Goal: Task Accomplishment & Management: Manage account settings

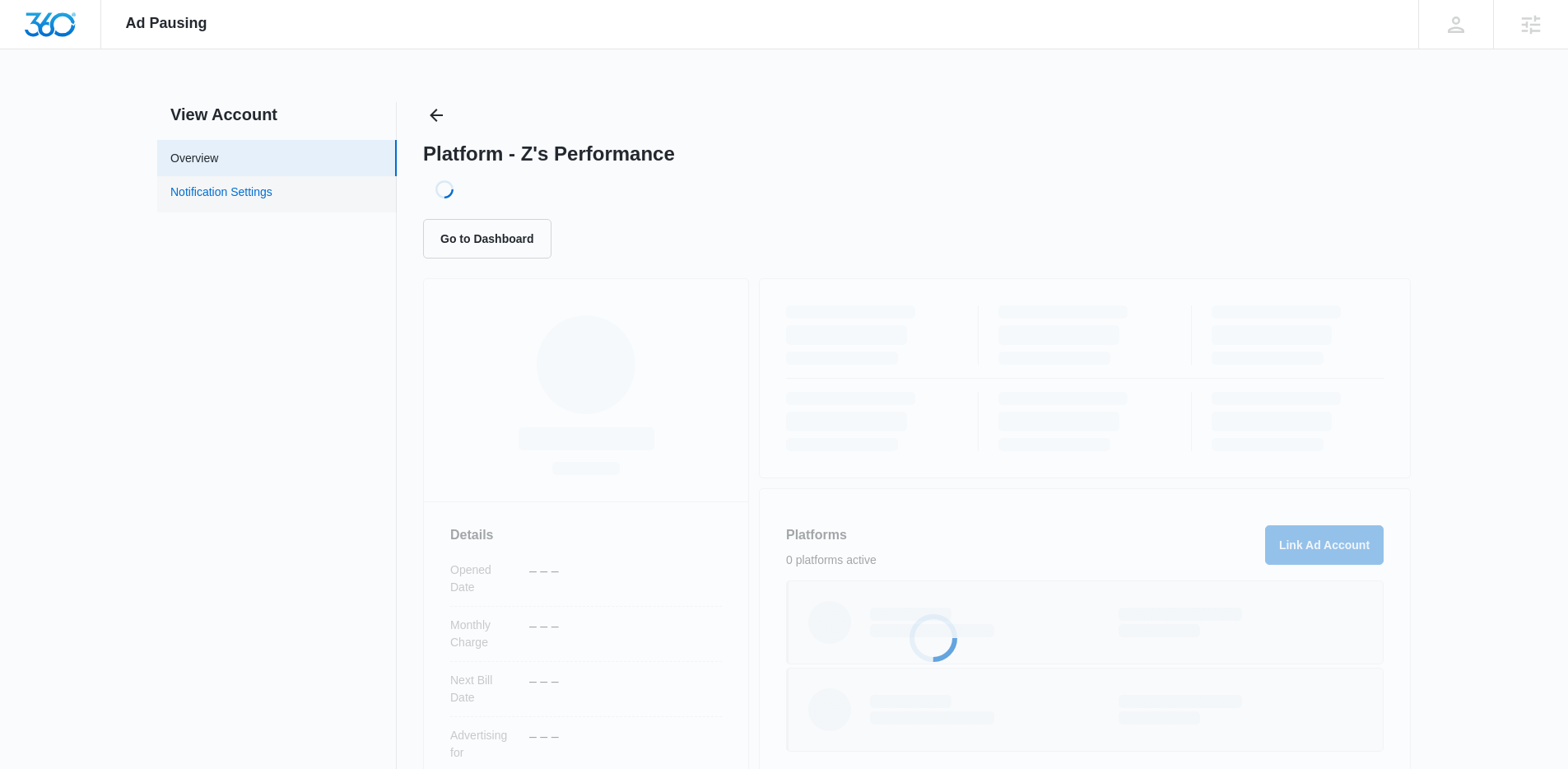
click at [244, 197] on link "Notification Settings" at bounding box center [221, 193] width 102 height 21
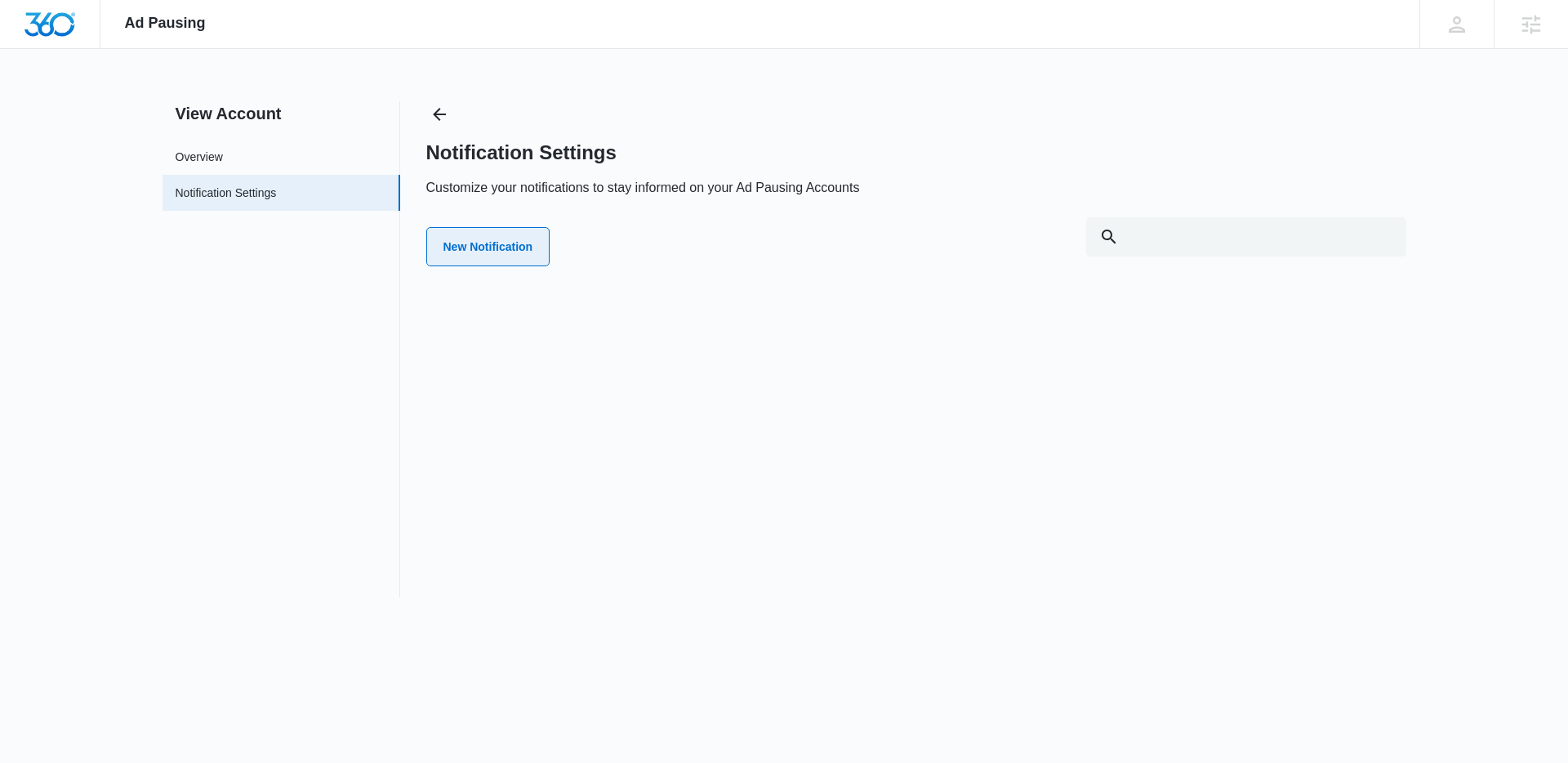
click at [503, 253] on button "New Notification" at bounding box center [488, 246] width 124 height 39
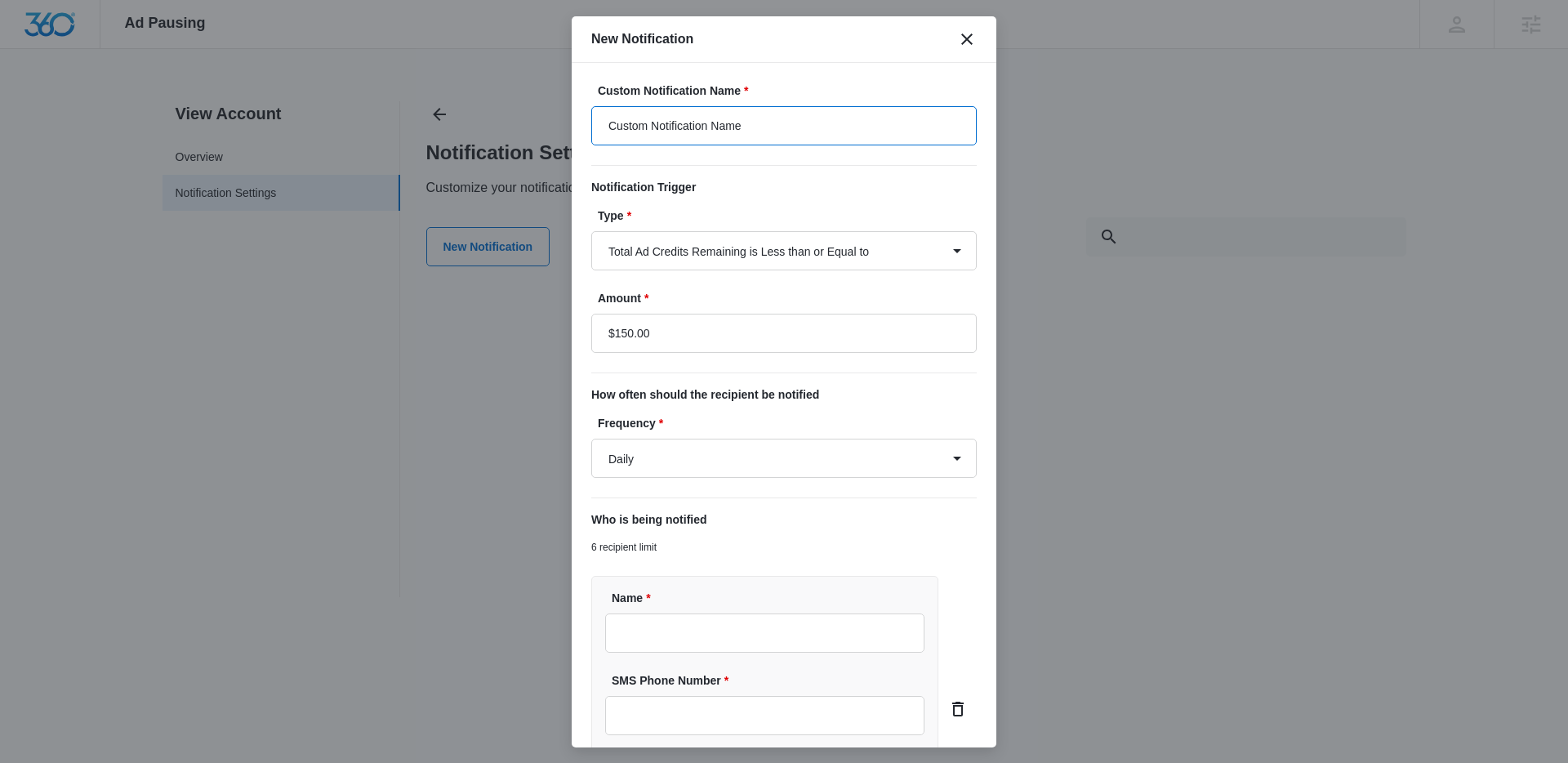
drag, startPoint x: 800, startPoint y: 127, endPoint x: 587, endPoint y: 139, distance: 213.3
click at [587, 139] on div "Custom Notification Name * Custom Notification Name Notification Trigger Type *…" at bounding box center [784, 405] width 425 height 684
drag, startPoint x: 751, startPoint y: 128, endPoint x: 849, endPoint y: 126, distance: 98.0
click at [849, 126] on input "Low Advertising Budget - Dunota Pools" at bounding box center [784, 126] width 385 height 39
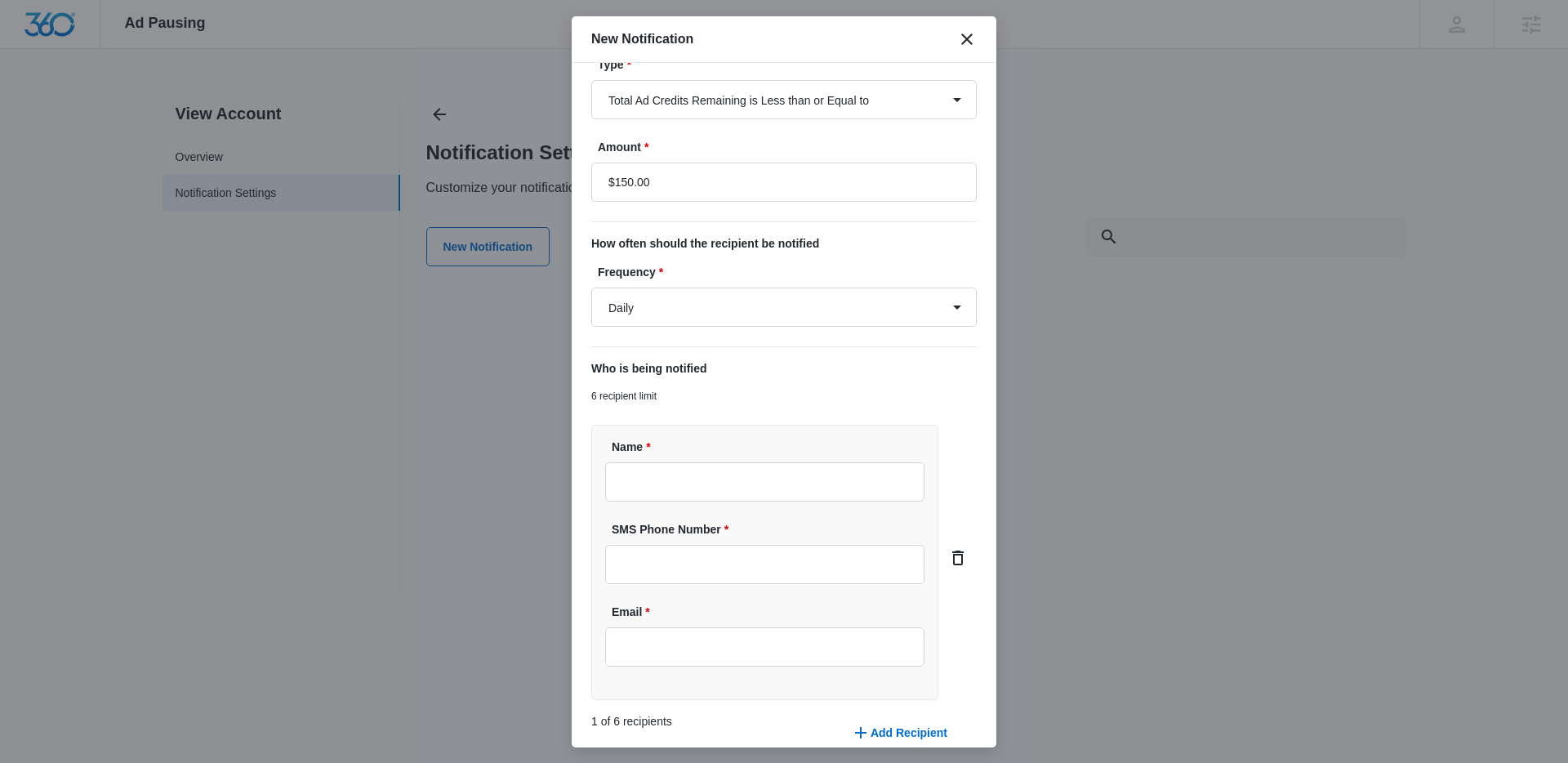
scroll to position [224, 0]
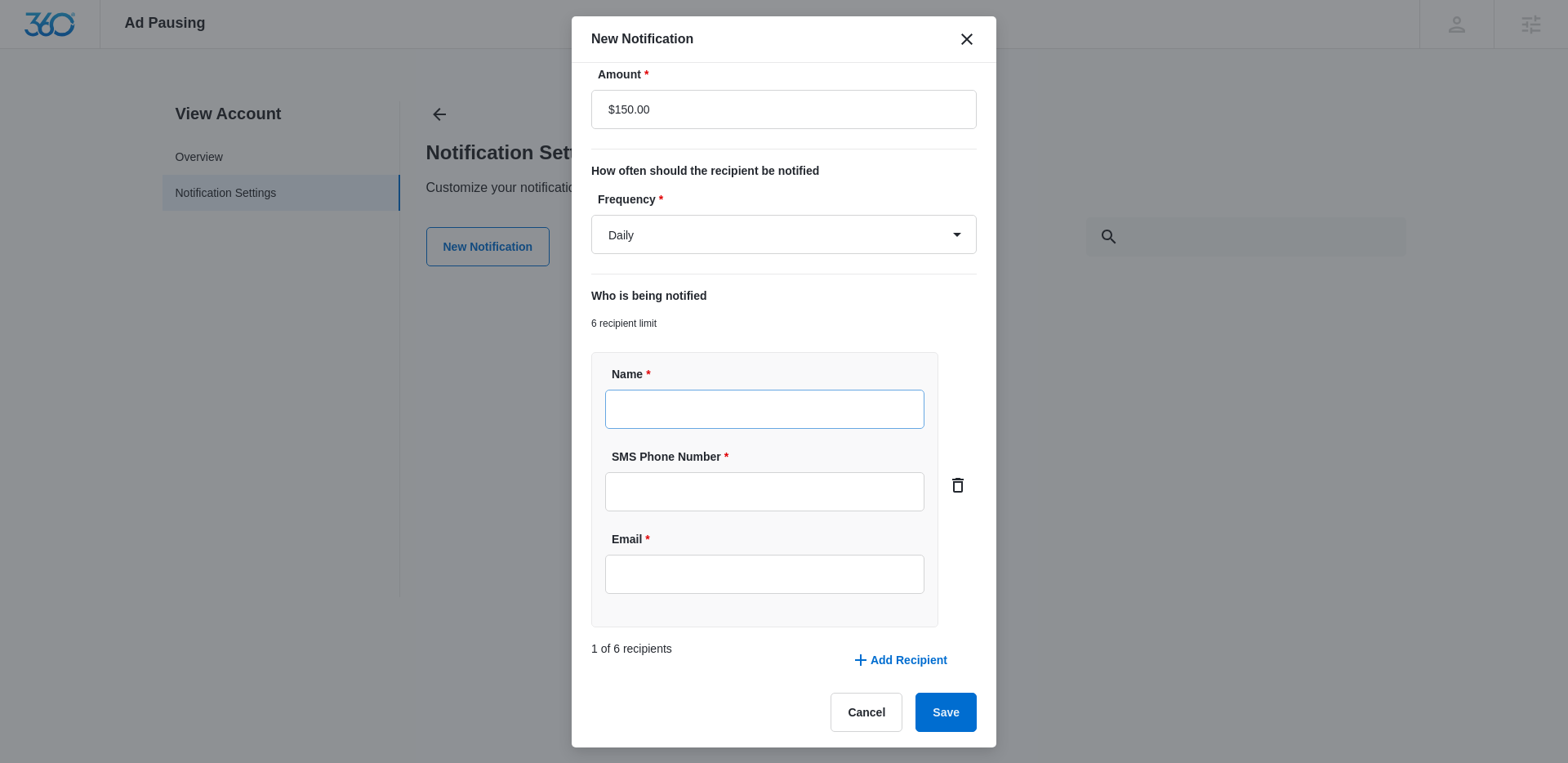
type input "Low Advertising Budget - Z's Performance"
click at [666, 409] on input "Name *" at bounding box center [765, 409] width 319 height 39
type input "[PERSON_NAME]"
type input "(970) 541-3323"
type input "[PERSON_NAME][EMAIL_ADDRESS][PERSON_NAME][DOMAIN_NAME]"
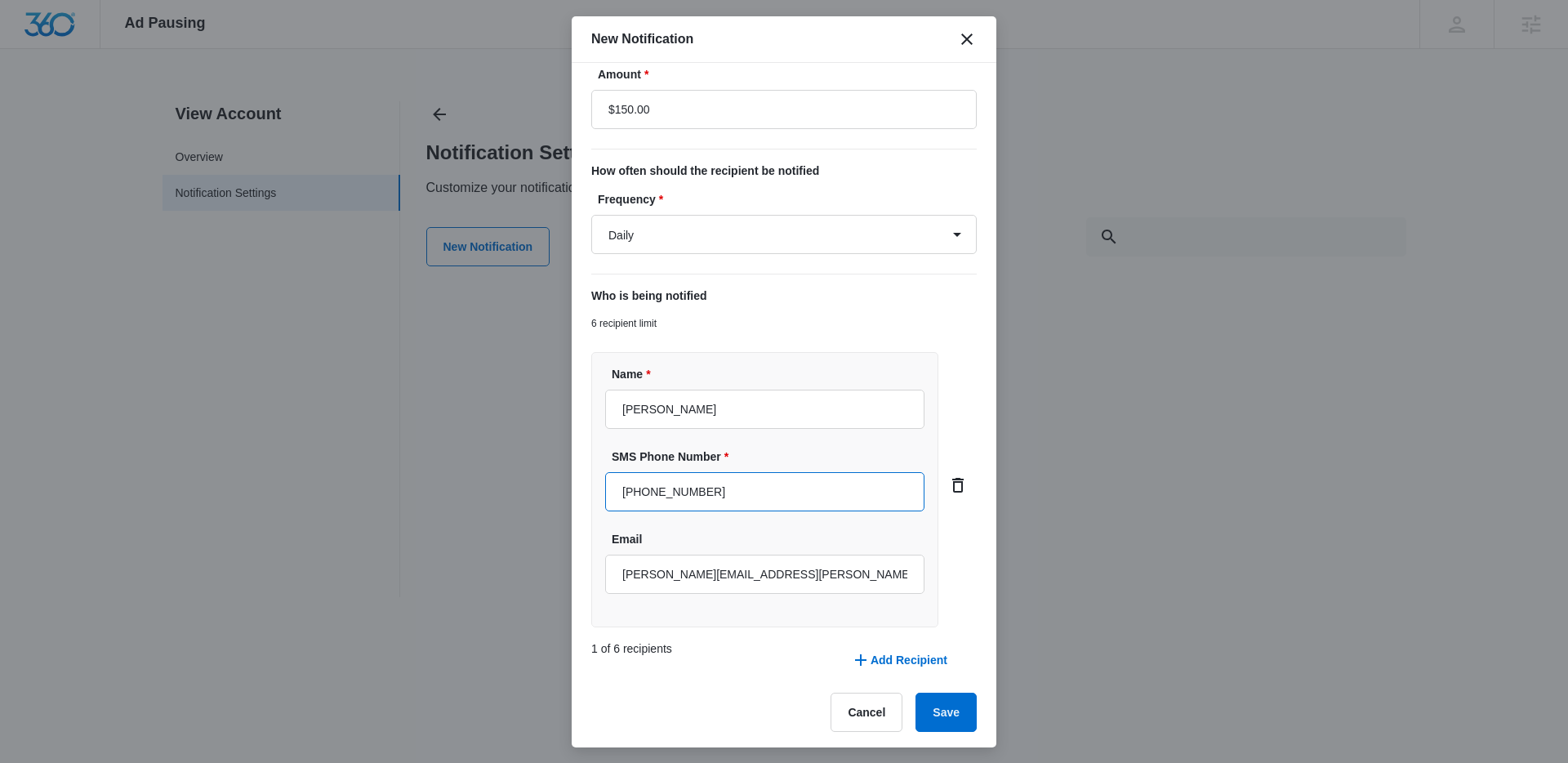
drag, startPoint x: 727, startPoint y: 492, endPoint x: 592, endPoint y: 494, distance: 135.0
click at [592, 494] on div "Name * Paul Richardson SMS Phone Number * (970) 541-3323 Email paul.richardson@…" at bounding box center [765, 489] width 347 height 276
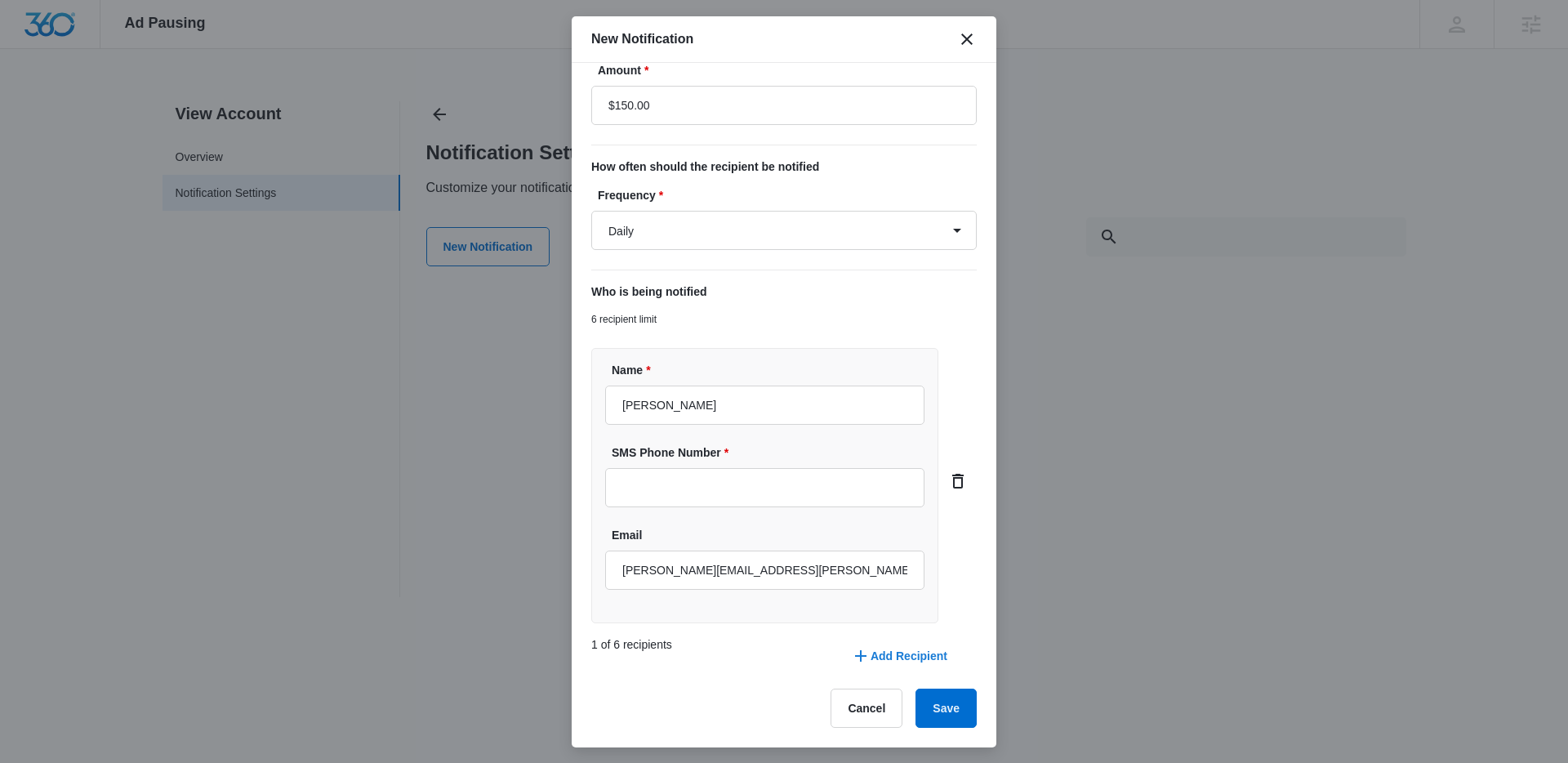
click at [879, 652] on button "Add Recipient" at bounding box center [900, 656] width 129 height 39
click at [643, 686] on input "Name *" at bounding box center [765, 690] width 319 height 39
type input "Zeb"
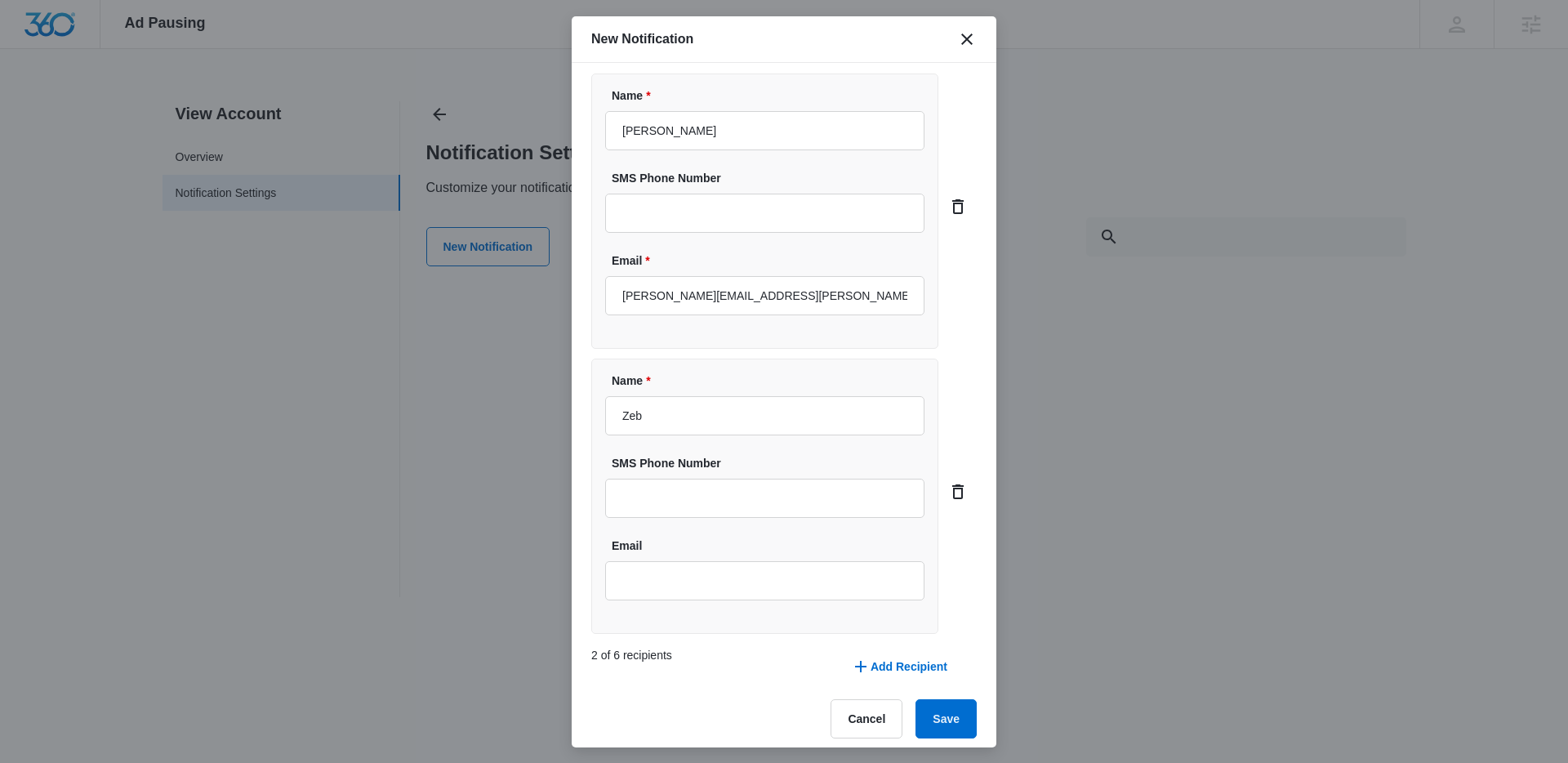
scroll to position [513, 0]
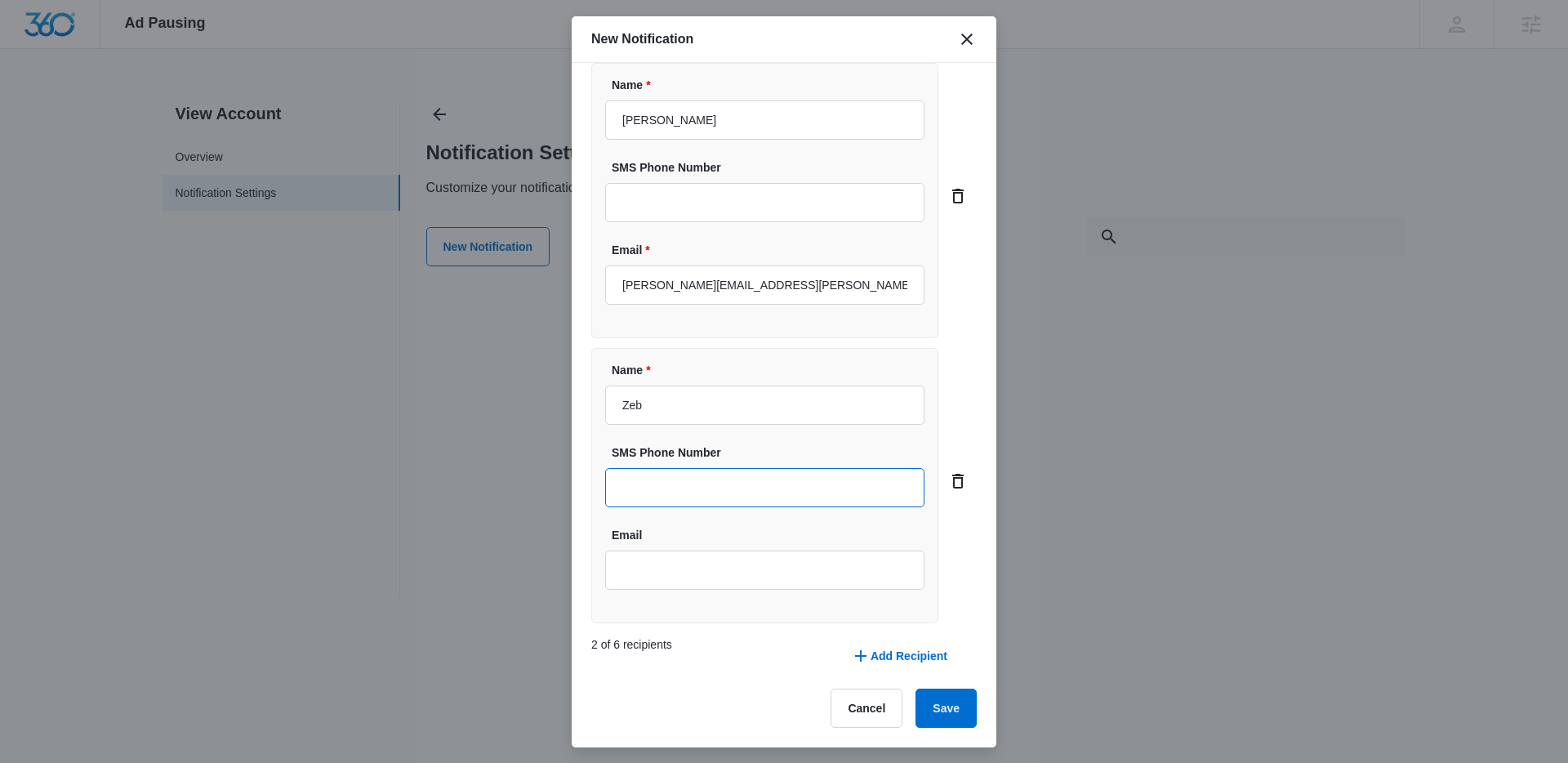
click at [651, 487] on input "SMS Phone Number" at bounding box center [765, 487] width 319 height 39
paste input "+1 970 391 0696"
drag, startPoint x: 640, startPoint y: 490, endPoint x: 605, endPoint y: 495, distance: 35.4
click at [606, 495] on input "+1 970 391 0696" at bounding box center [765, 487] width 319 height 39
type input "970 391 0696"
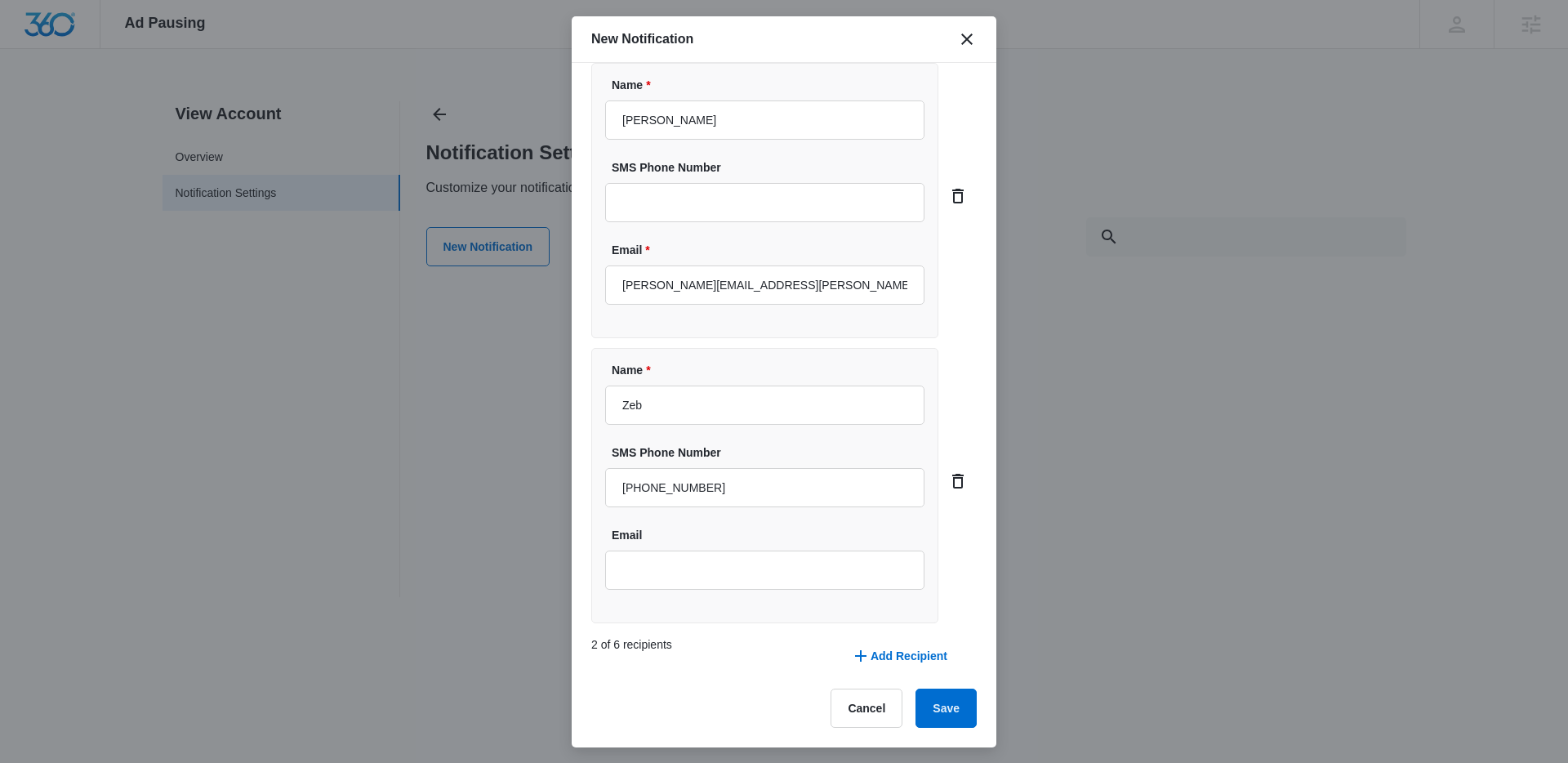
click at [792, 441] on div "Name * Zeb SMS Phone Number 970 391 0696 Email" at bounding box center [765, 485] width 347 height 276
click at [949, 701] on button "Save" at bounding box center [946, 708] width 61 height 39
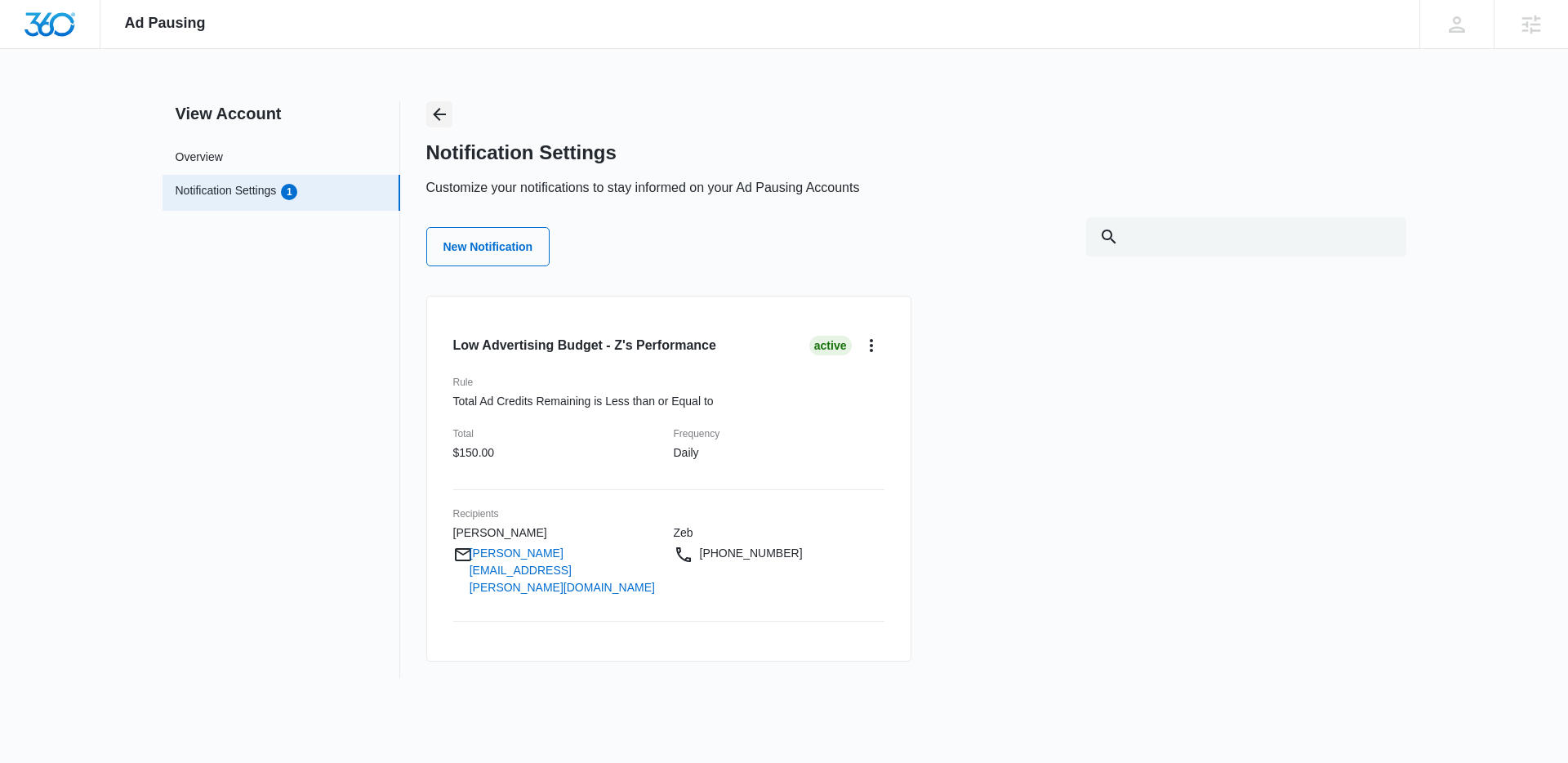
click at [442, 113] on icon "Back" at bounding box center [439, 114] width 19 height 19
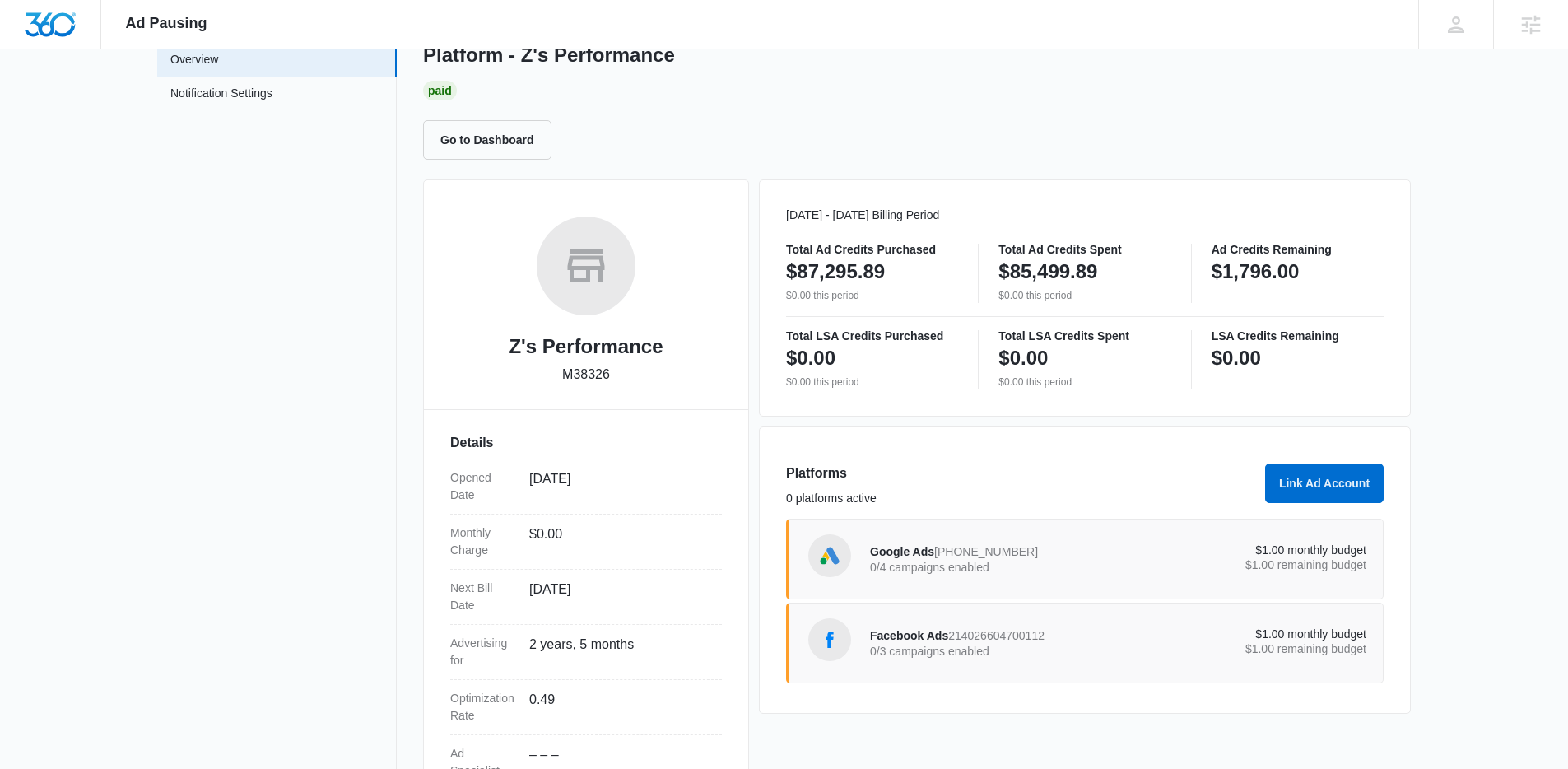
scroll to position [108, 0]
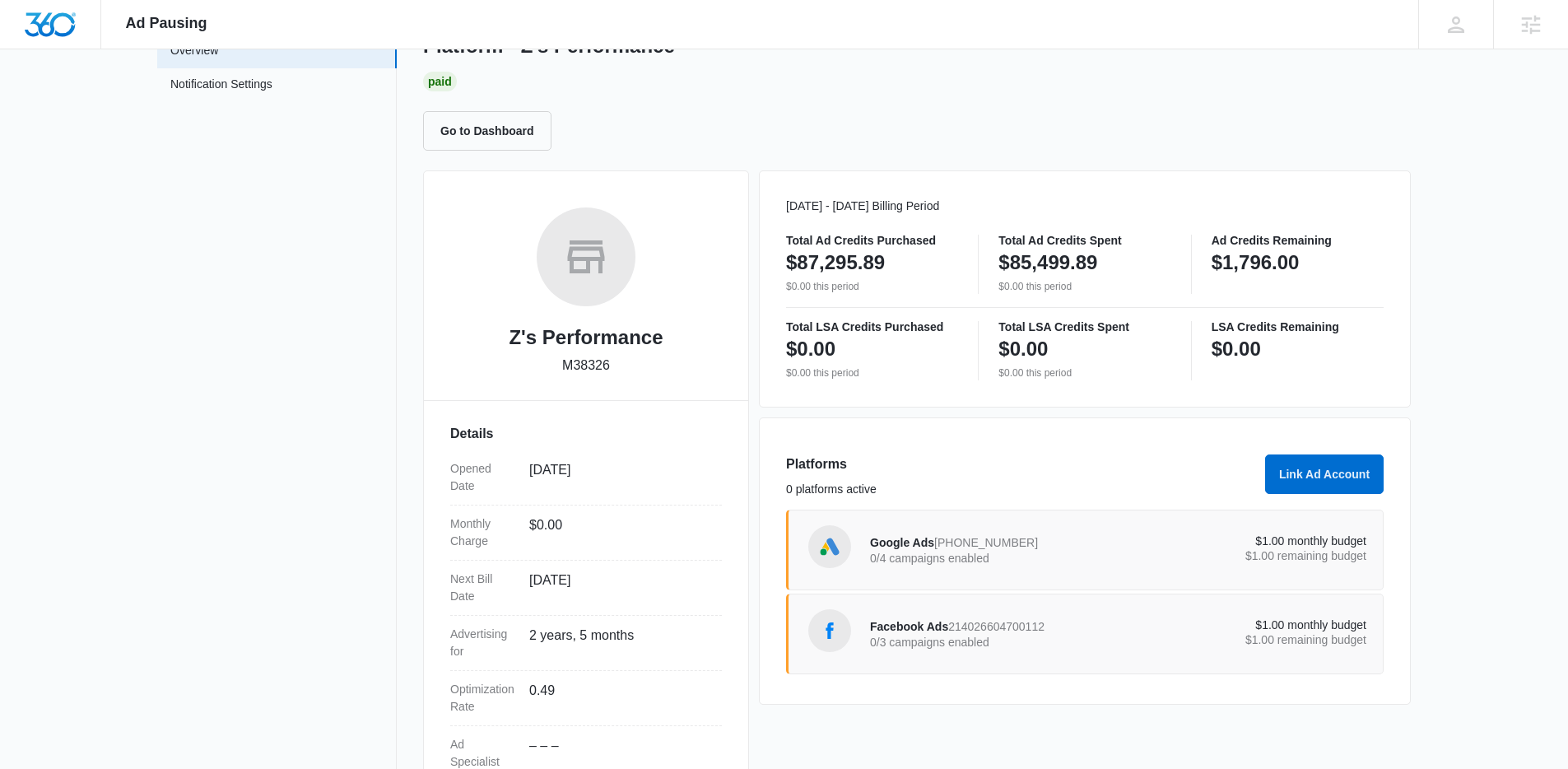
click at [990, 553] on p "0/4 campaigns enabled" at bounding box center [994, 558] width 249 height 12
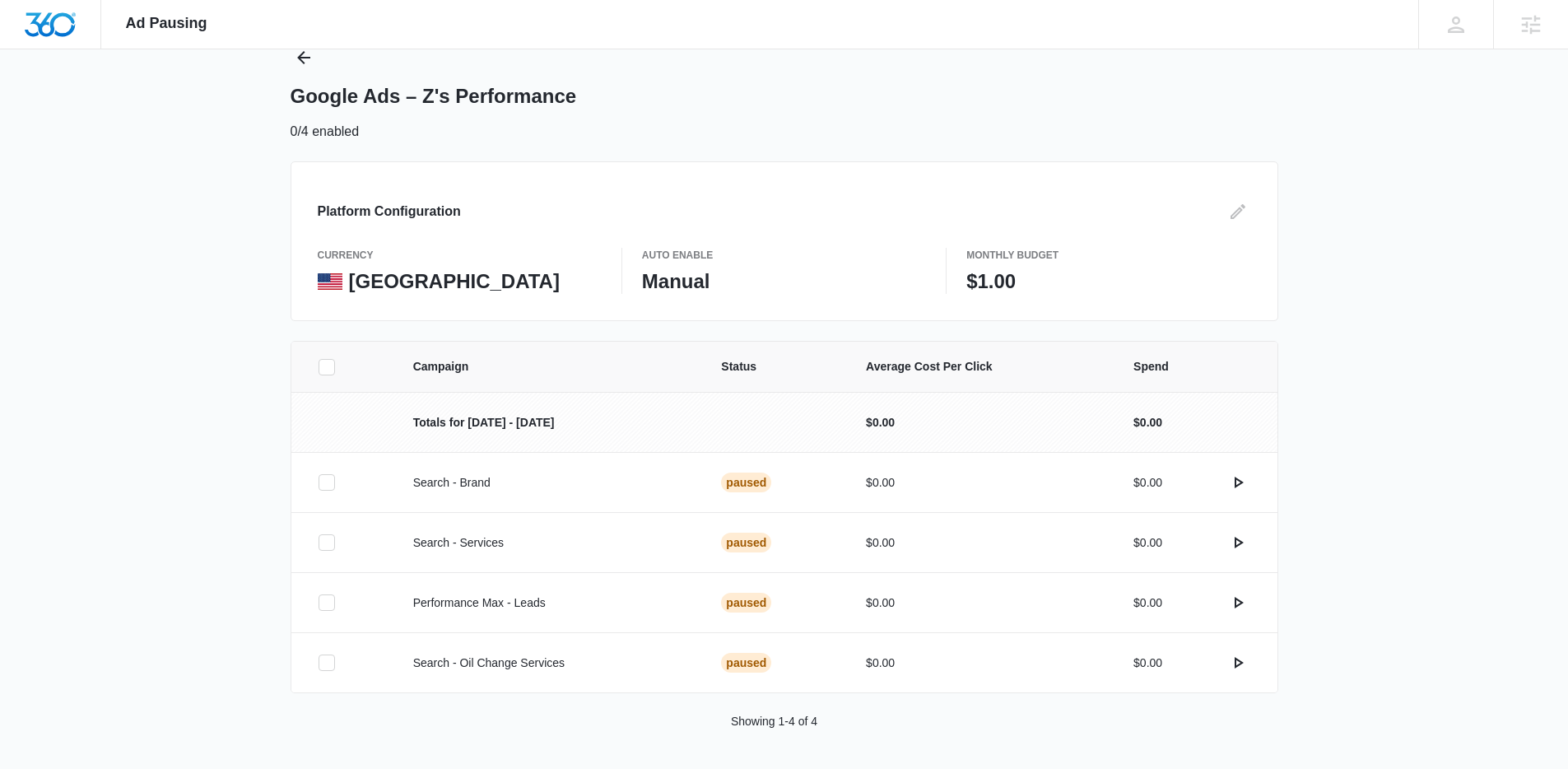
scroll to position [58, 0]
click at [1237, 213] on icon "Edit" at bounding box center [1238, 211] width 15 height 15
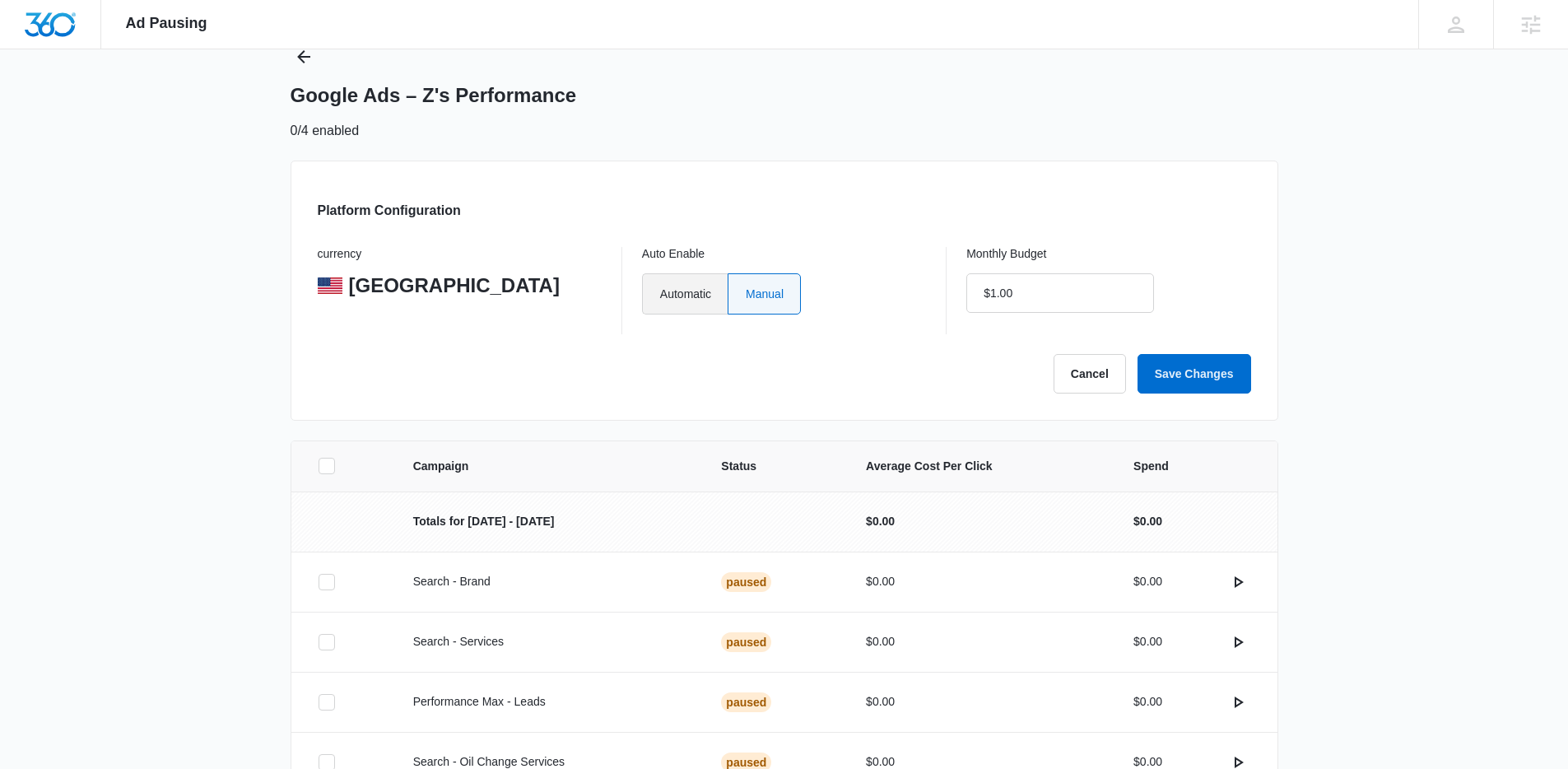
click at [704, 292] on label "Automatic" at bounding box center [684, 294] width 85 height 41
click at [660, 293] on input "Automatic" at bounding box center [659, 293] width 1 height 1
radio input "true"
drag, startPoint x: 1025, startPoint y: 294, endPoint x: 955, endPoint y: 306, distance: 71.0
click at [955, 306] on div "currency United States Auto Enable Automatic Manual Monthly Budget $1.00" at bounding box center [784, 290] width 933 height 87
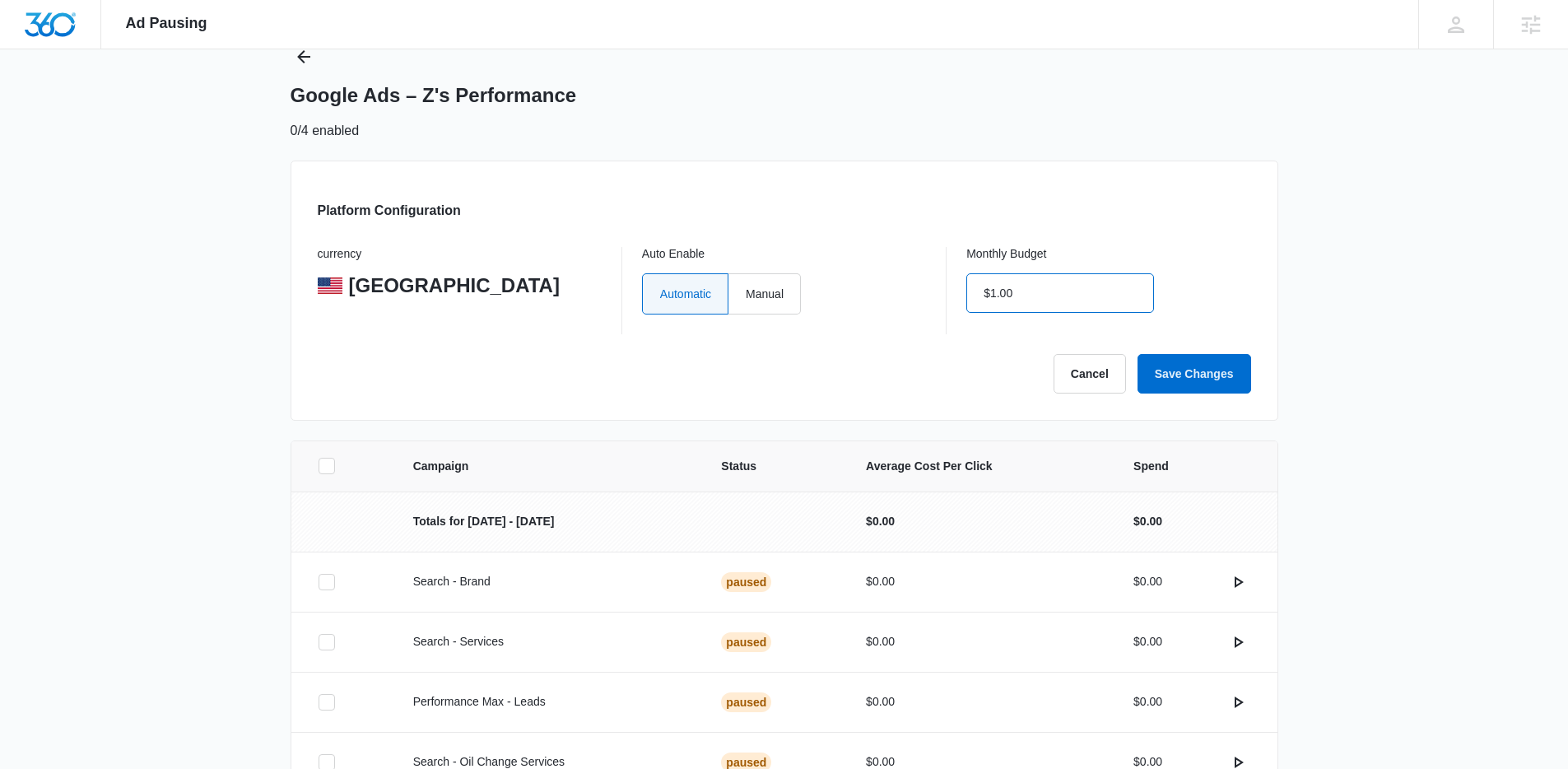
drag, startPoint x: 1027, startPoint y: 290, endPoint x: 953, endPoint y: 304, distance: 75.3
click at [953, 304] on div "currency United States Auto Enable Automatic Manual Monthly Budget $1.00" at bounding box center [784, 290] width 933 height 87
type input "$0.00"
click at [1156, 327] on div "Monthly Budget $0.00" at bounding box center [1108, 290] width 284 height 87
click at [1185, 365] on button "Save Changes" at bounding box center [1194, 373] width 114 height 40
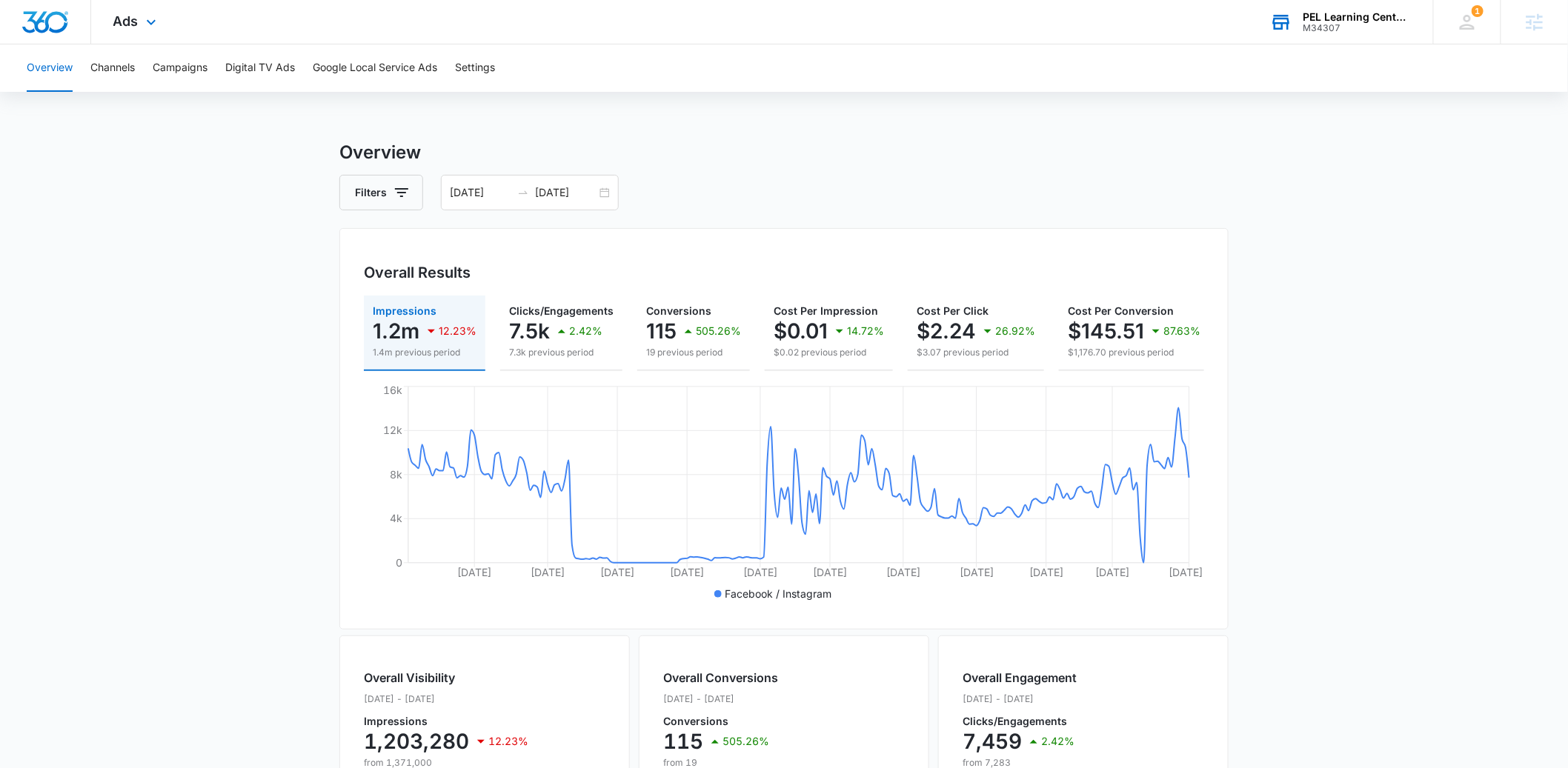
scroll to position [0, 163]
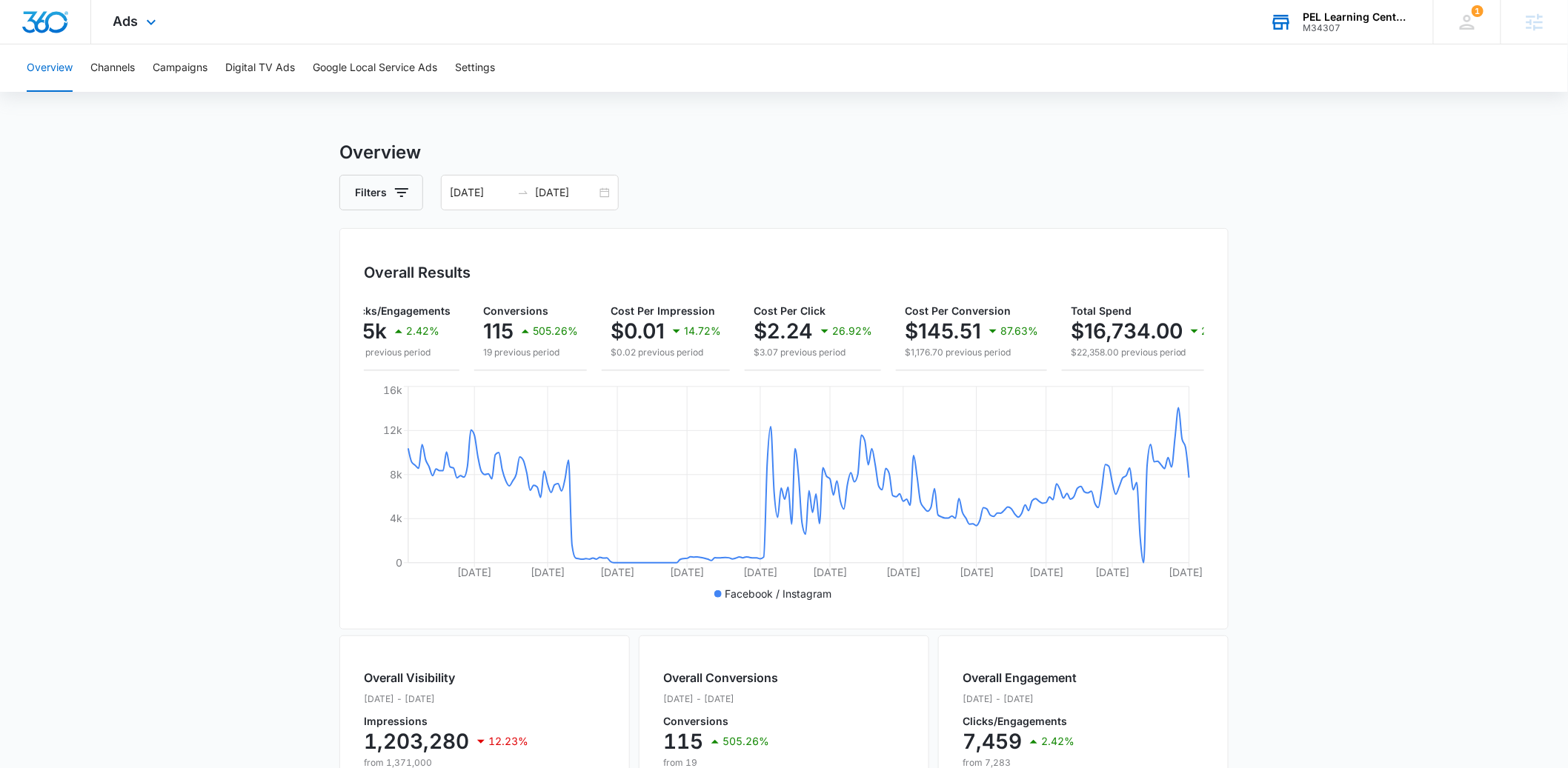
click at [1342, 21] on div "PEL Learning Centers" at bounding box center [1357, 17] width 108 height 12
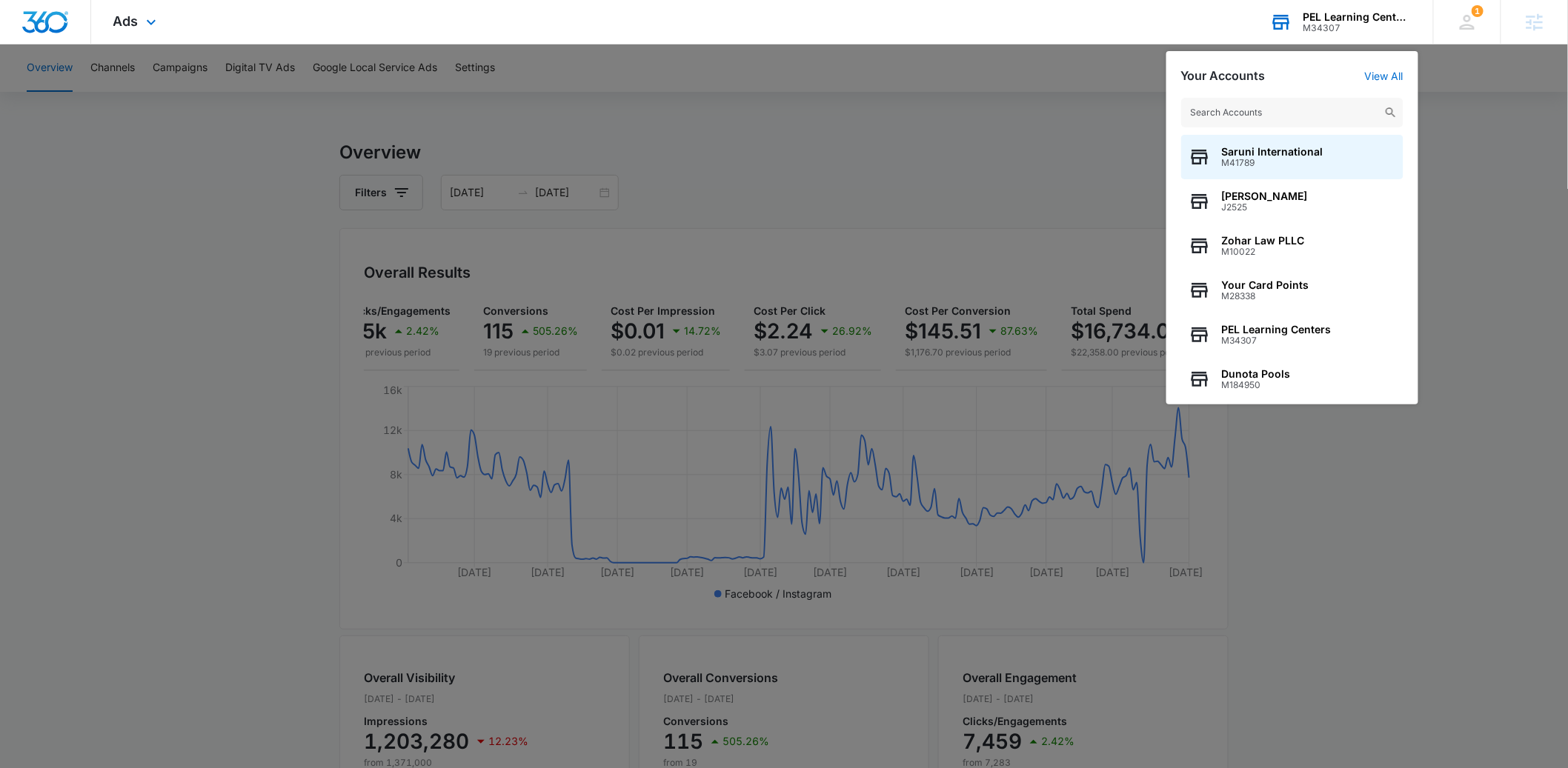
click at [1257, 110] on input "text" at bounding box center [1292, 112] width 223 height 30
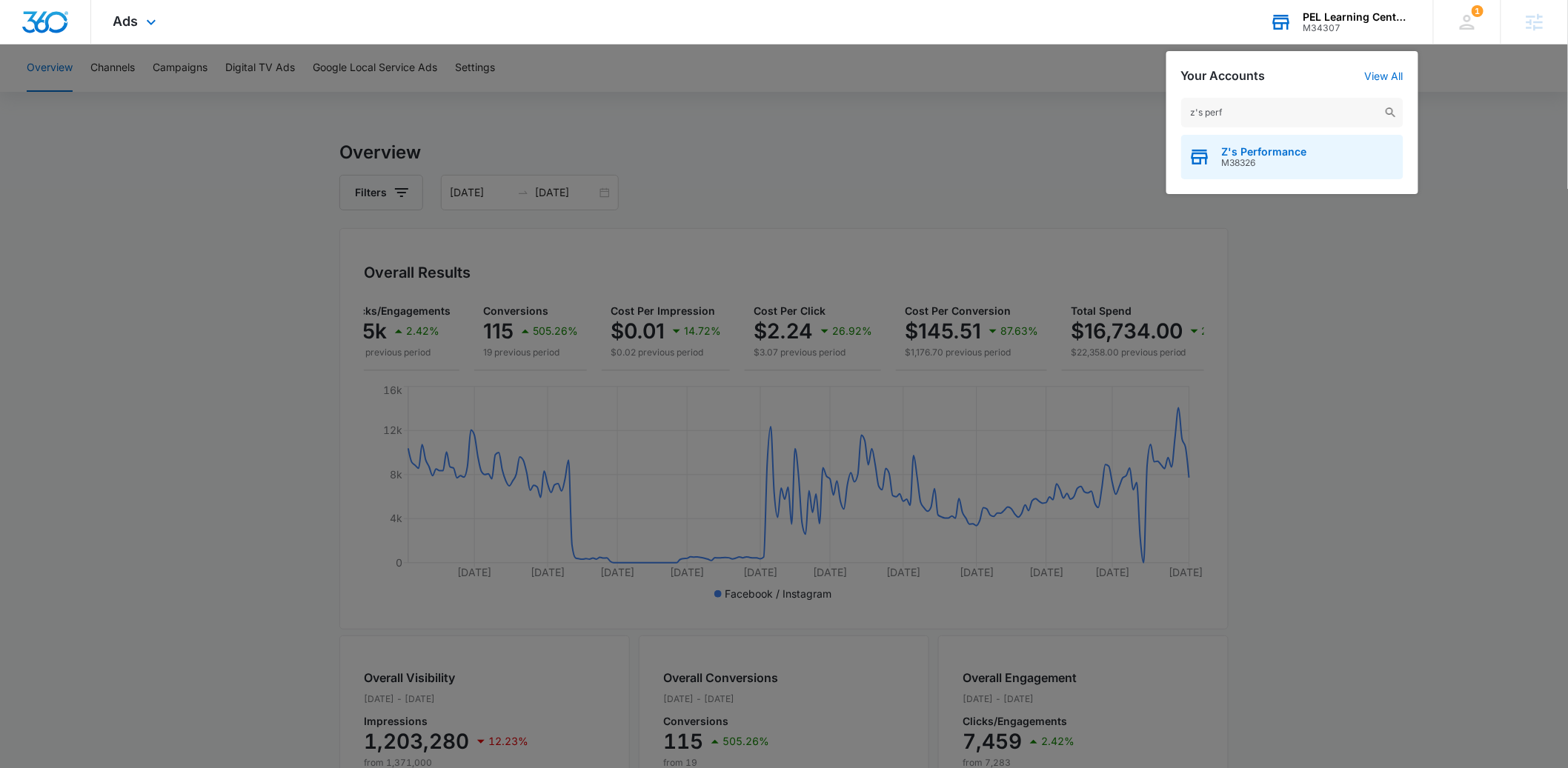
type input "z's perf"
click at [1244, 155] on span "Z's Performance" at bounding box center [1264, 152] width 85 height 12
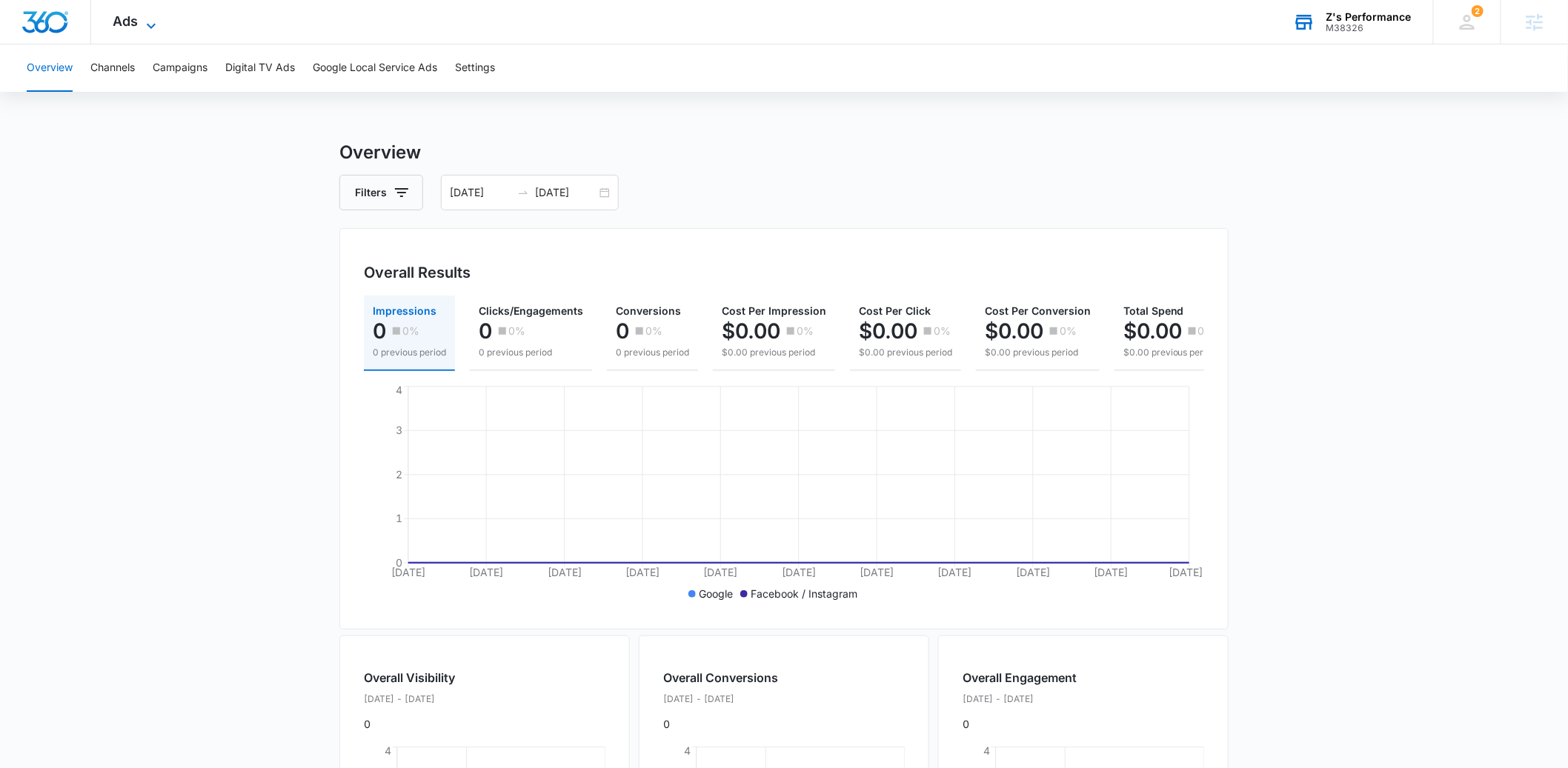
click at [134, 27] on span "Ads" at bounding box center [125, 21] width 25 height 15
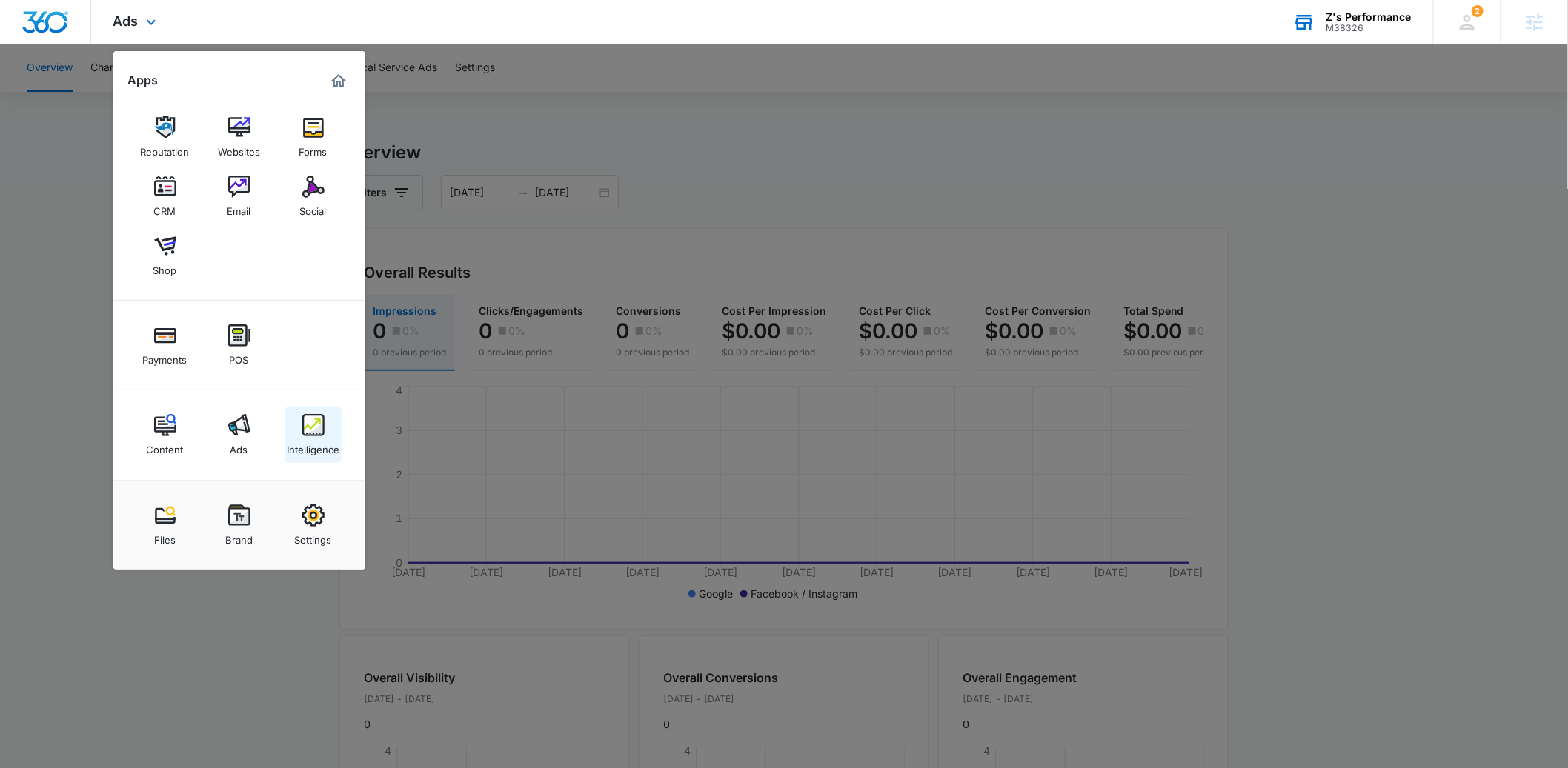
click at [315, 446] on div "Intelligence" at bounding box center [312, 445] width 52 height 19
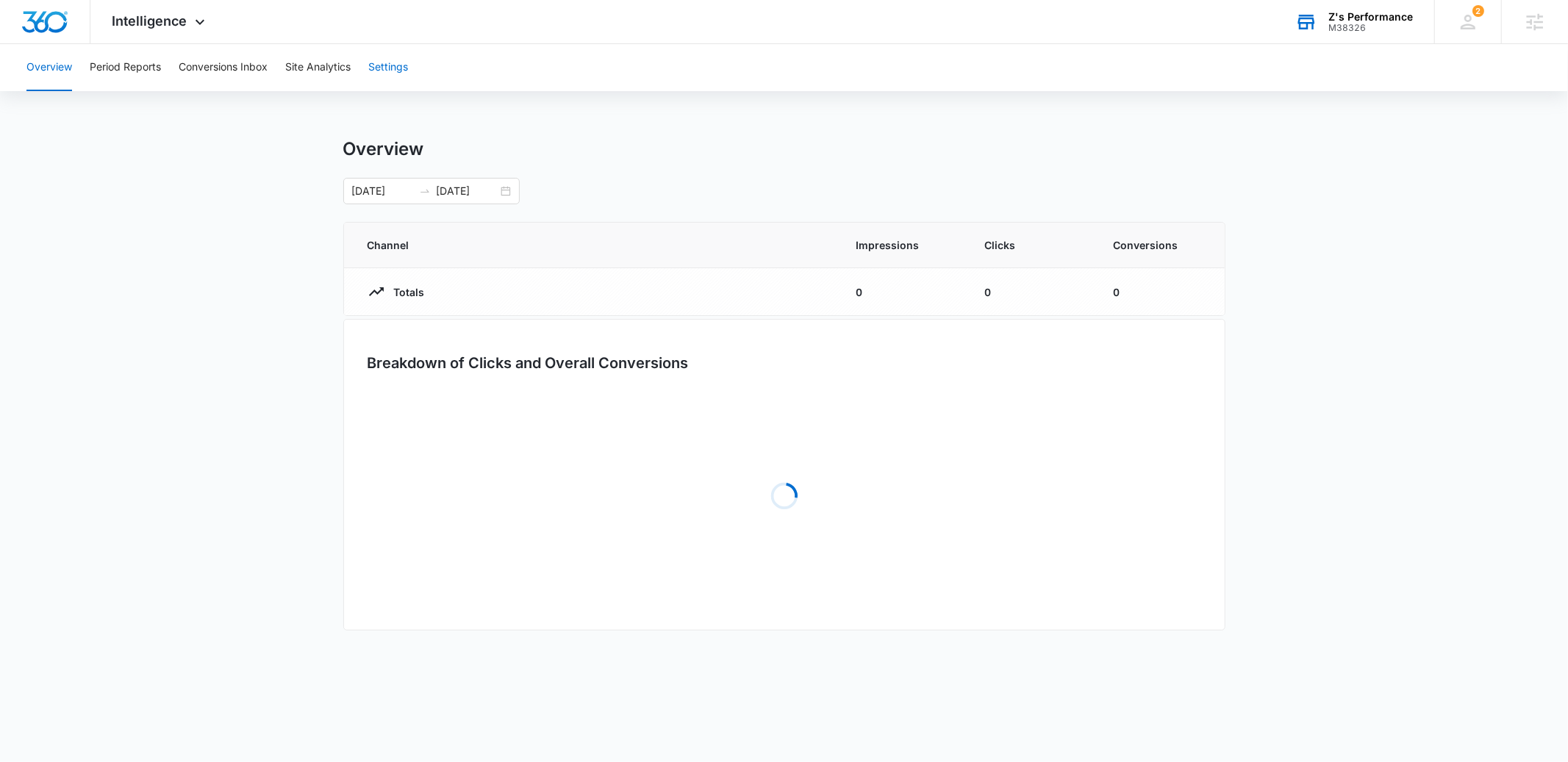
click at [386, 67] on button "Settings" at bounding box center [388, 68] width 40 height 47
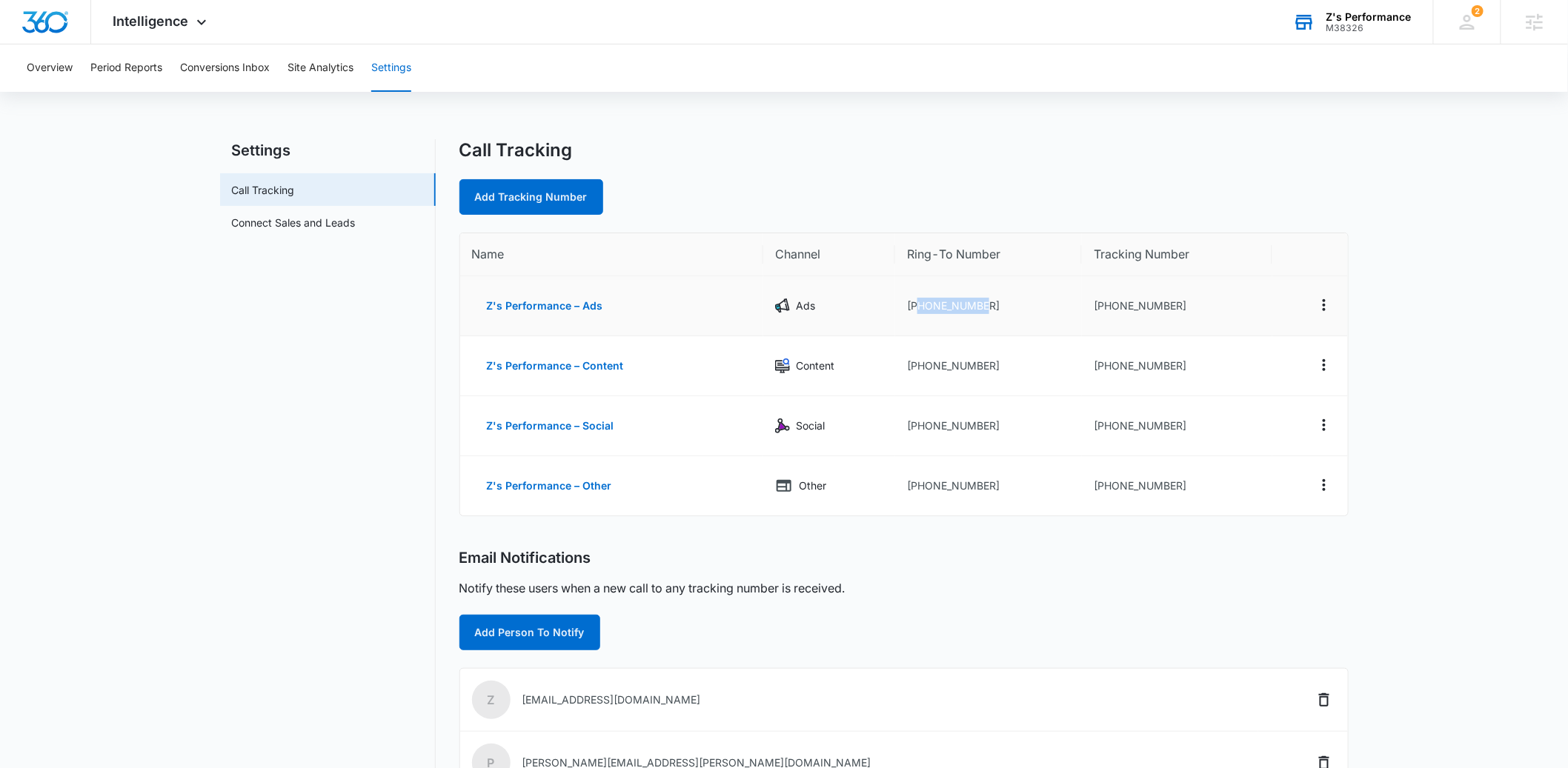
drag, startPoint x: 995, startPoint y: 306, endPoint x: 918, endPoint y: 308, distance: 77.0
click at [918, 308] on td "[PHONE_NUMBER]" at bounding box center [988, 306] width 187 height 60
copy td "9704039297"
drag, startPoint x: 1177, startPoint y: 305, endPoint x: 1106, endPoint y: 312, distance: 71.3
click at [1106, 312] on td "[PHONE_NUMBER]" at bounding box center [1177, 306] width 190 height 60
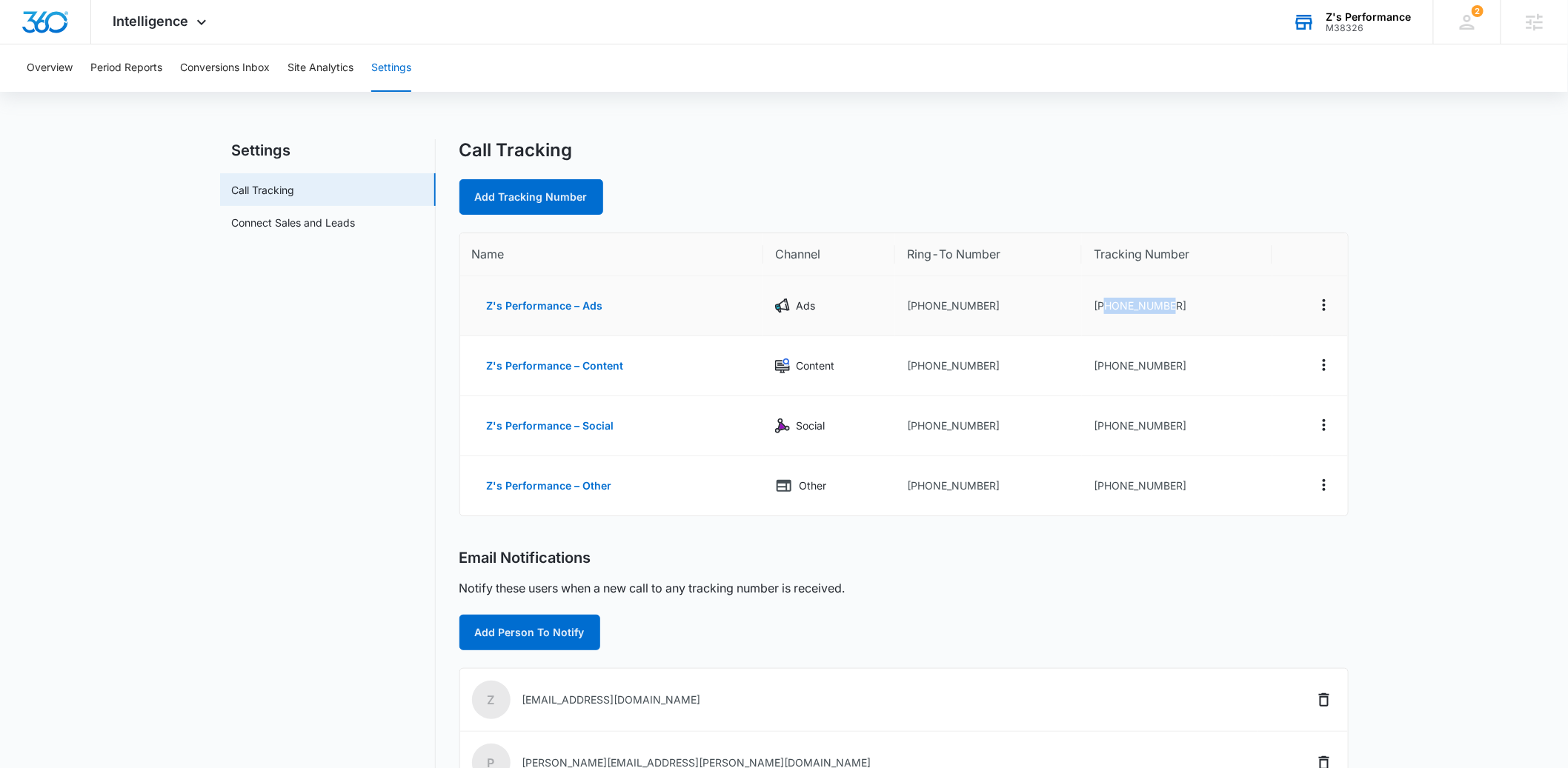
copy td "9702303414"
click at [555, 311] on button "Z's Performance – Ads" at bounding box center [545, 305] width 146 height 36
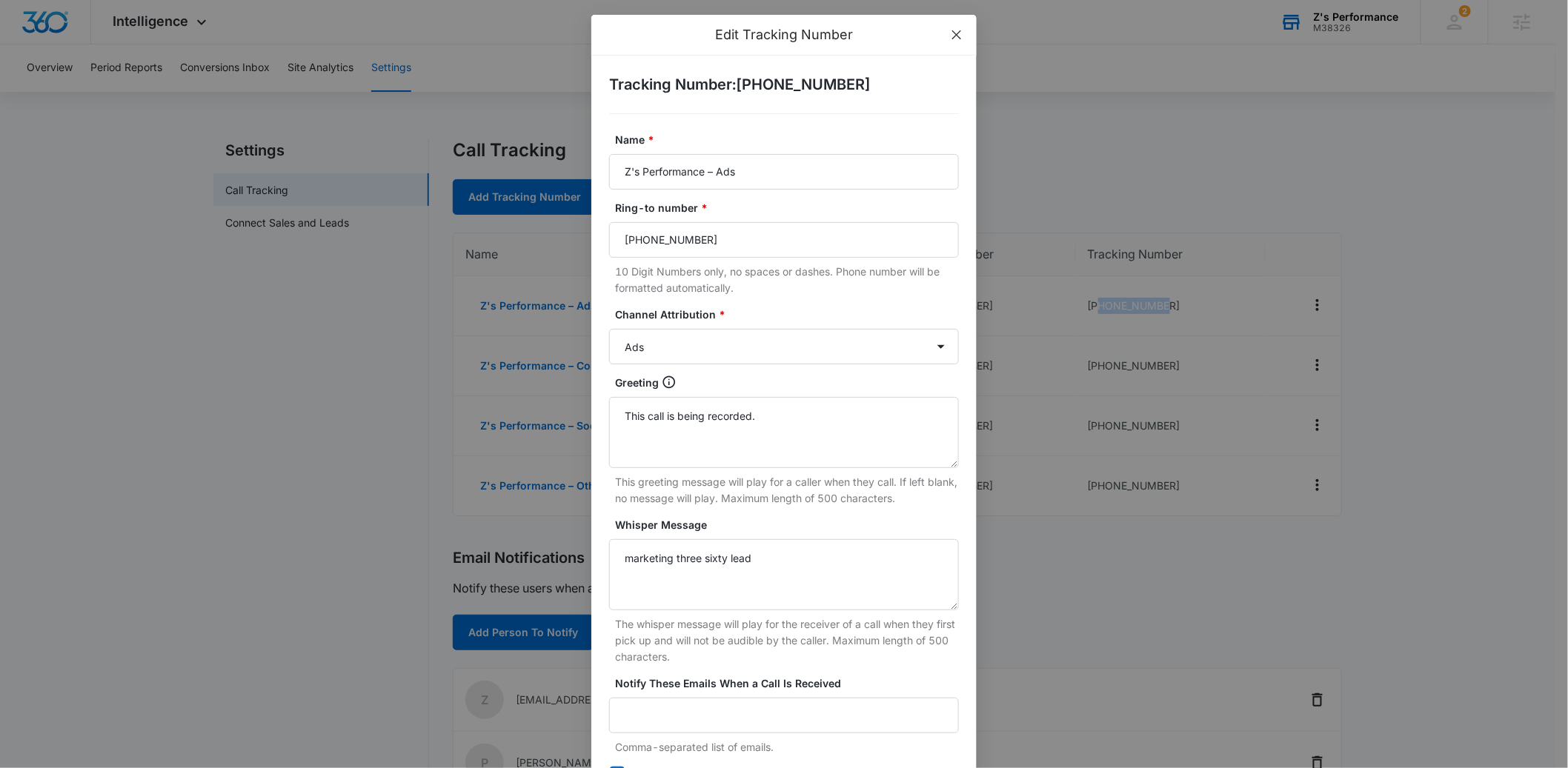
click at [953, 36] on icon "close" at bounding box center [956, 35] width 9 height 9
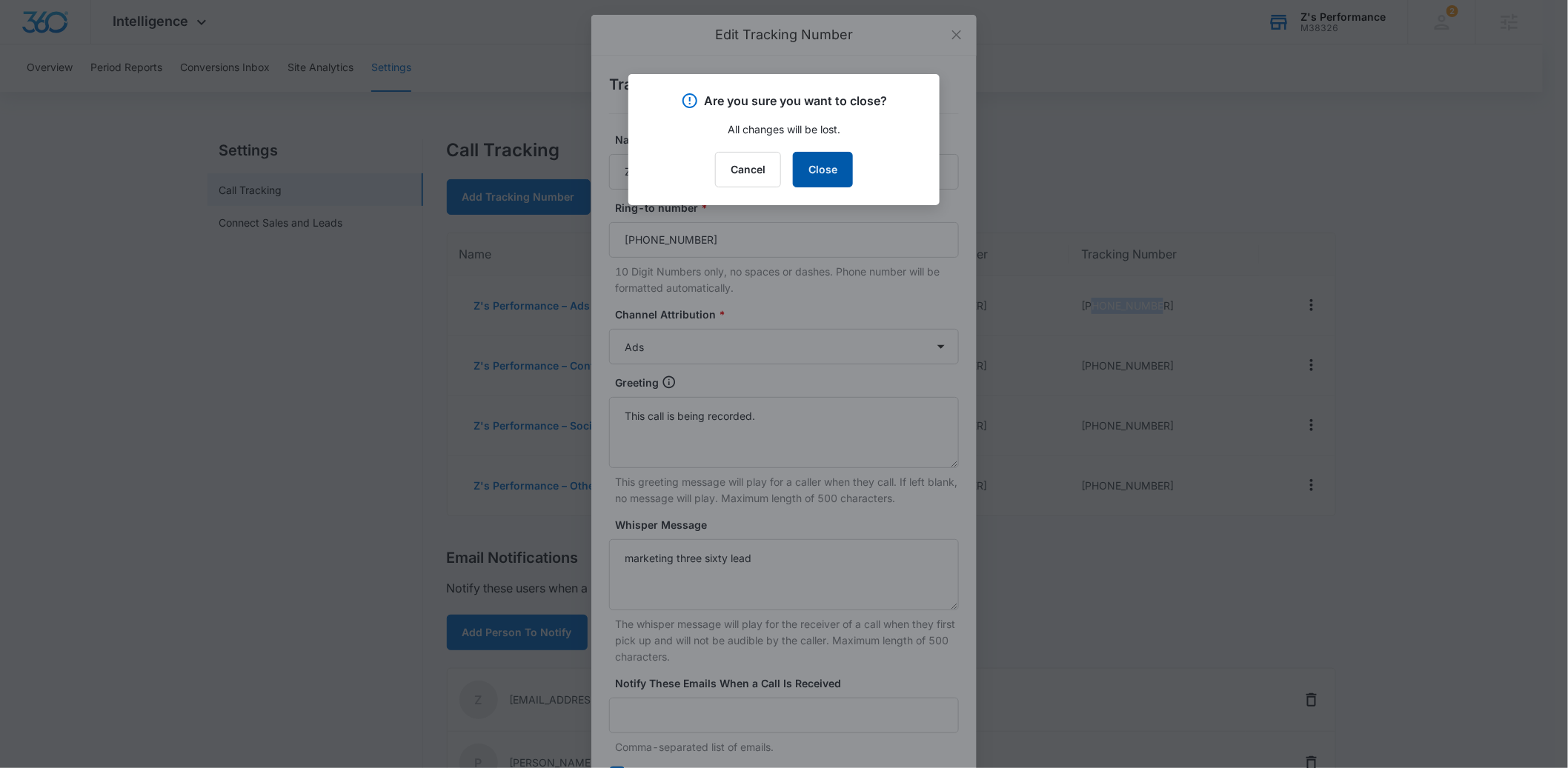
click at [814, 172] on button "Close" at bounding box center [823, 169] width 60 height 36
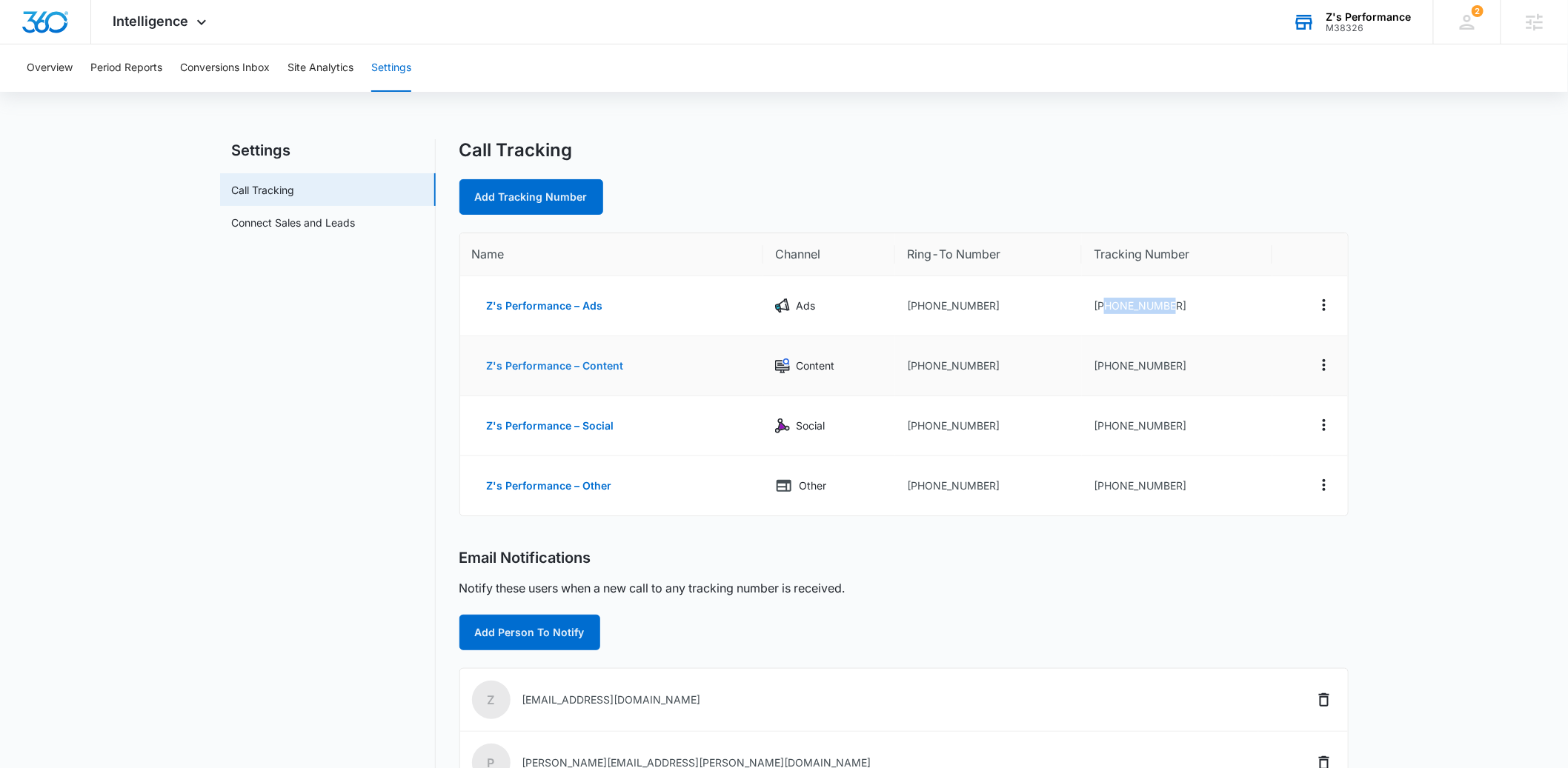
click at [597, 370] on button "Z's Performance – Content" at bounding box center [555, 365] width 166 height 36
select select "CONTENT"
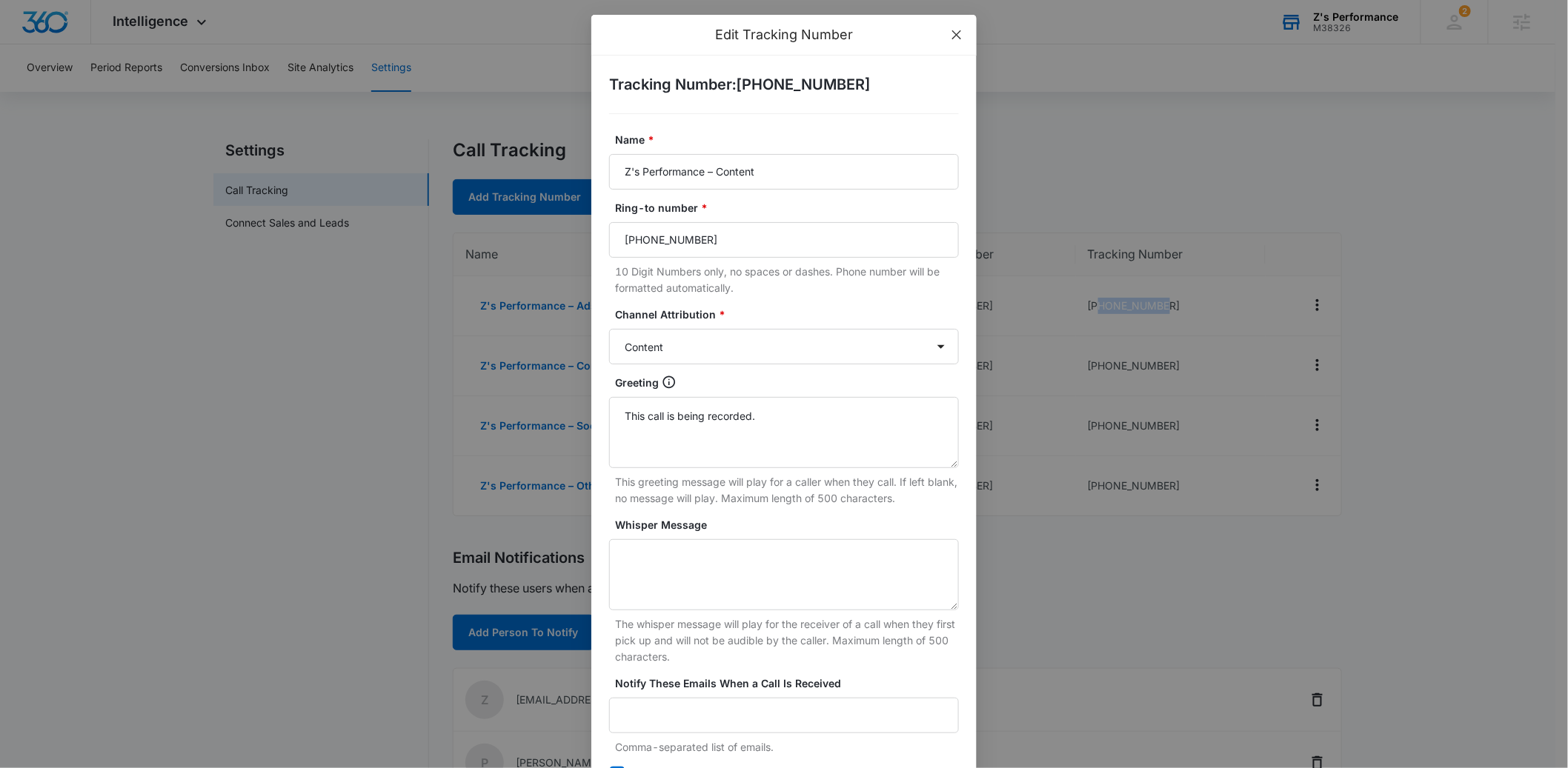
click at [950, 33] on icon "close" at bounding box center [956, 35] width 12 height 12
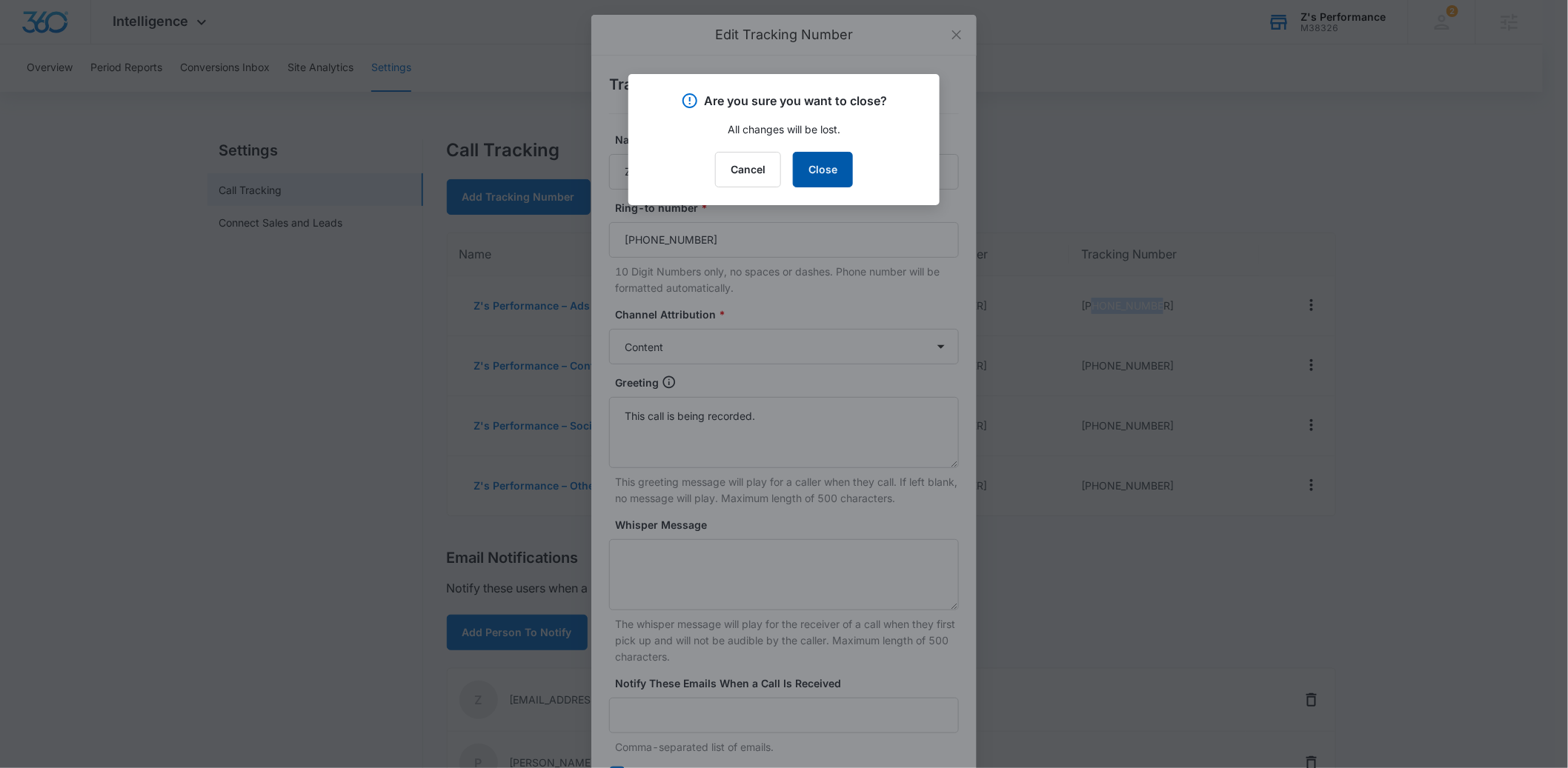
click at [823, 182] on button "Close" at bounding box center [823, 169] width 60 height 36
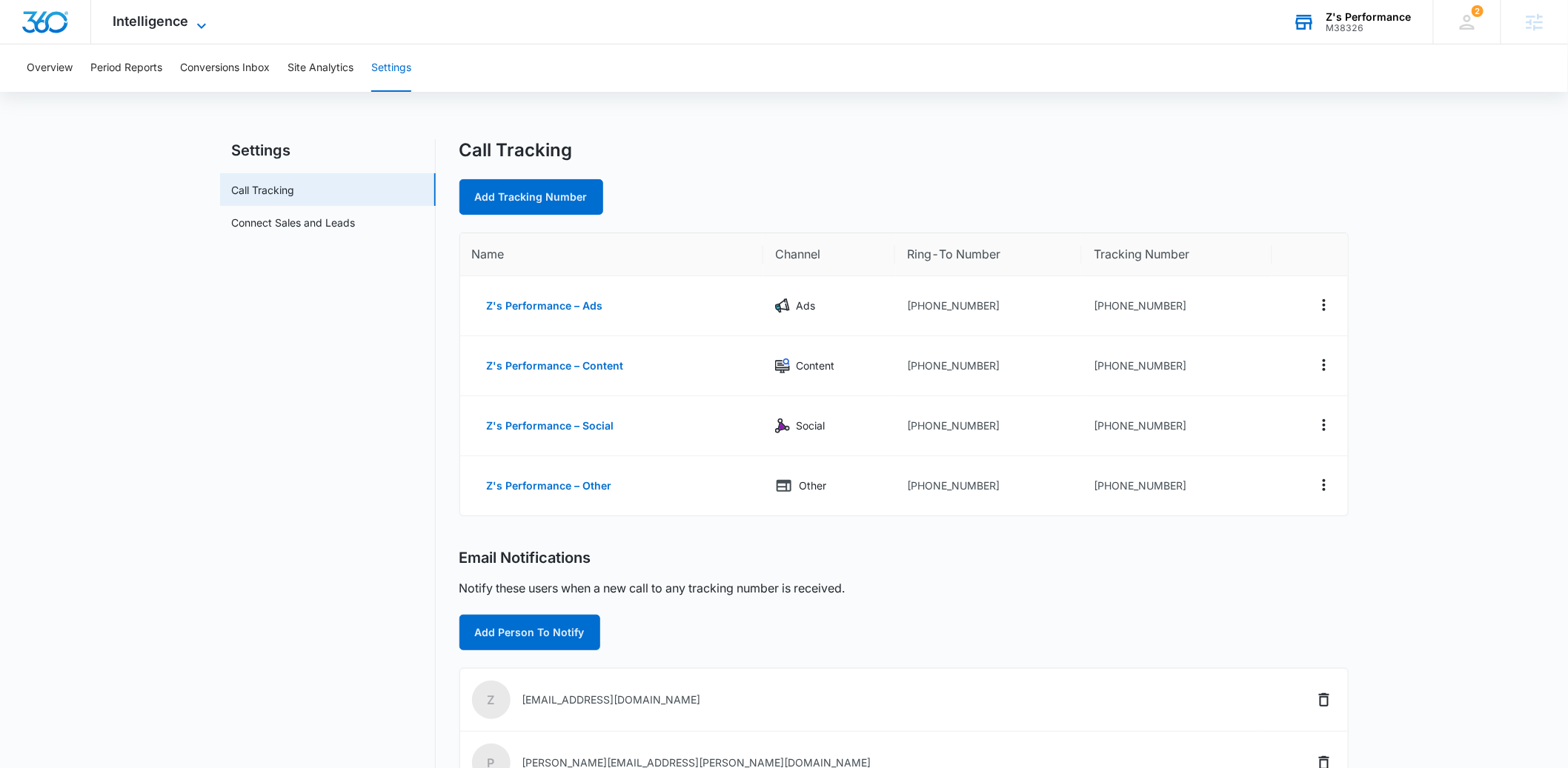
click at [156, 23] on span "Intelligence" at bounding box center [150, 21] width 75 height 15
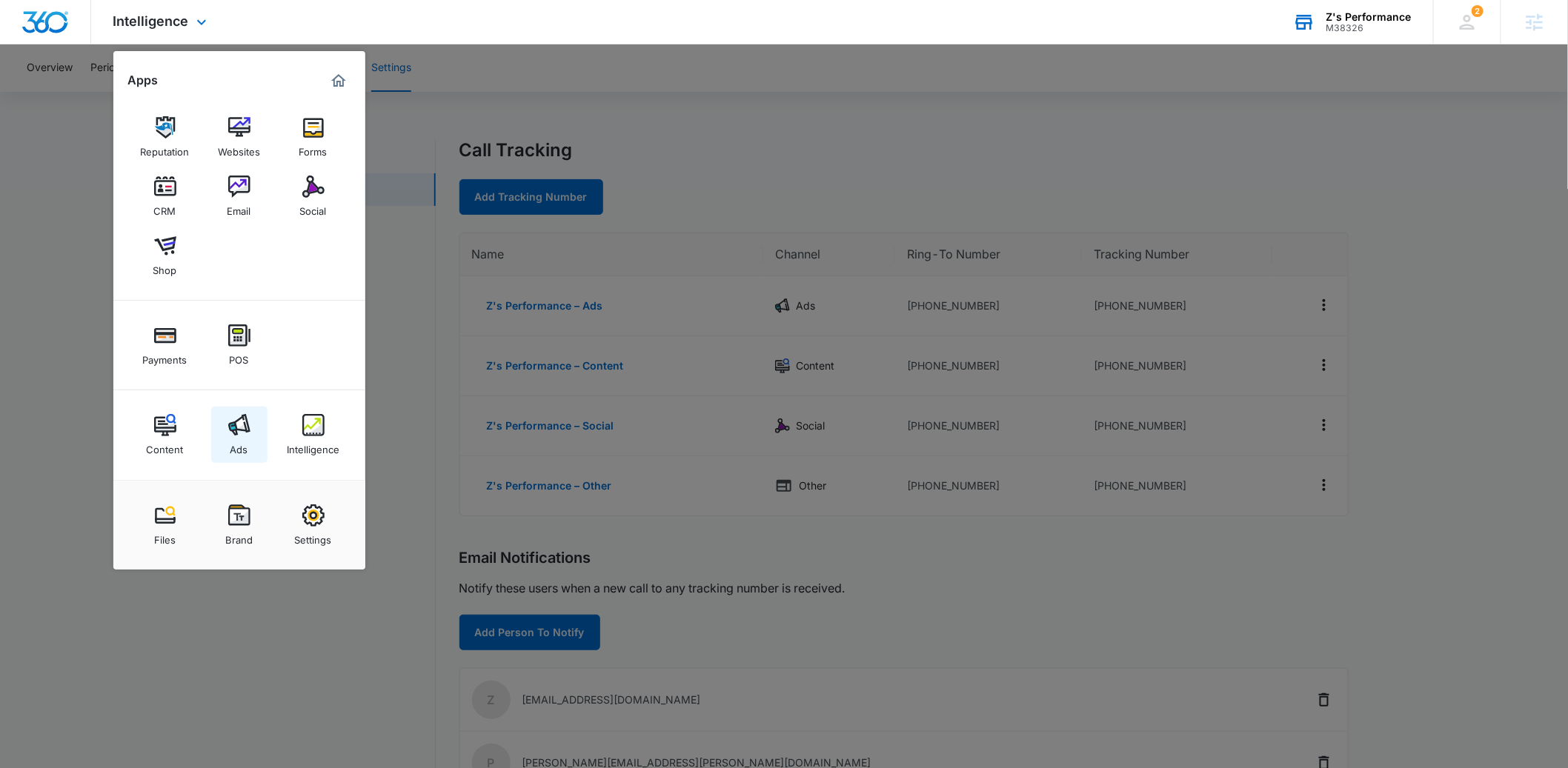
click at [242, 432] on img at bounding box center [239, 425] width 22 height 22
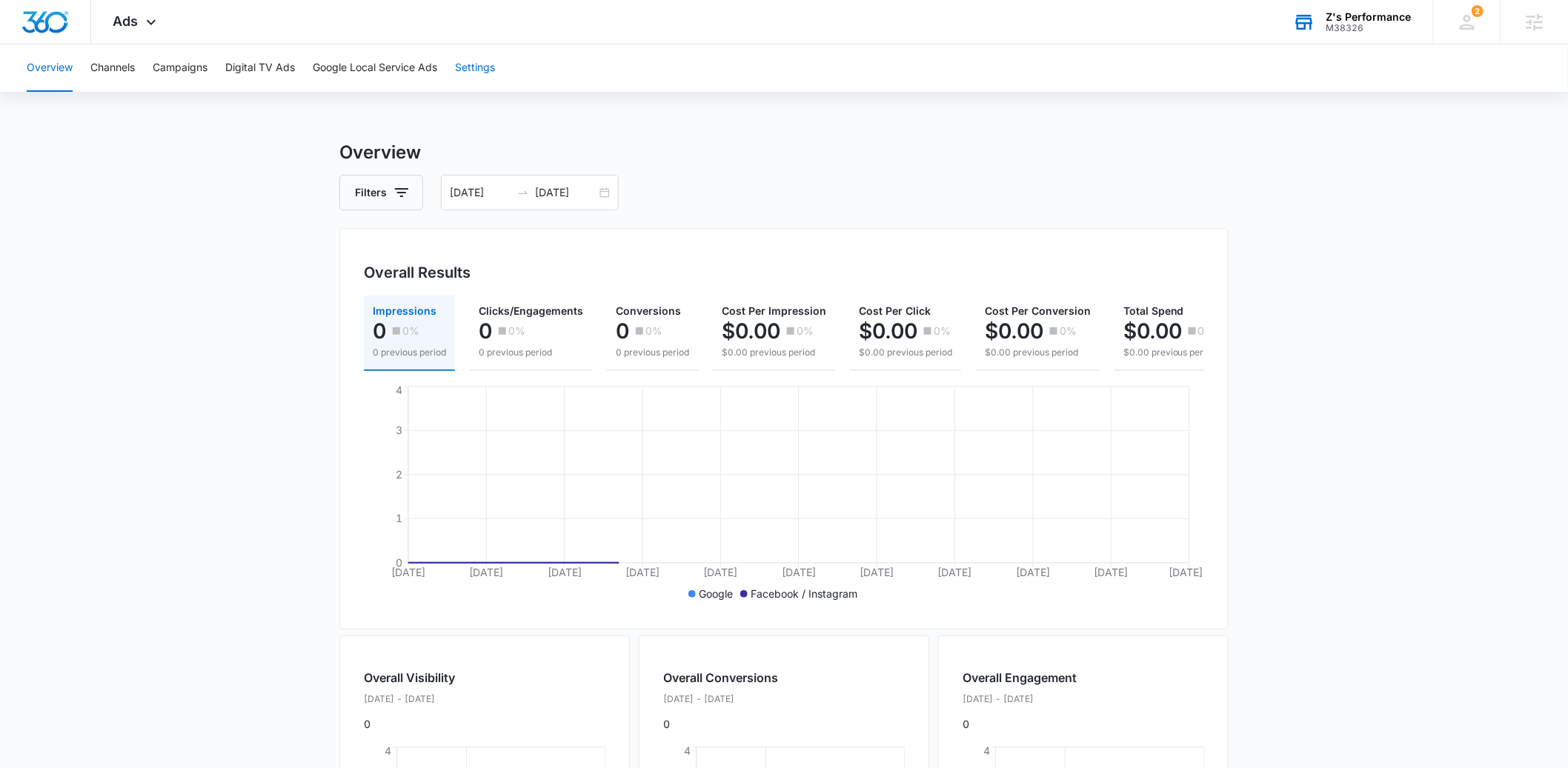
click at [469, 69] on button "Settings" at bounding box center [475, 68] width 40 height 47
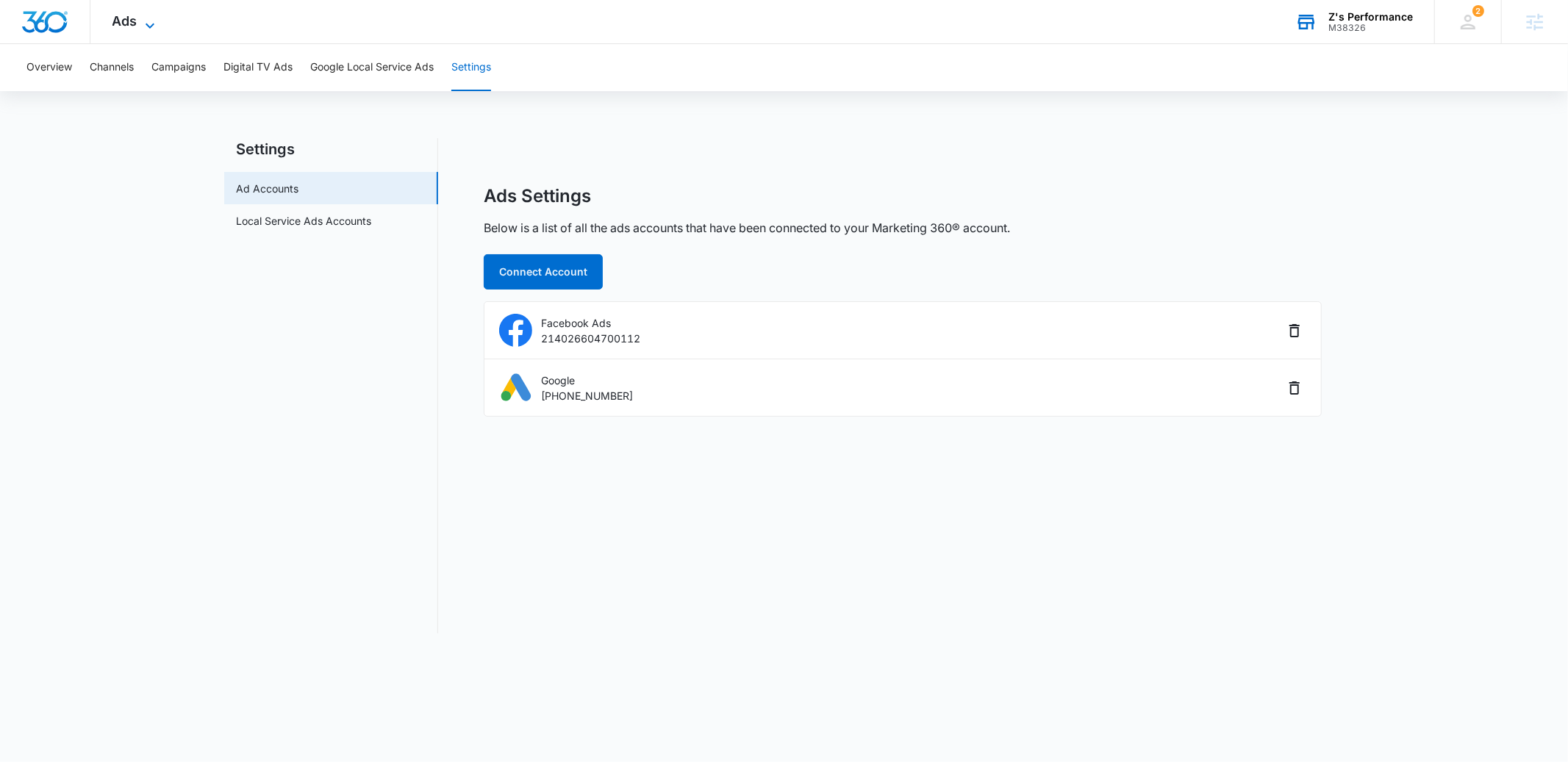
click at [123, 21] on span "Ads" at bounding box center [124, 21] width 25 height 15
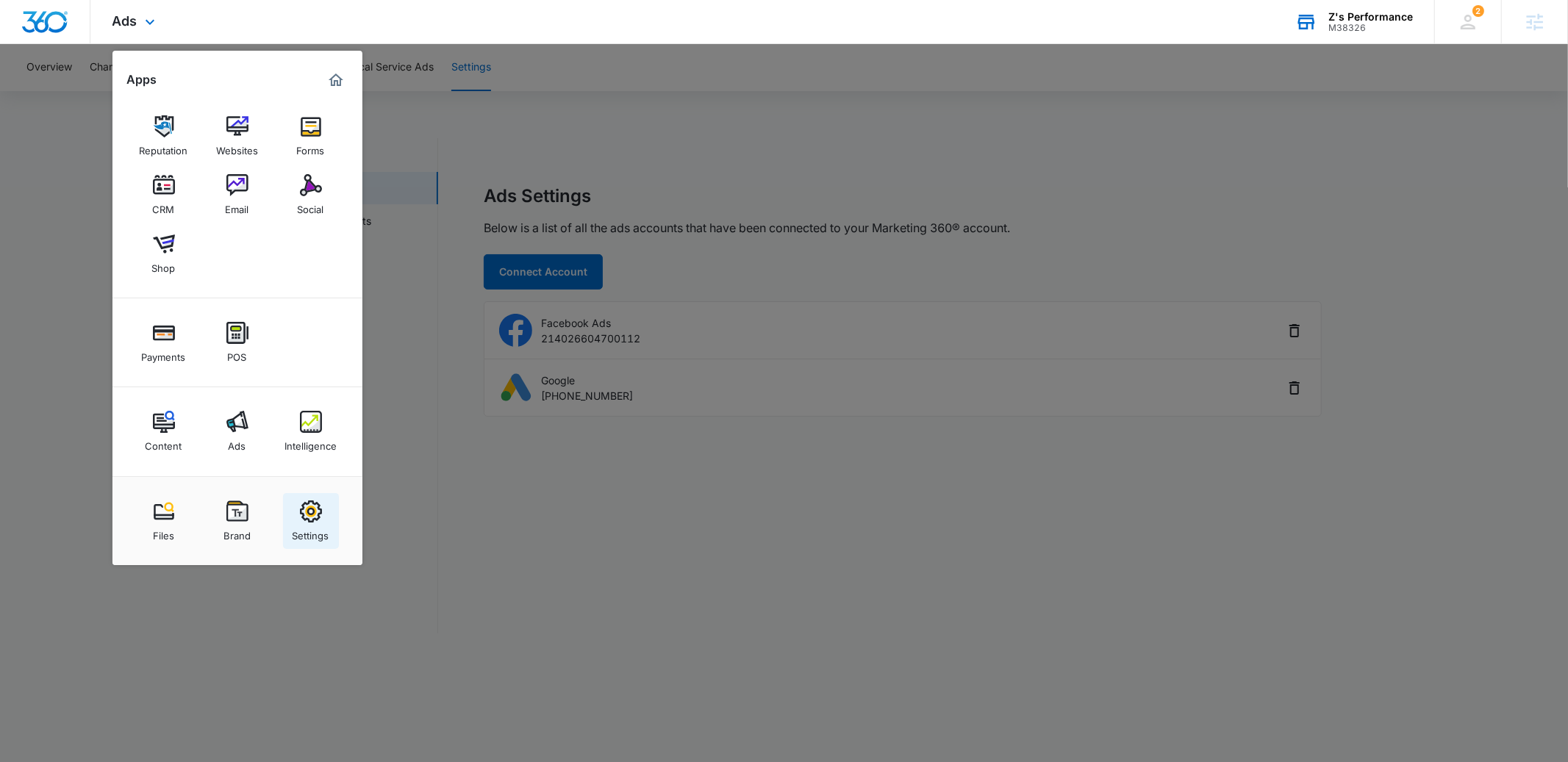
click at [311, 528] on div "Settings" at bounding box center [311, 531] width 37 height 19
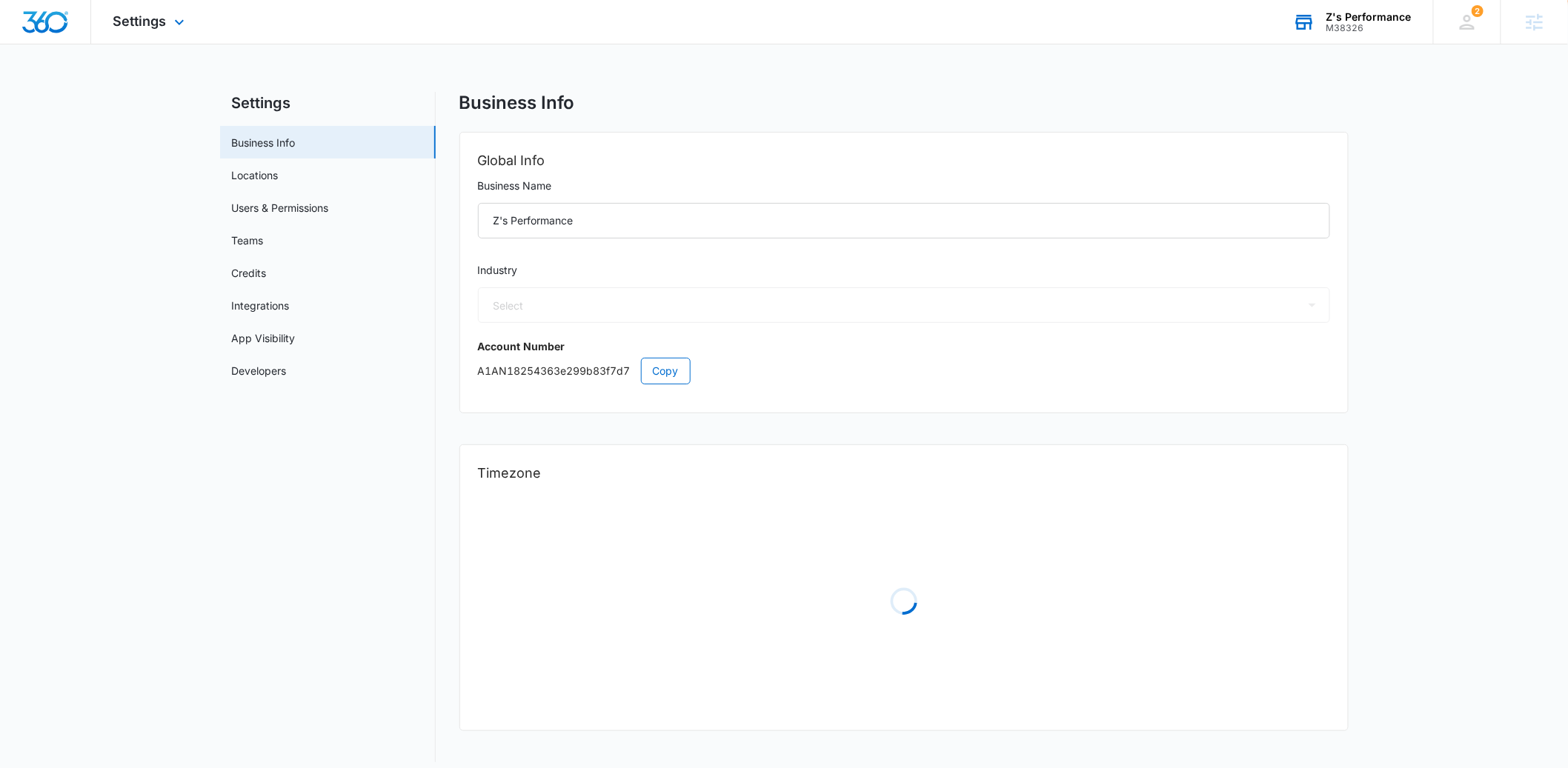
select select "44"
select select "US"
select select "America/Denver"
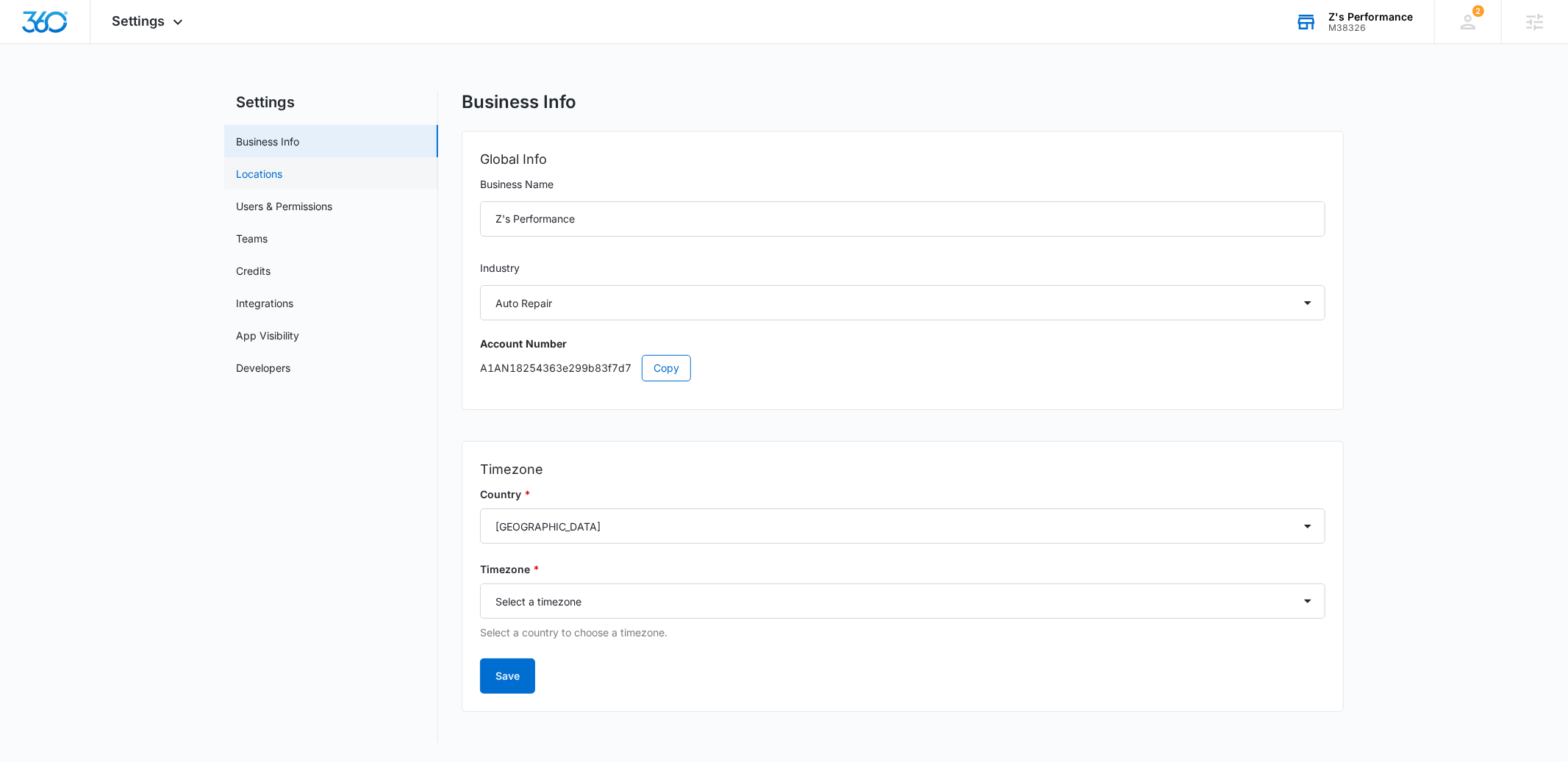
click at [236, 167] on link "Locations" at bounding box center [259, 173] width 46 height 15
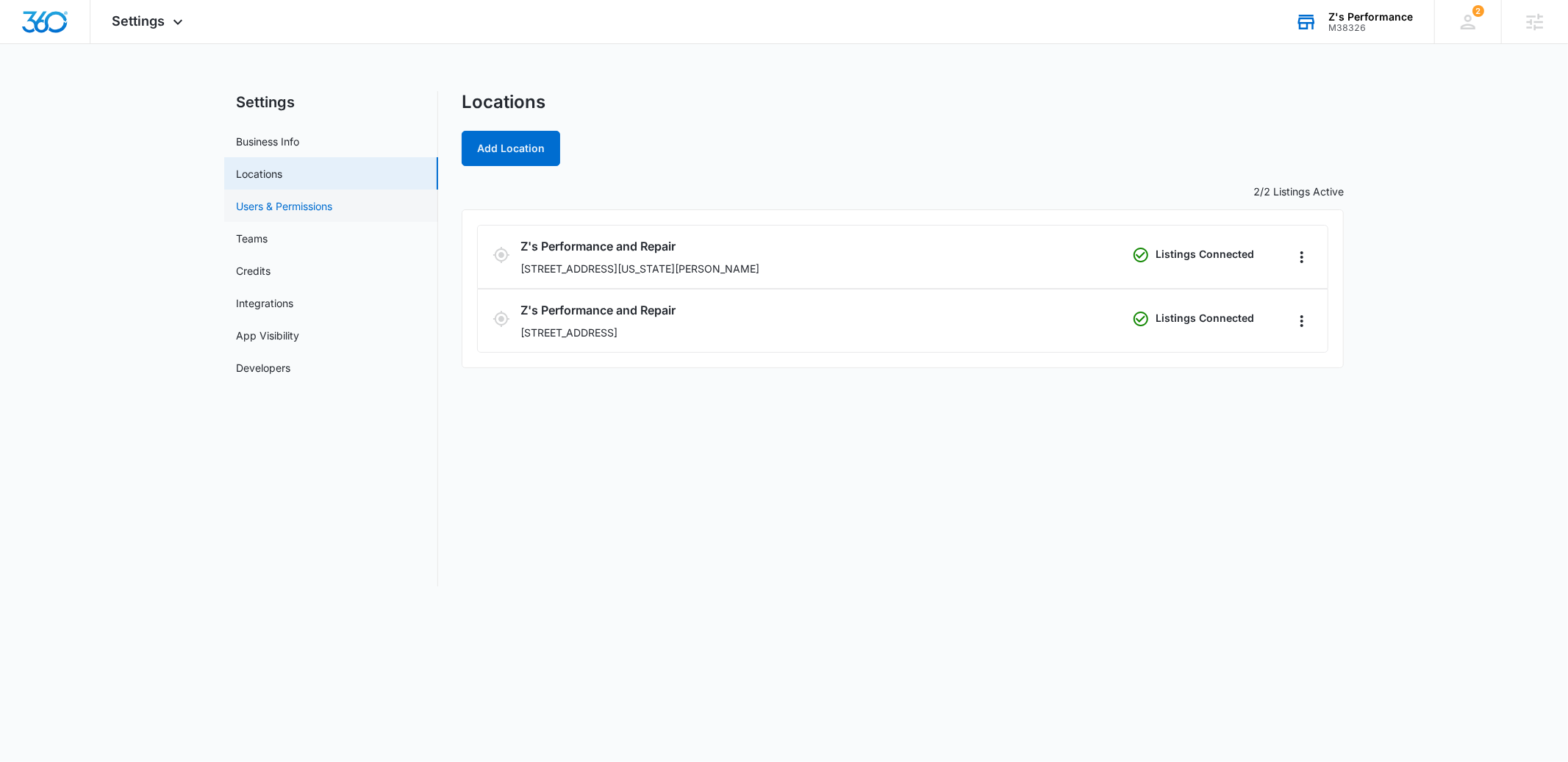
click at [279, 210] on link "Users & Permissions" at bounding box center [284, 206] width 96 height 15
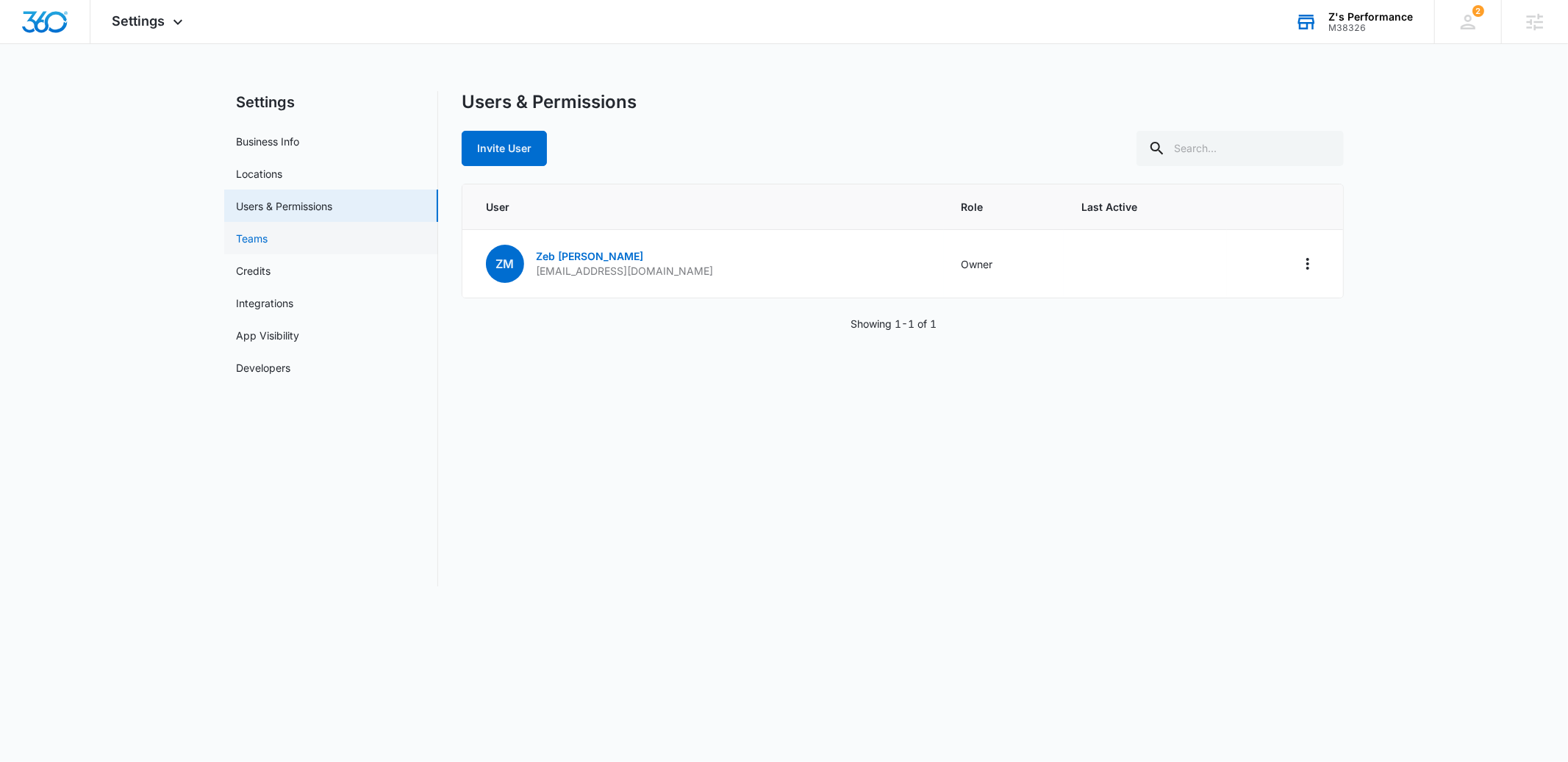
click at [265, 239] on link "Teams" at bounding box center [252, 238] width 32 height 15
click at [253, 279] on link "Credits" at bounding box center [253, 271] width 35 height 15
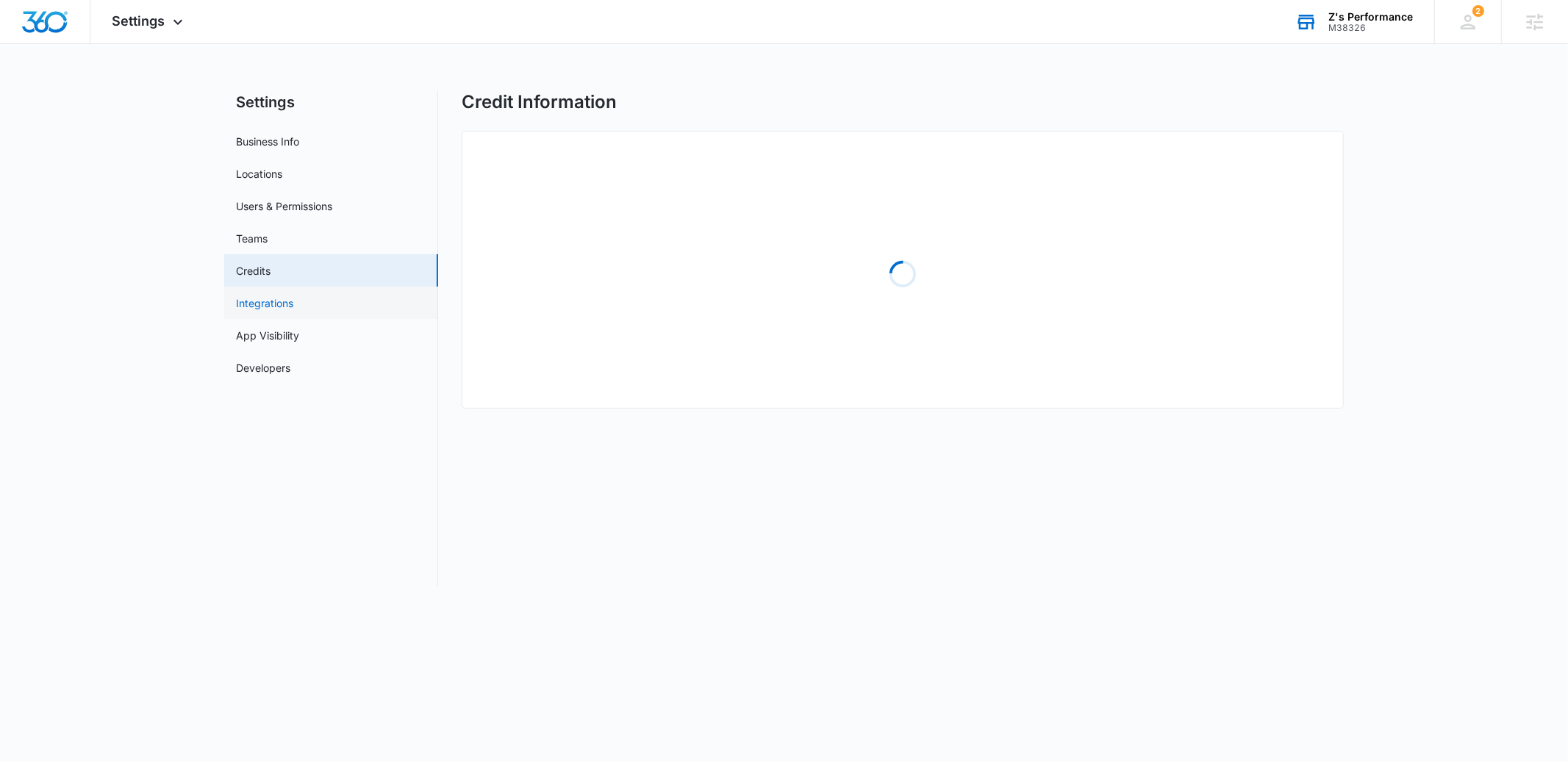
click at [254, 307] on link "Integrations" at bounding box center [265, 303] width 57 height 15
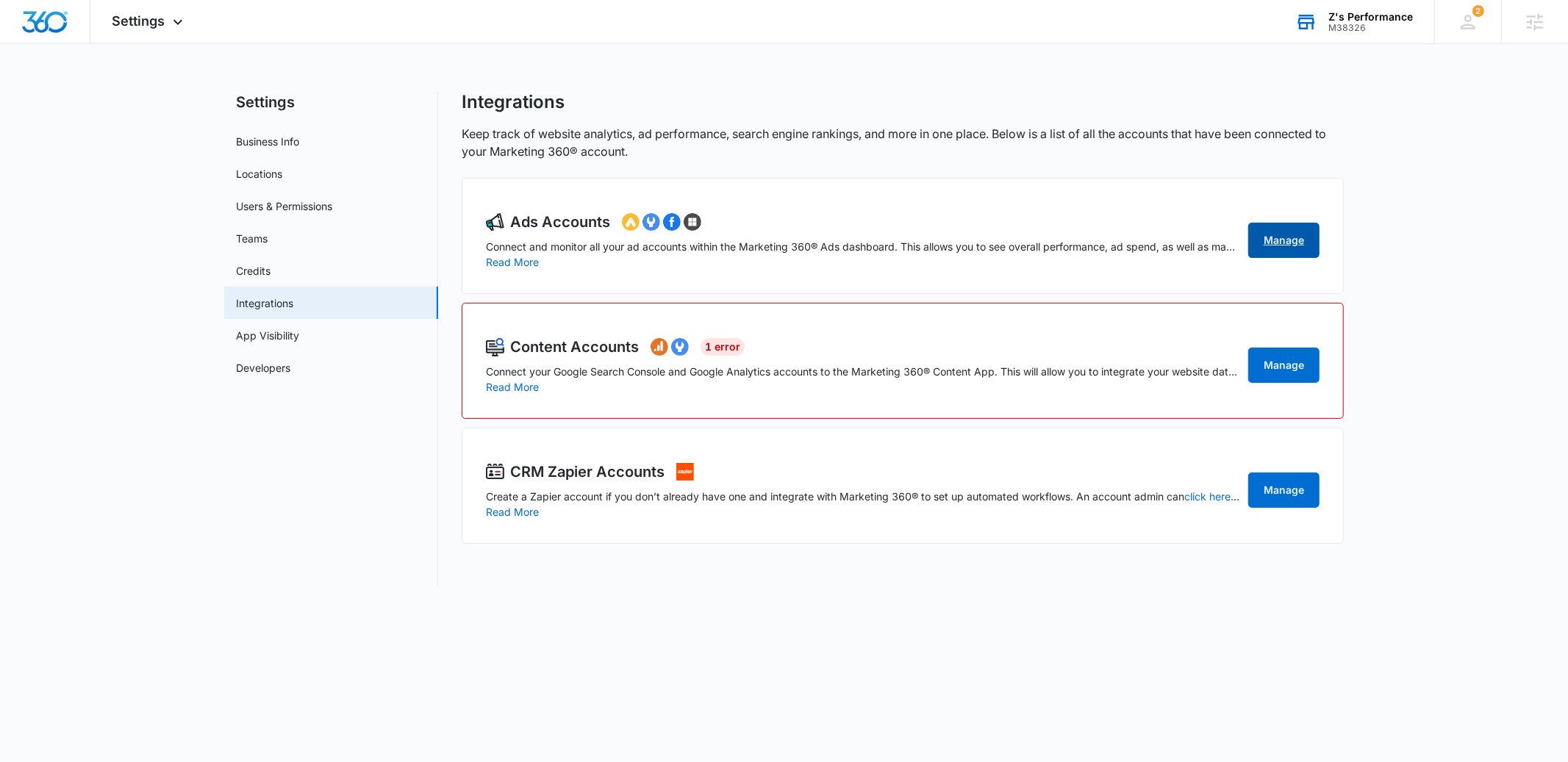
click at [1261, 247] on link "Manage" at bounding box center [1284, 240] width 72 height 35
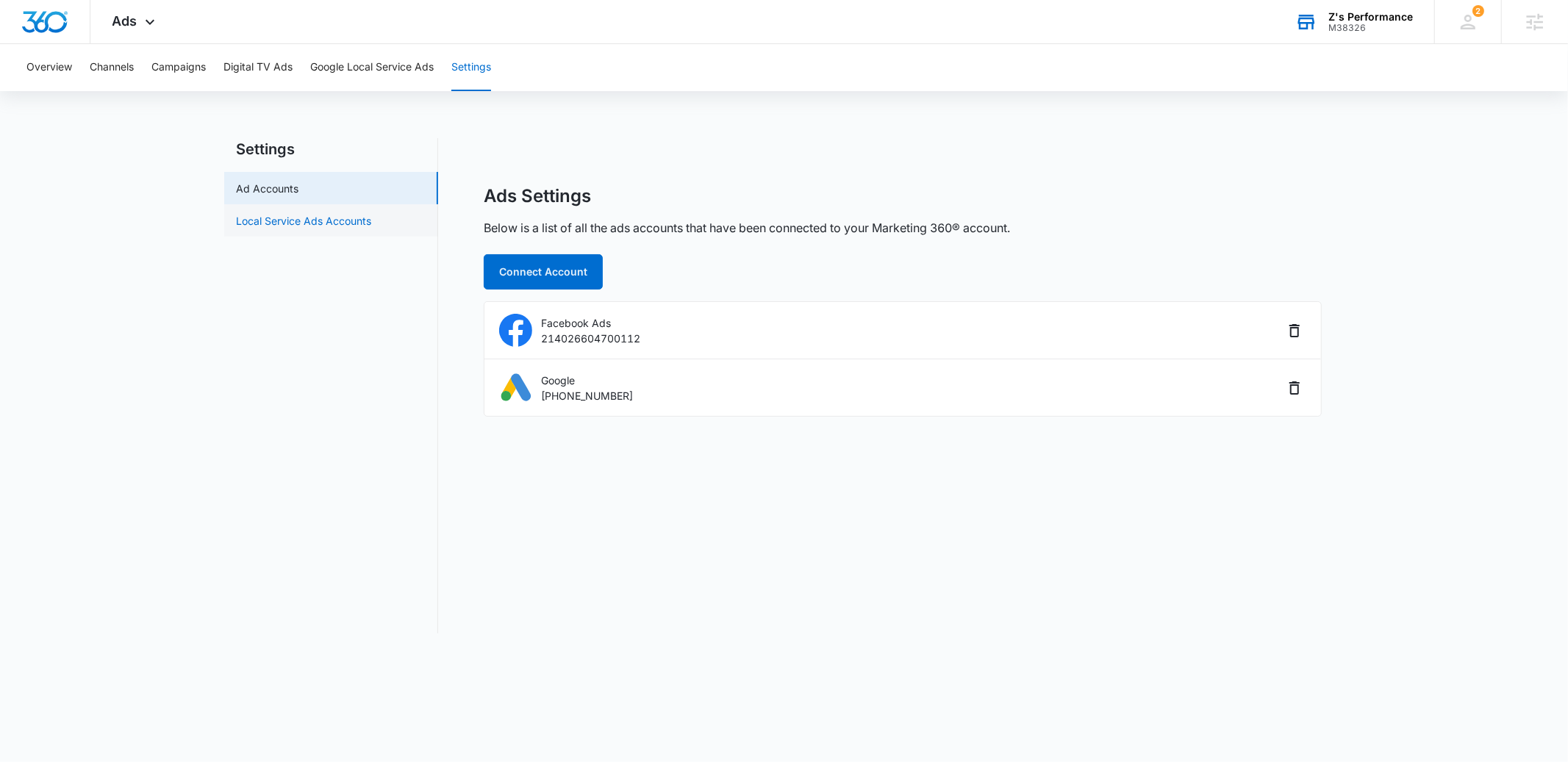
click at [332, 224] on link "Local Service Ads Accounts" at bounding box center [303, 221] width 135 height 15
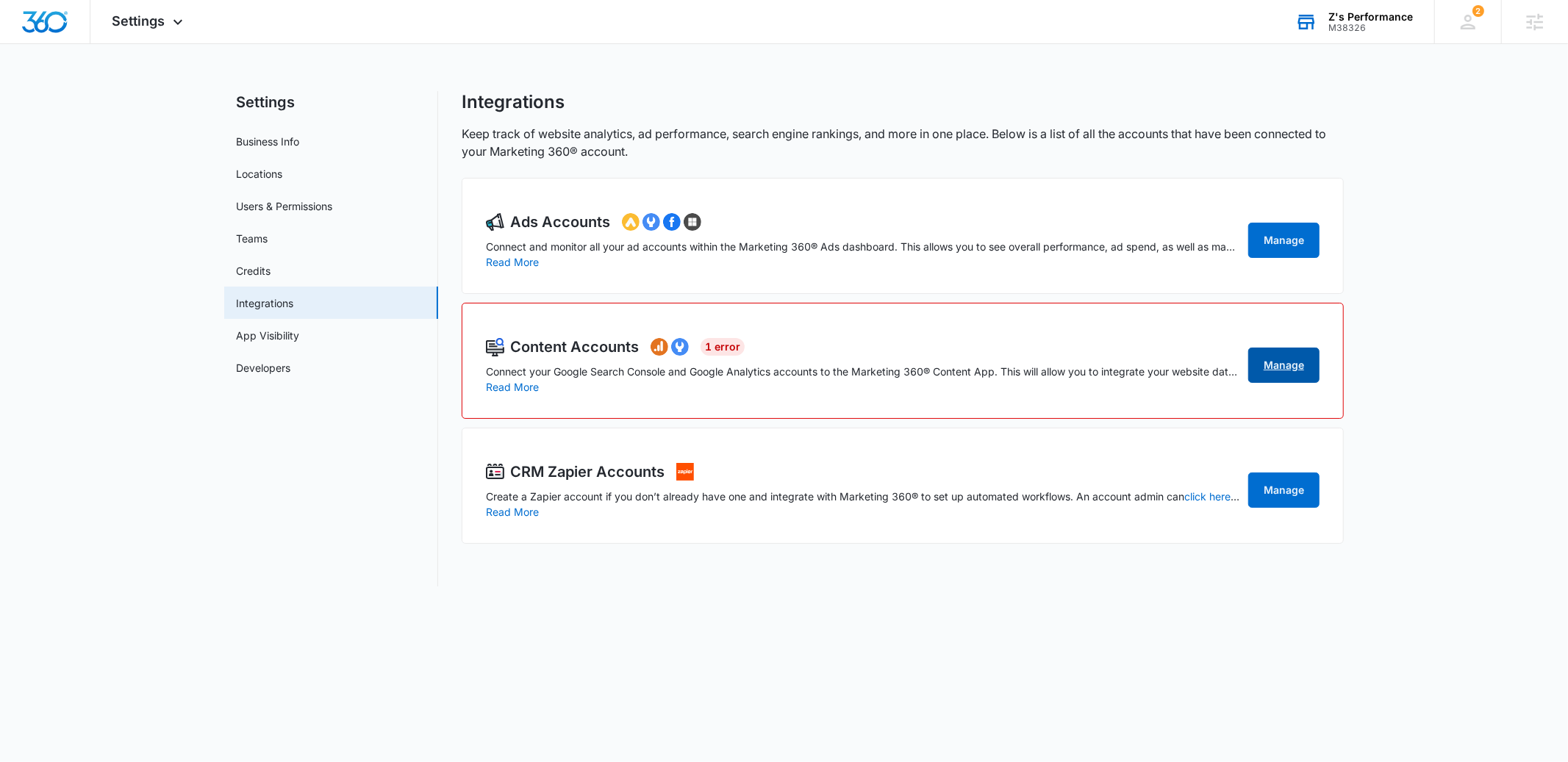
click at [1263, 375] on link "Manage" at bounding box center [1284, 365] width 72 height 35
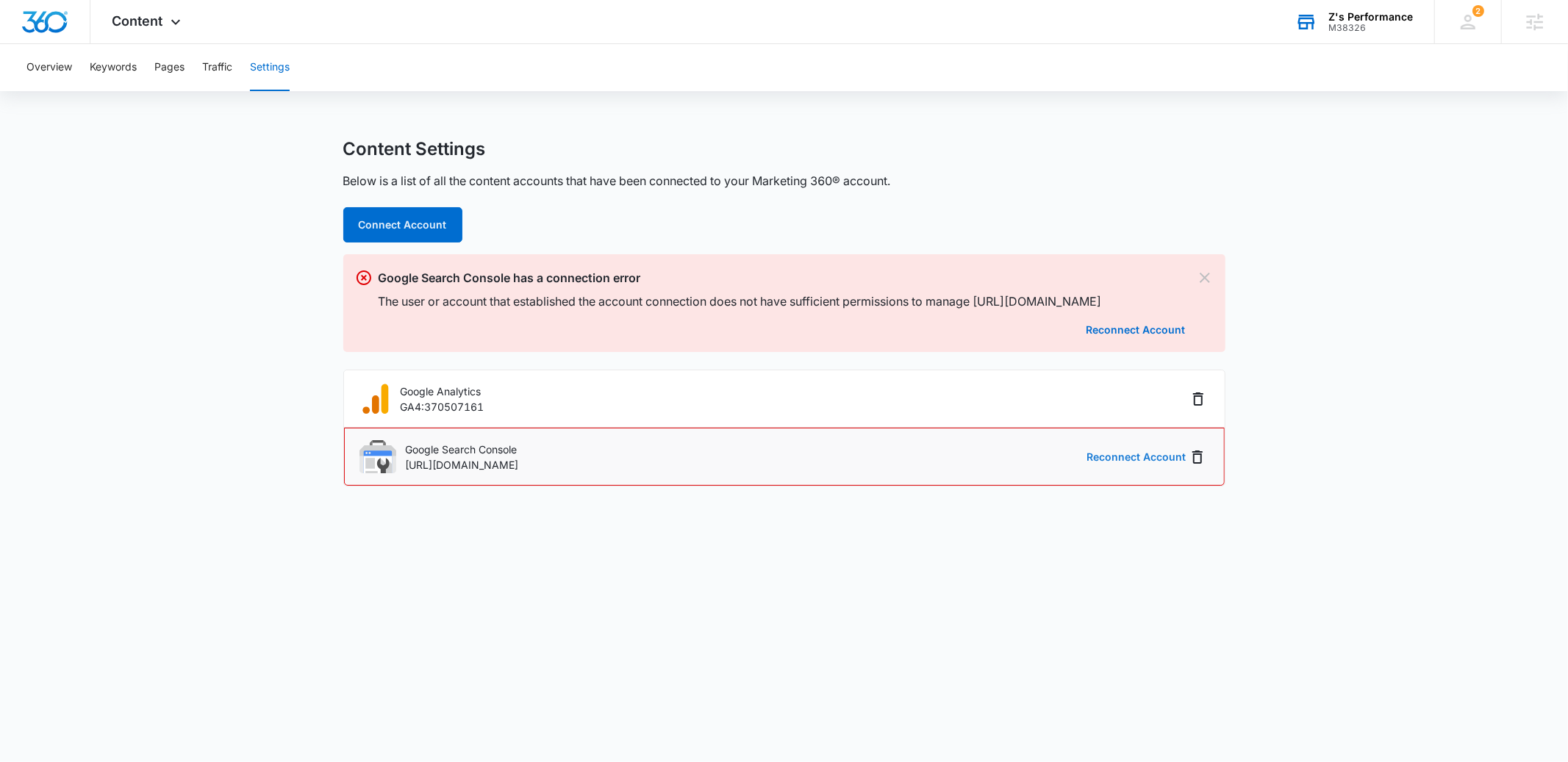
click at [1134, 462] on button "Reconnect Account" at bounding box center [1136, 458] width 100 height 11
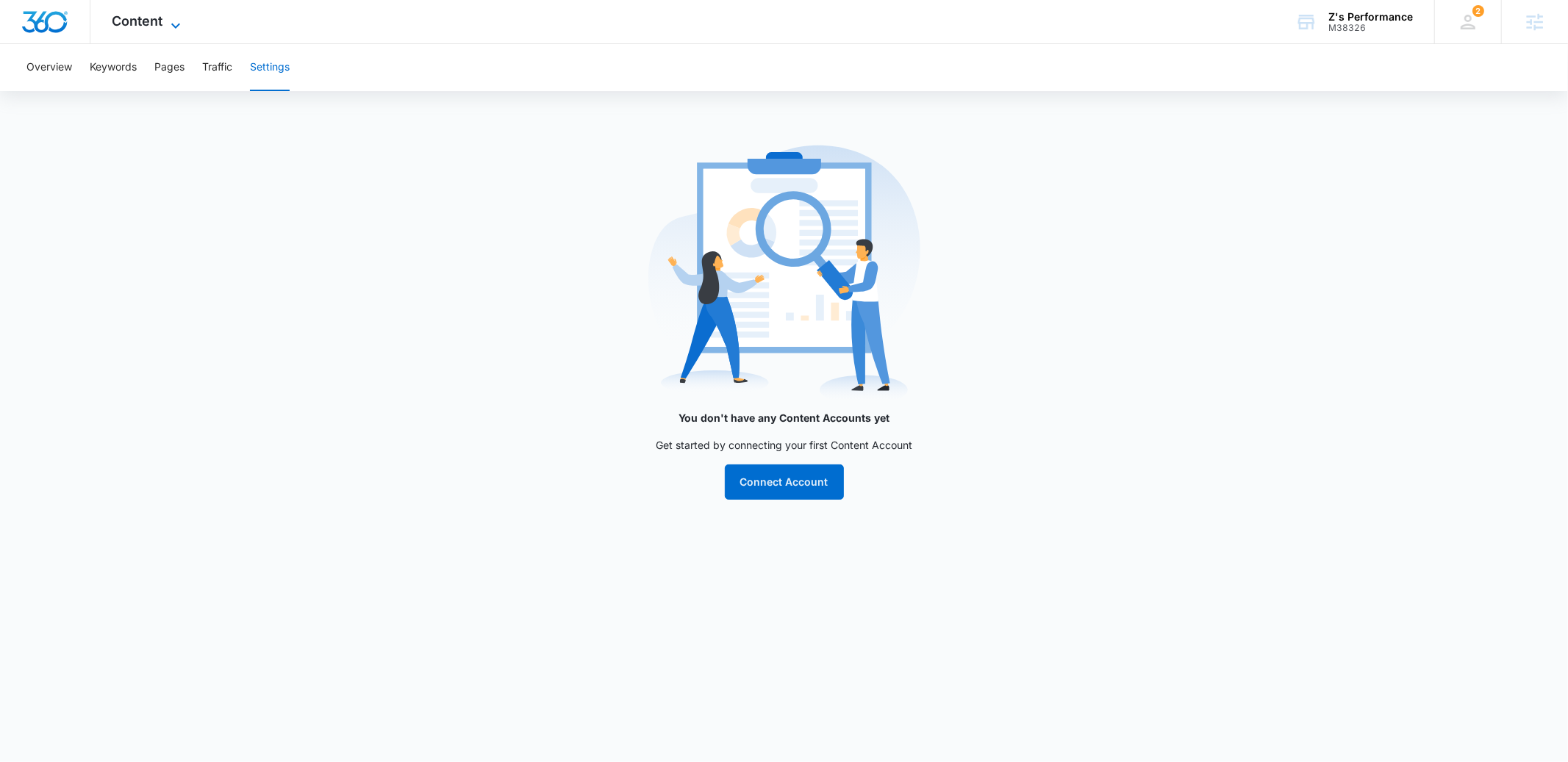
click at [137, 24] on span "Content" at bounding box center [137, 21] width 51 height 15
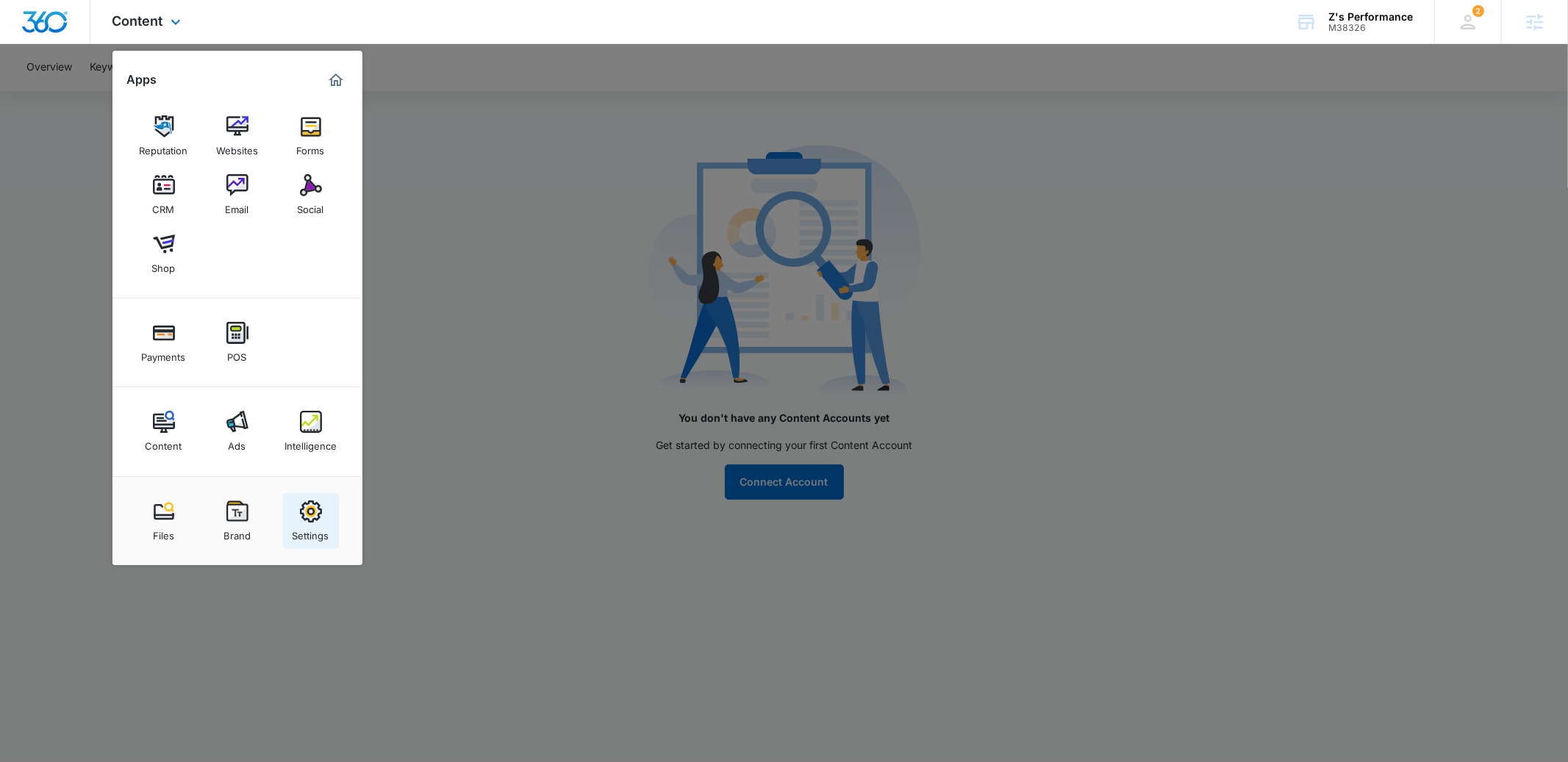
click at [312, 528] on div "Settings" at bounding box center [311, 531] width 37 height 19
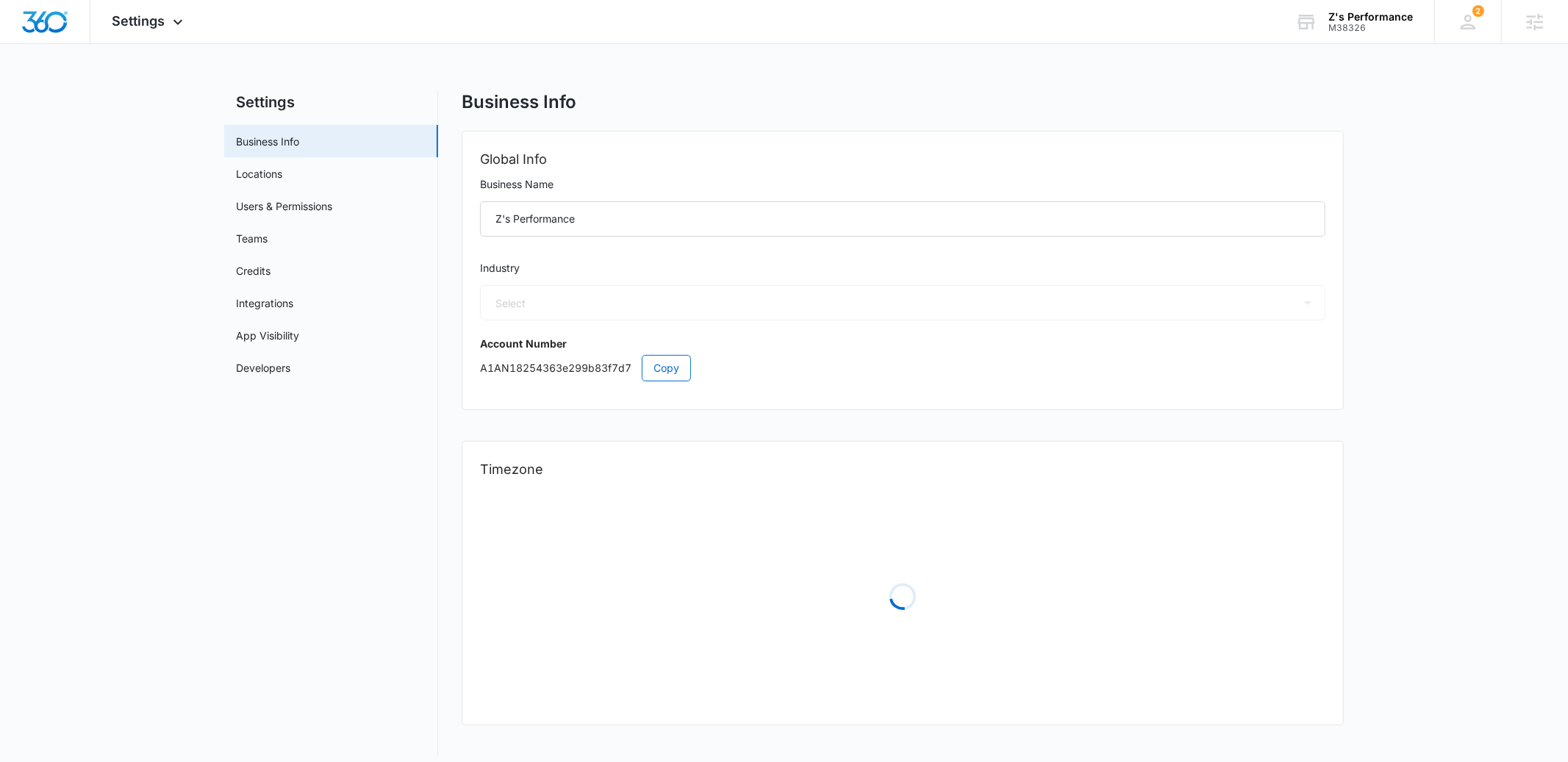
select select "44"
select select "US"
select select "America/[GEOGRAPHIC_DATA]"
click at [263, 308] on link "Integrations" at bounding box center [265, 303] width 57 height 15
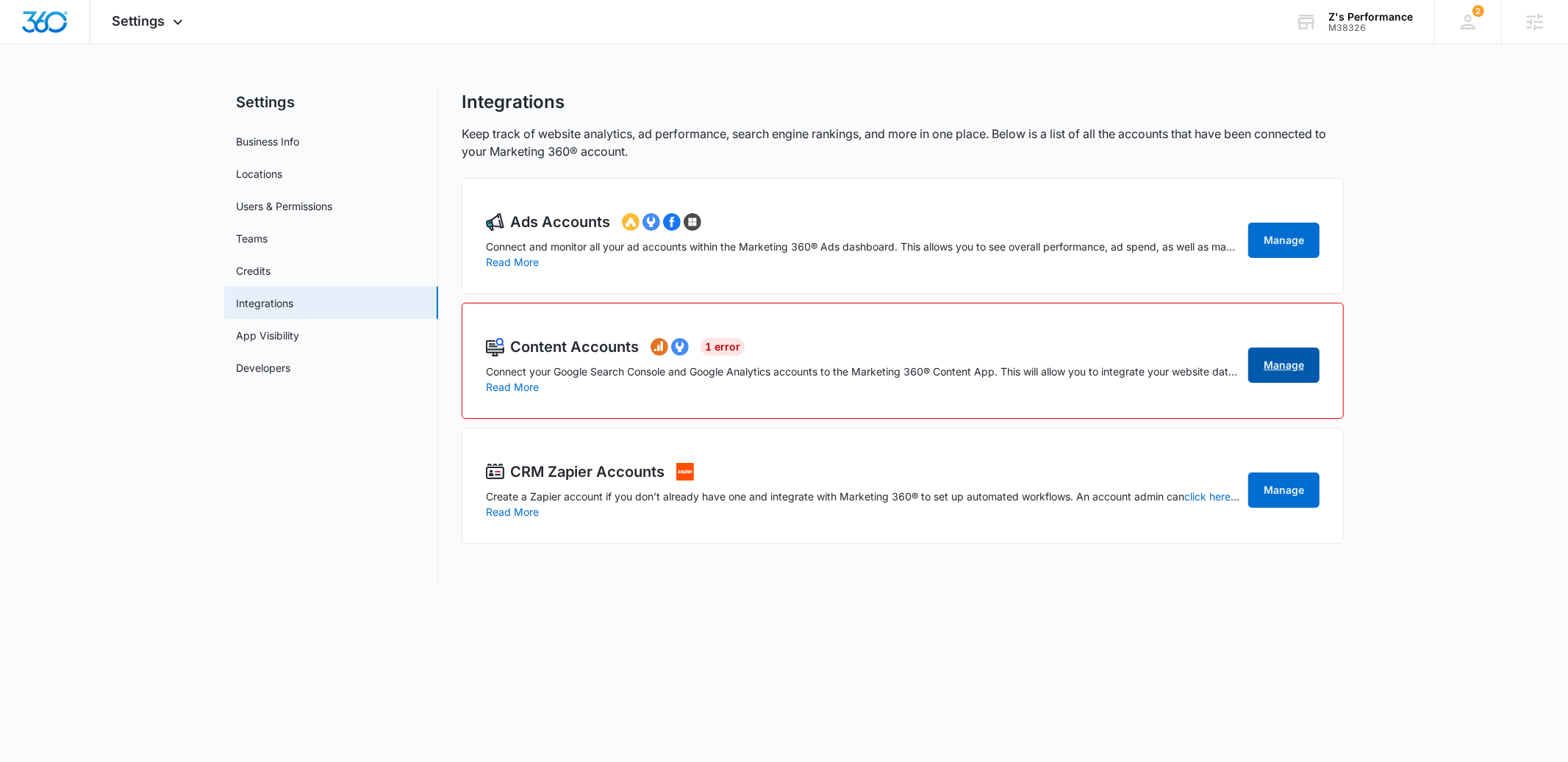
click at [1291, 366] on link "Manage" at bounding box center [1284, 365] width 72 height 35
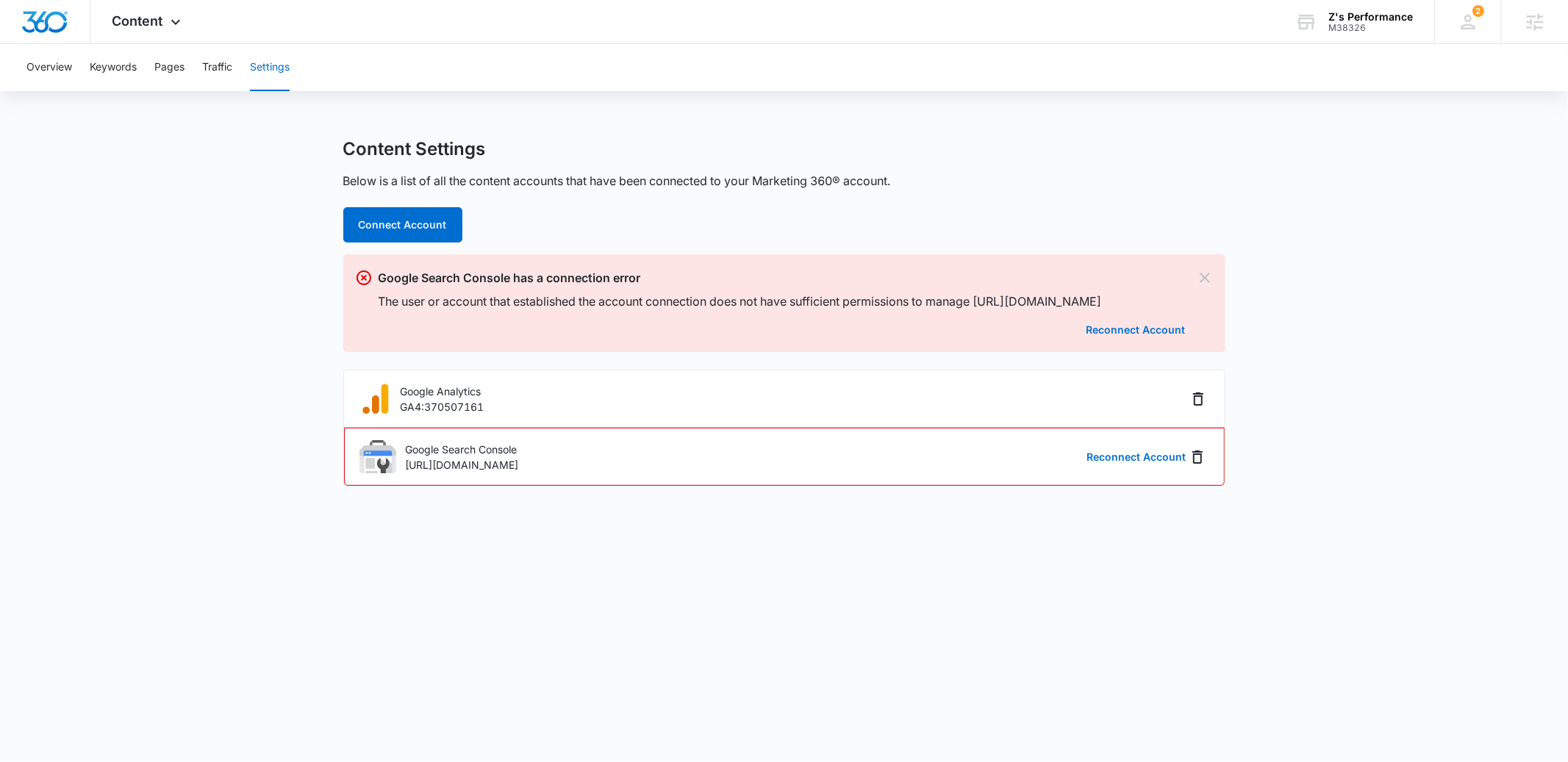
click at [221, 165] on main "Content Settings Below is a list of all the content accounts that have been con…" at bounding box center [784, 321] width 1568 height 366
click at [1131, 335] on button "Reconnect Account" at bounding box center [1135, 330] width 100 height 11
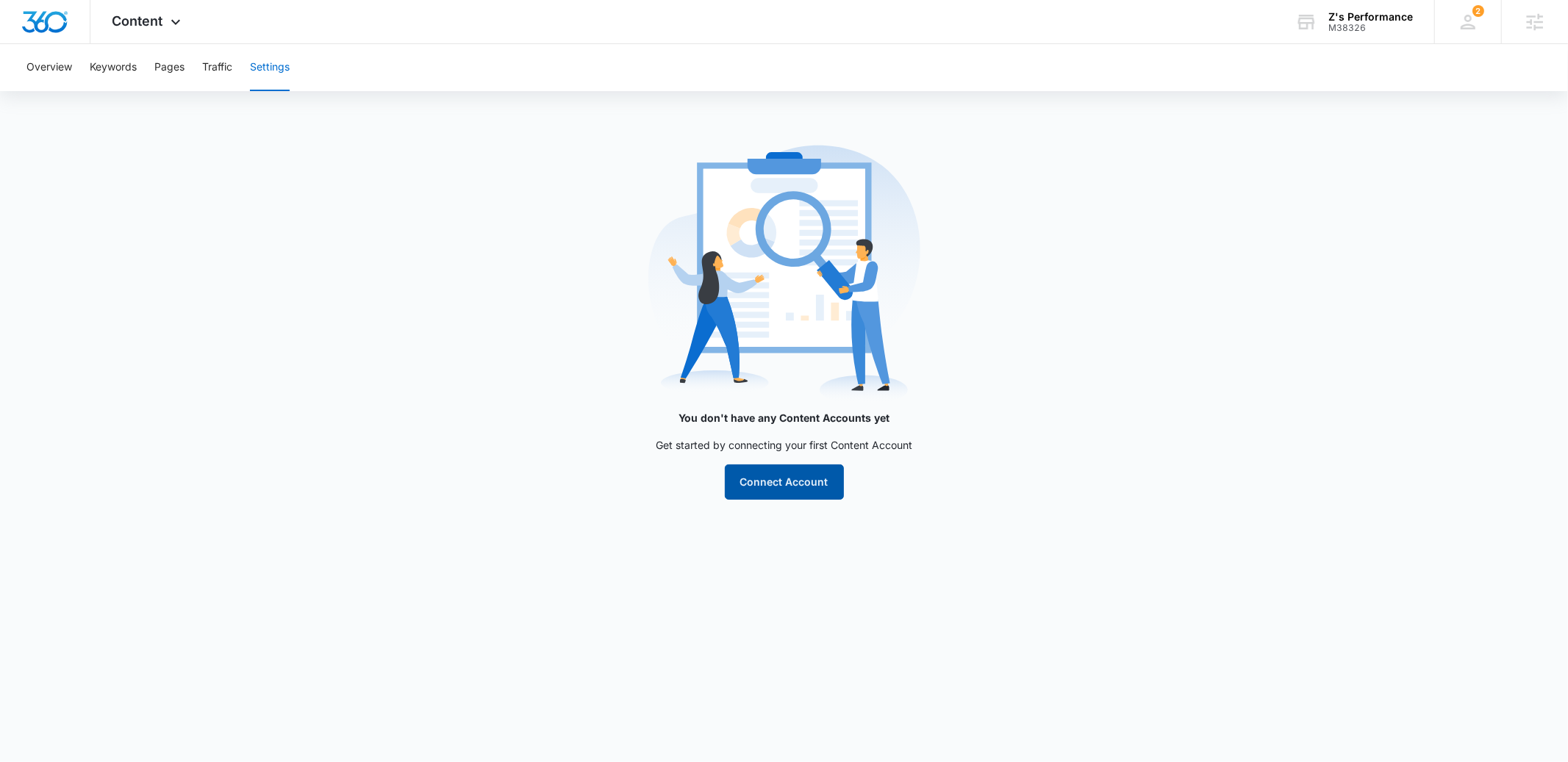
click at [786, 488] on button "Connect Account" at bounding box center [785, 482] width 119 height 35
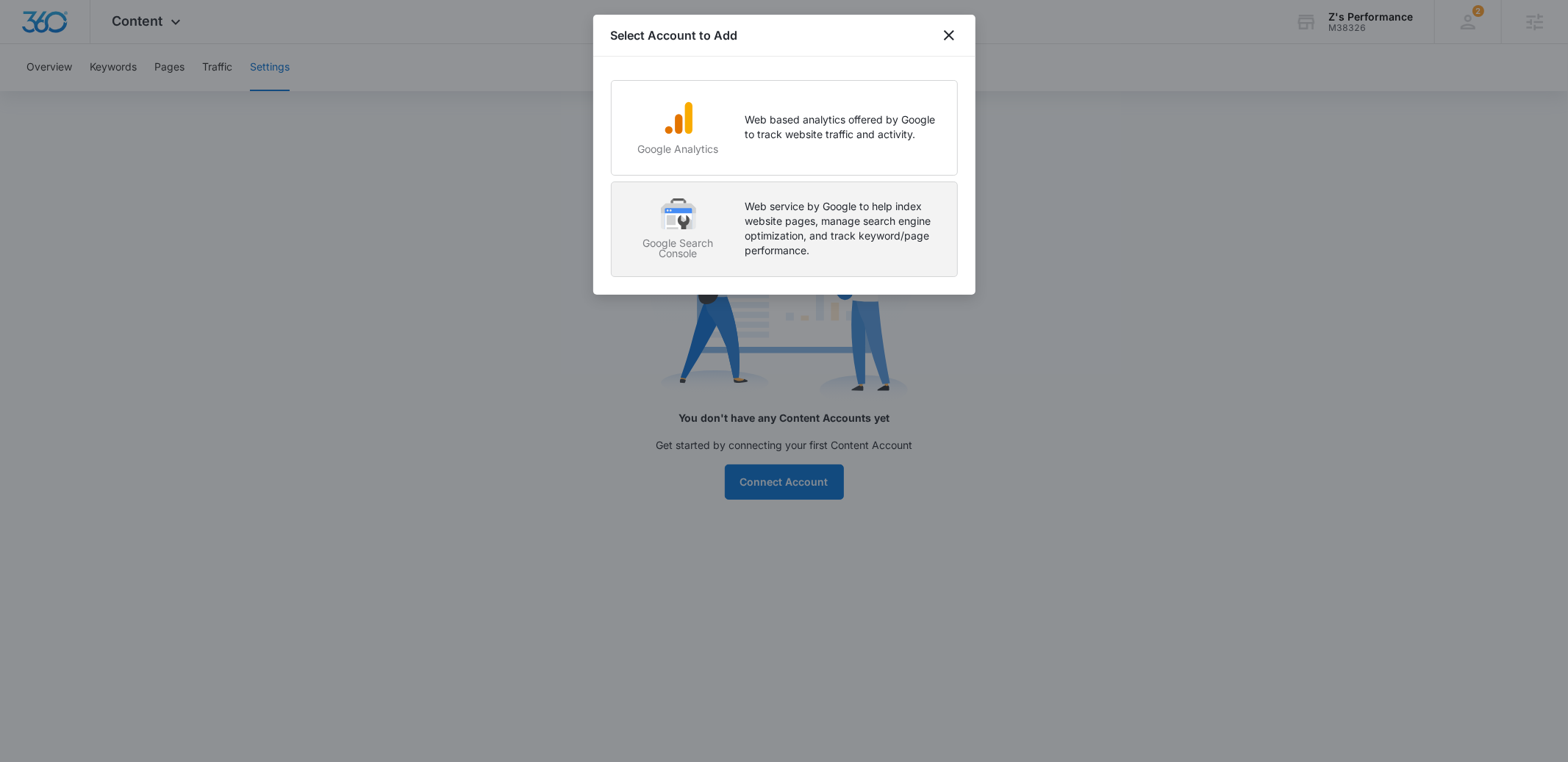
click at [771, 228] on p "Web service by Google to help index website pages, manage search engine optimiz…" at bounding box center [844, 228] width 197 height 59
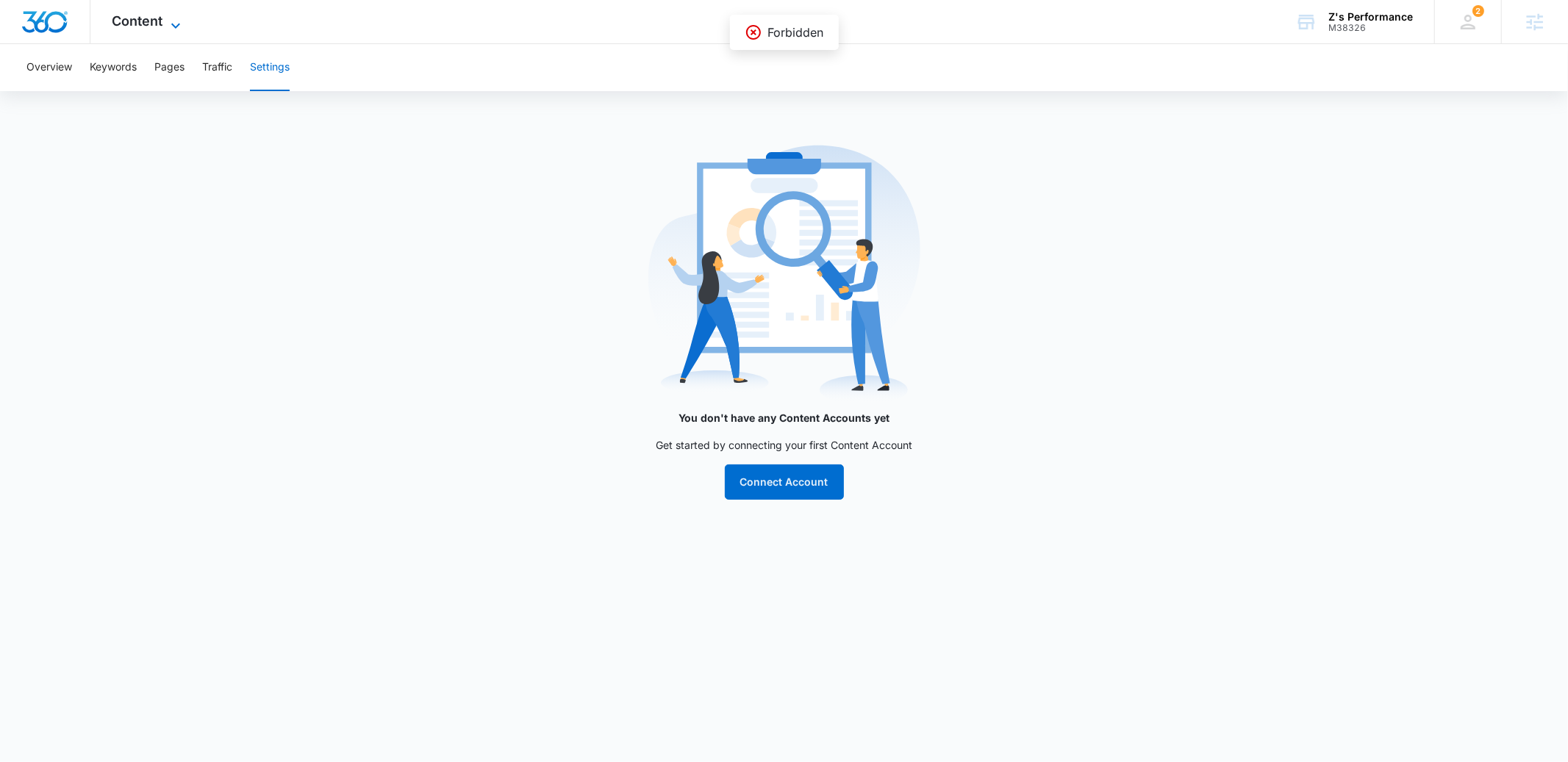
click at [139, 17] on span "Content" at bounding box center [137, 21] width 51 height 15
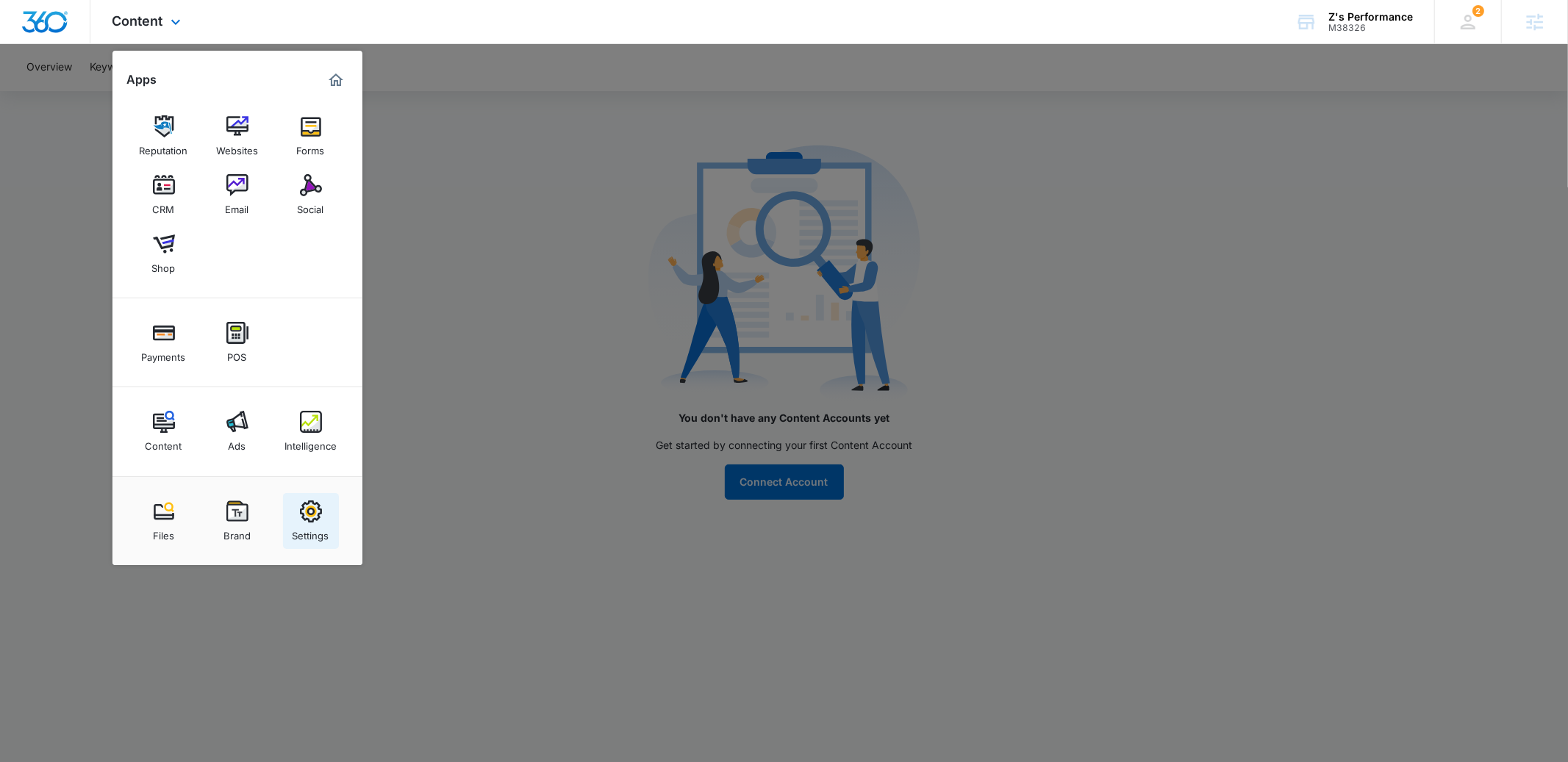
click at [312, 540] on div "Settings" at bounding box center [311, 531] width 37 height 19
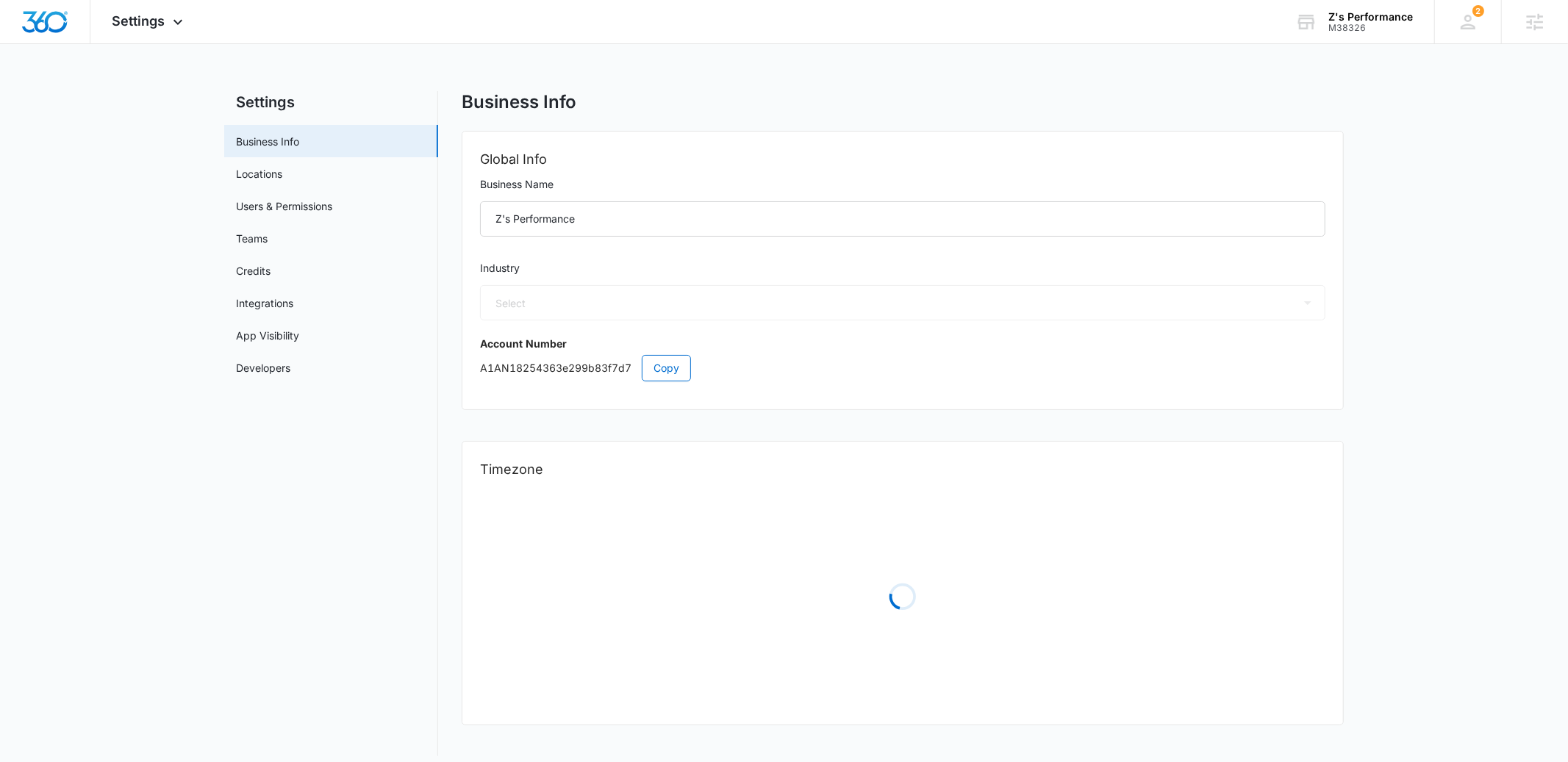
select select "44"
select select "US"
select select "America/[GEOGRAPHIC_DATA]"
click at [263, 295] on link "Integrations" at bounding box center [265, 303] width 57 height 15
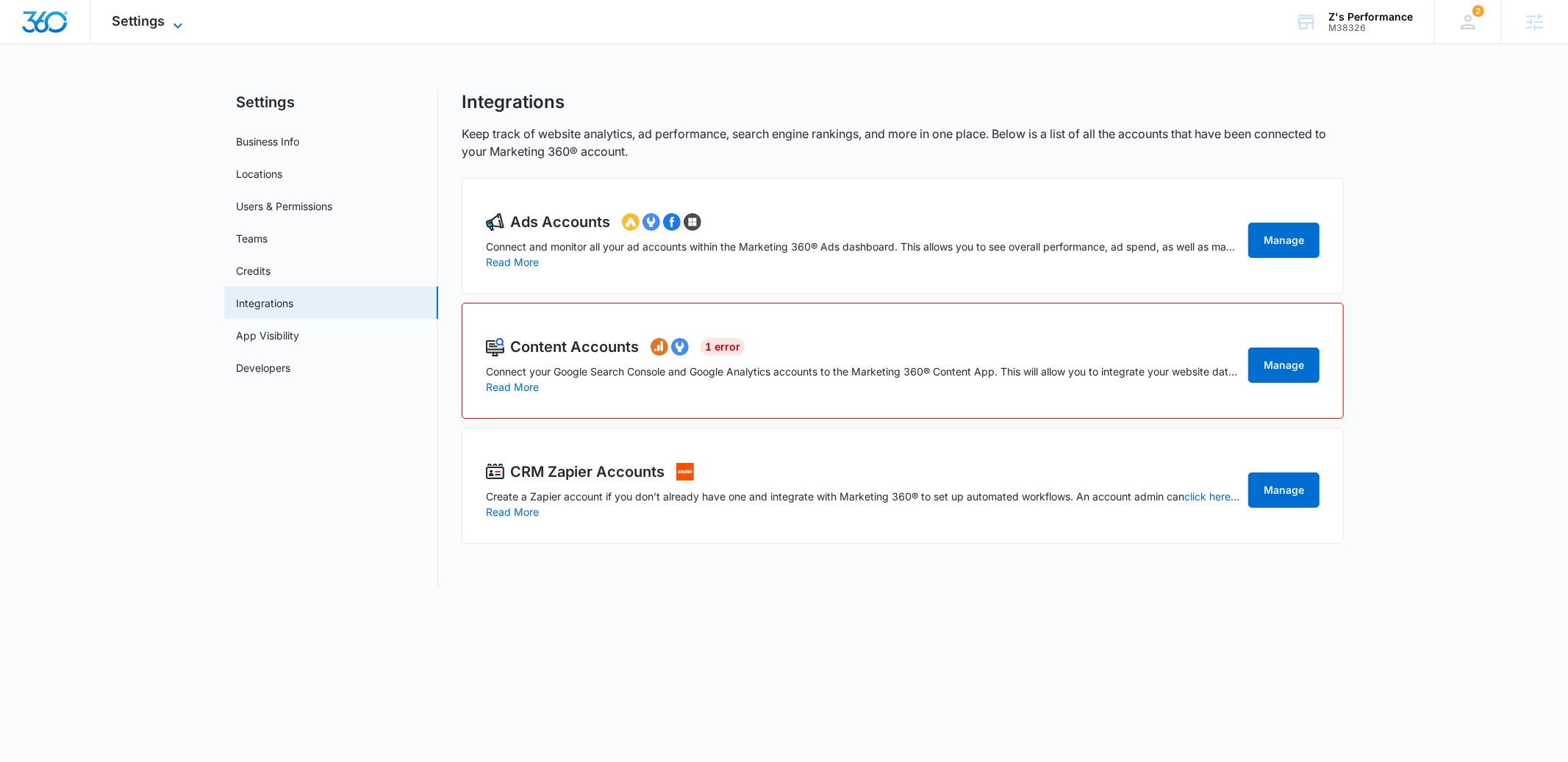
click at [149, 20] on span "Settings" at bounding box center [139, 21] width 53 height 15
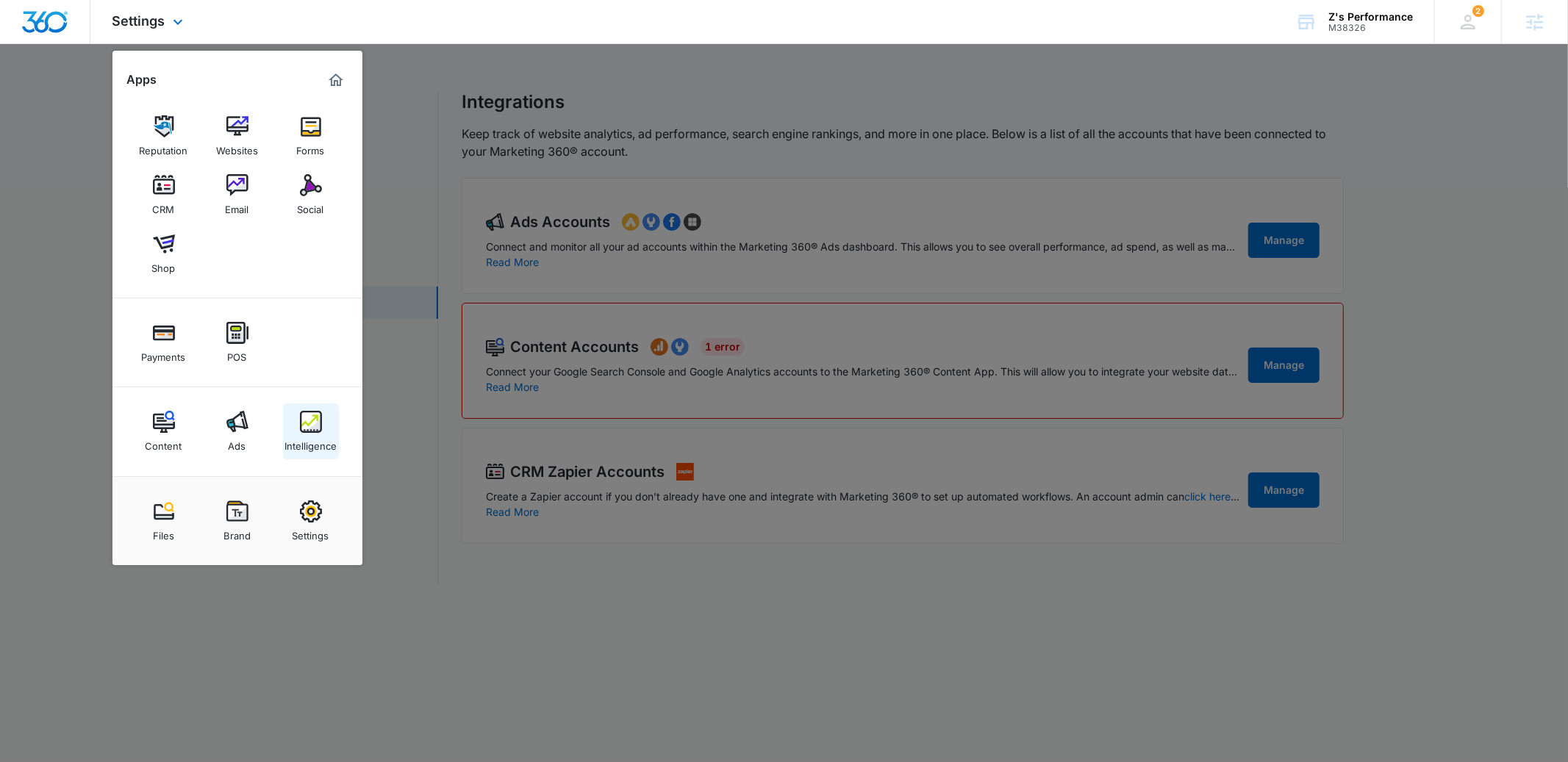
click at [297, 433] on div "Intelligence" at bounding box center [310, 442] width 52 height 19
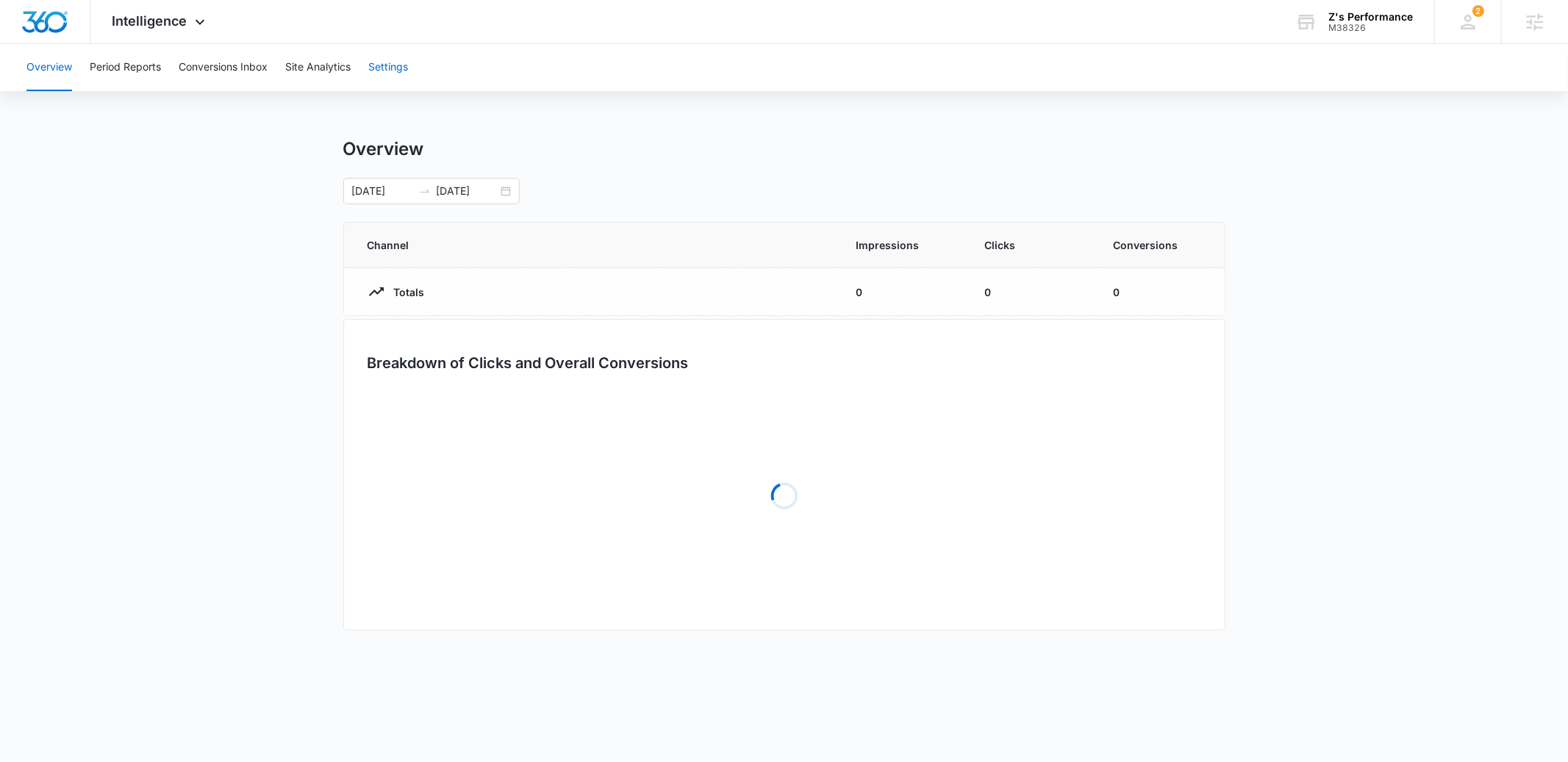
click at [400, 75] on button "Settings" at bounding box center [388, 68] width 40 height 47
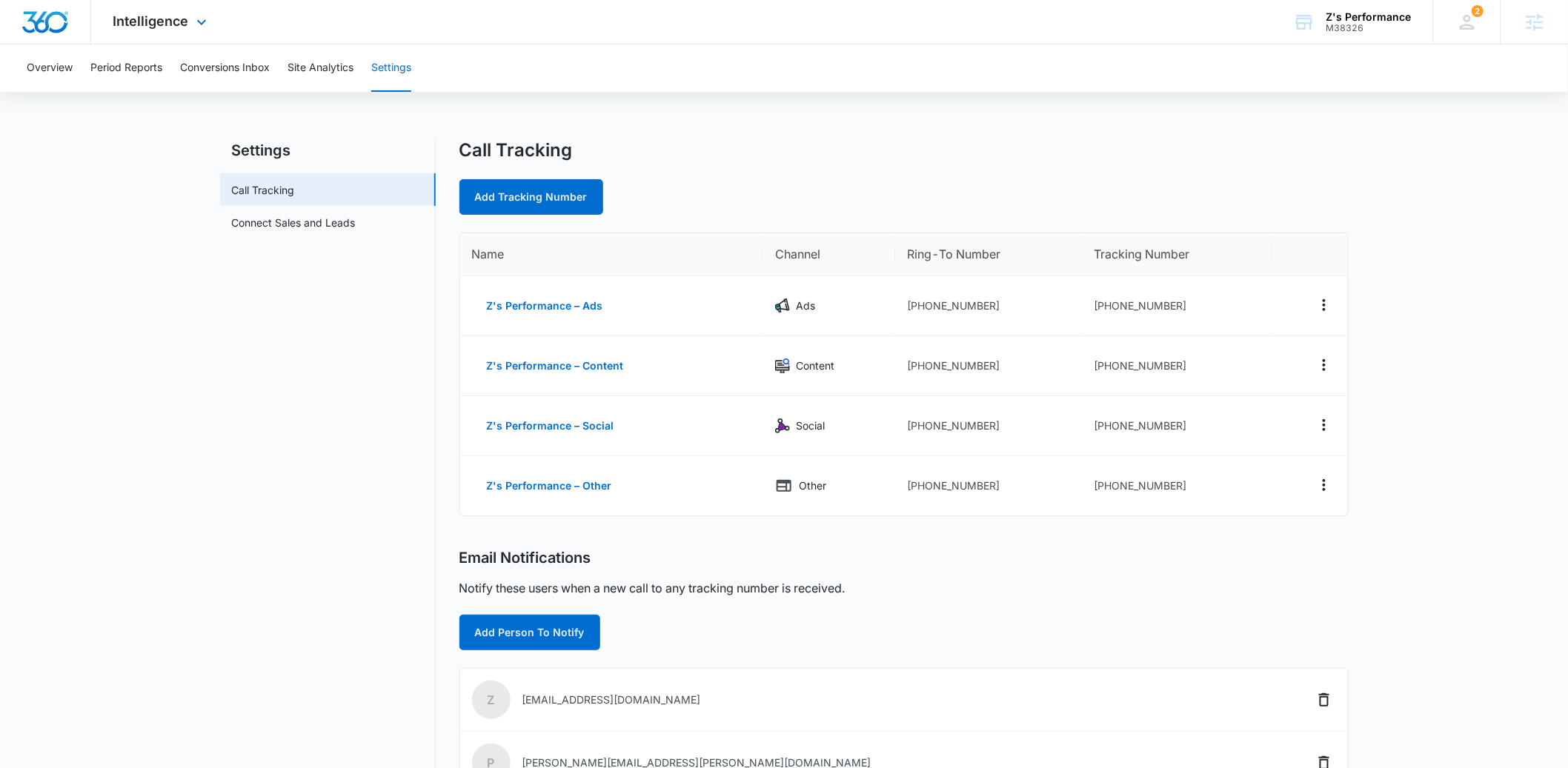
click at [156, 33] on div "Intelligence Apps Reputation Websites Forms CRM Email Social Shop Payments POS …" at bounding box center [162, 22] width 141 height 44
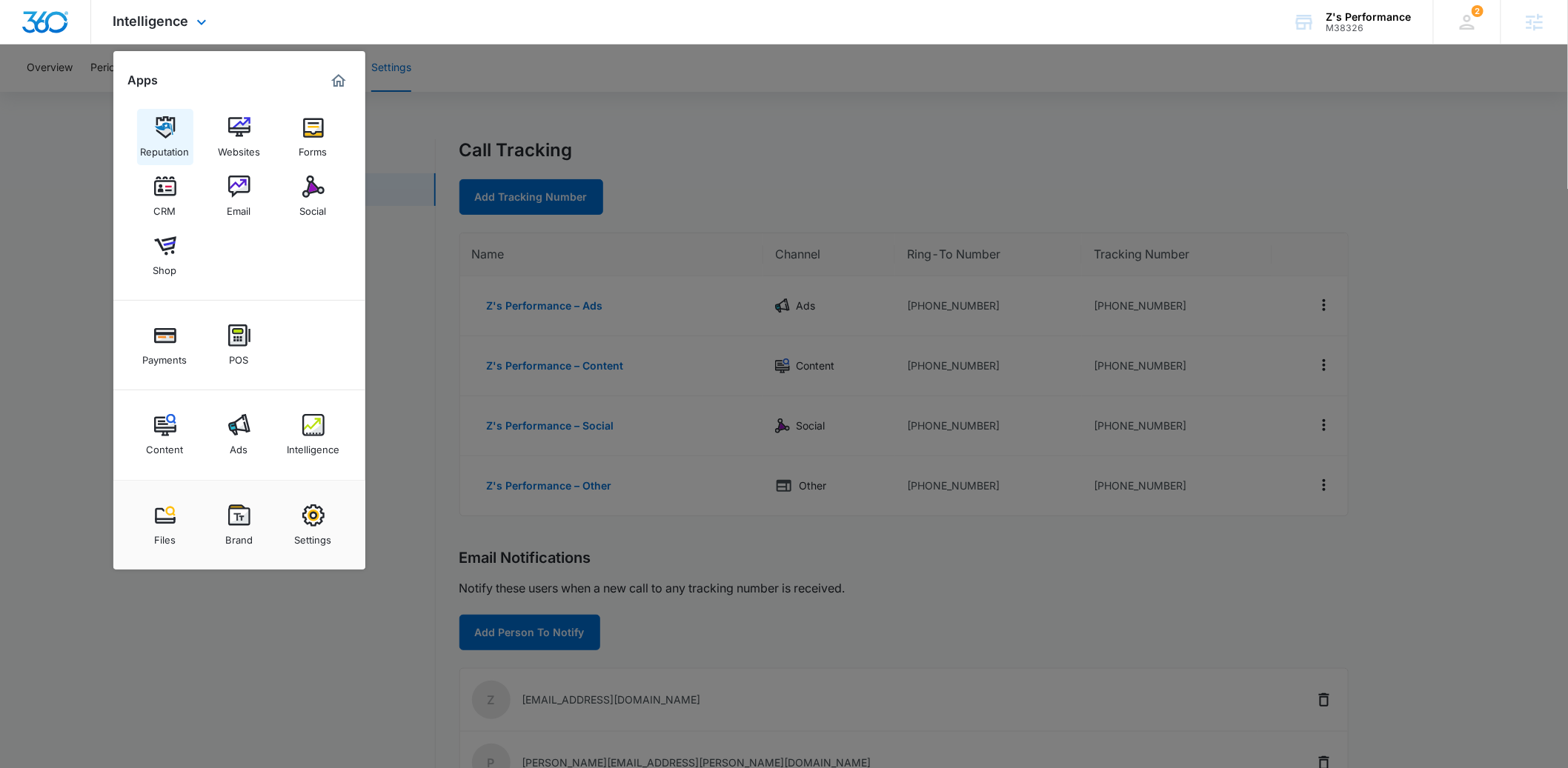
click at [163, 137] on img at bounding box center [165, 127] width 22 height 22
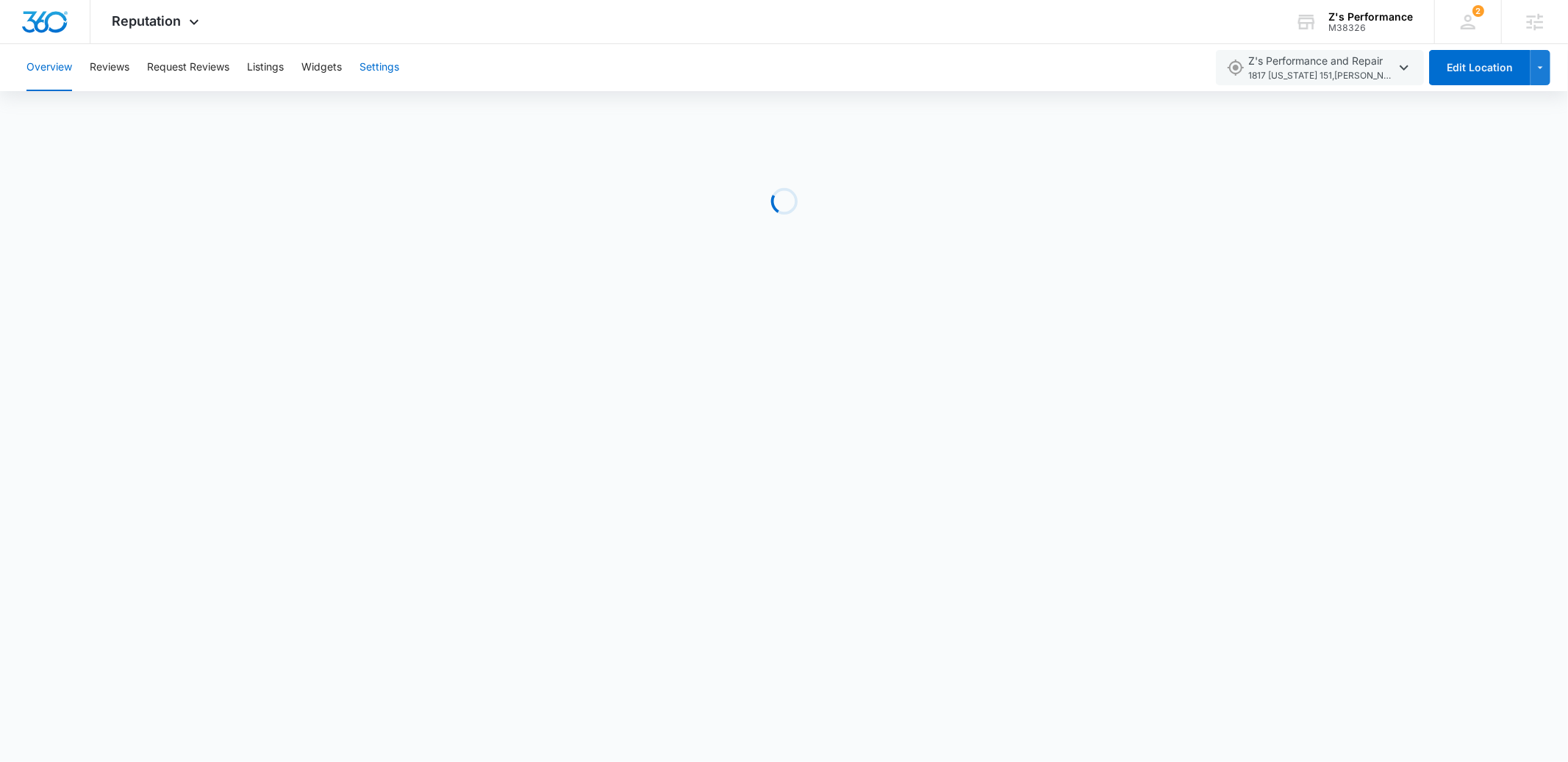
click at [384, 67] on button "Settings" at bounding box center [379, 68] width 40 height 47
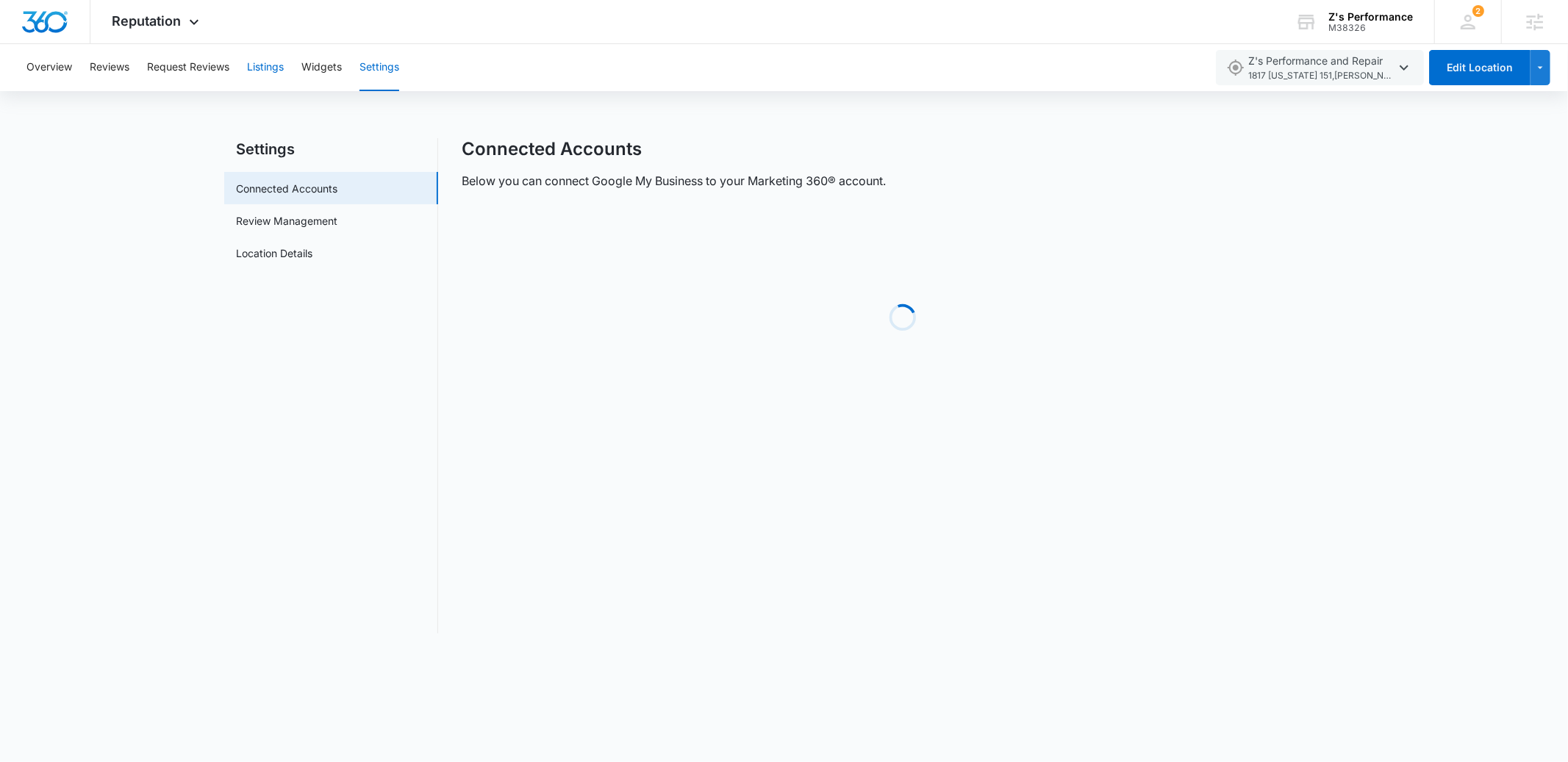
click at [265, 70] on button "Listings" at bounding box center [265, 68] width 37 height 47
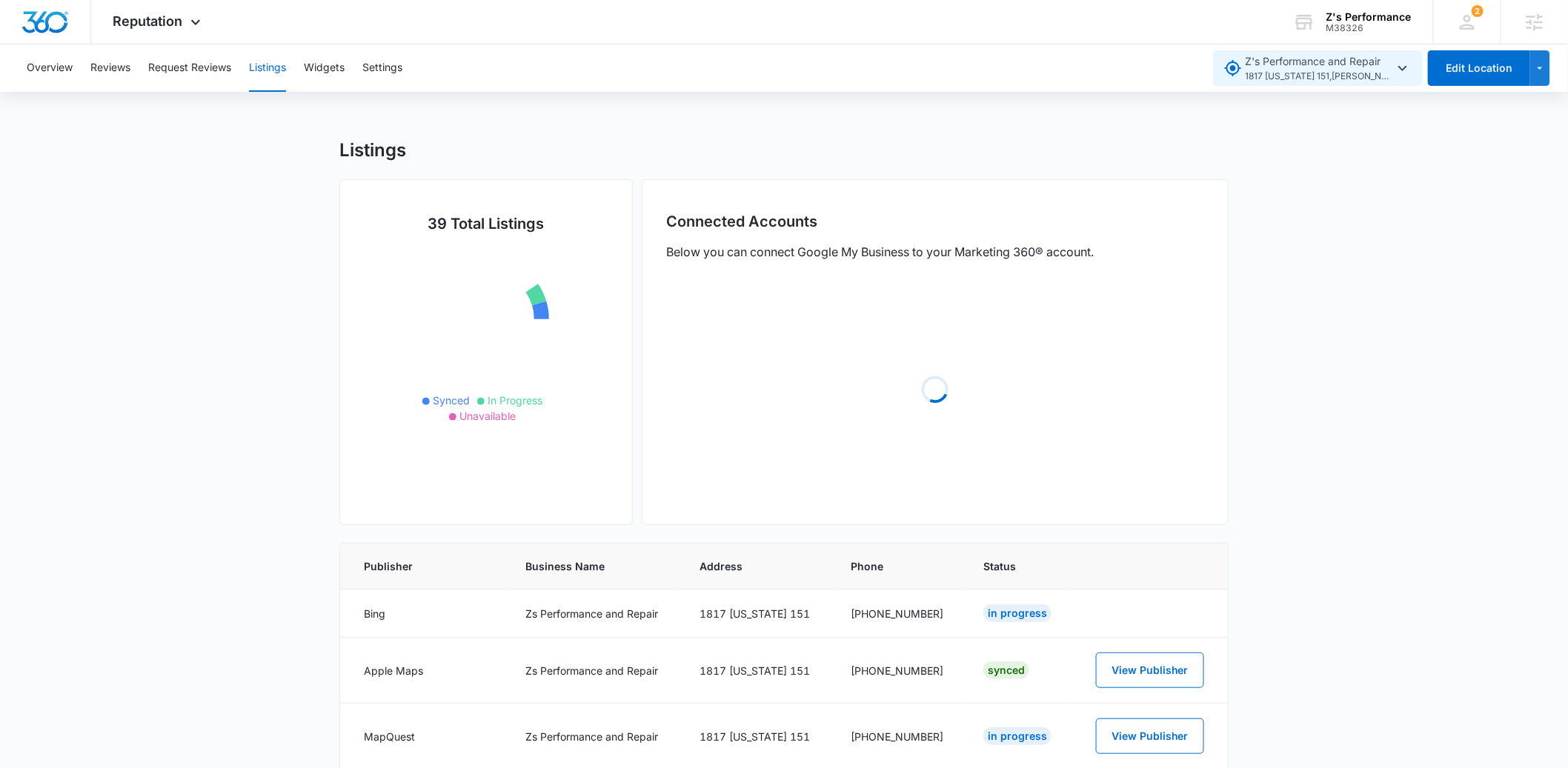
click at [1396, 73] on icon "button" at bounding box center [1402, 68] width 17 height 17
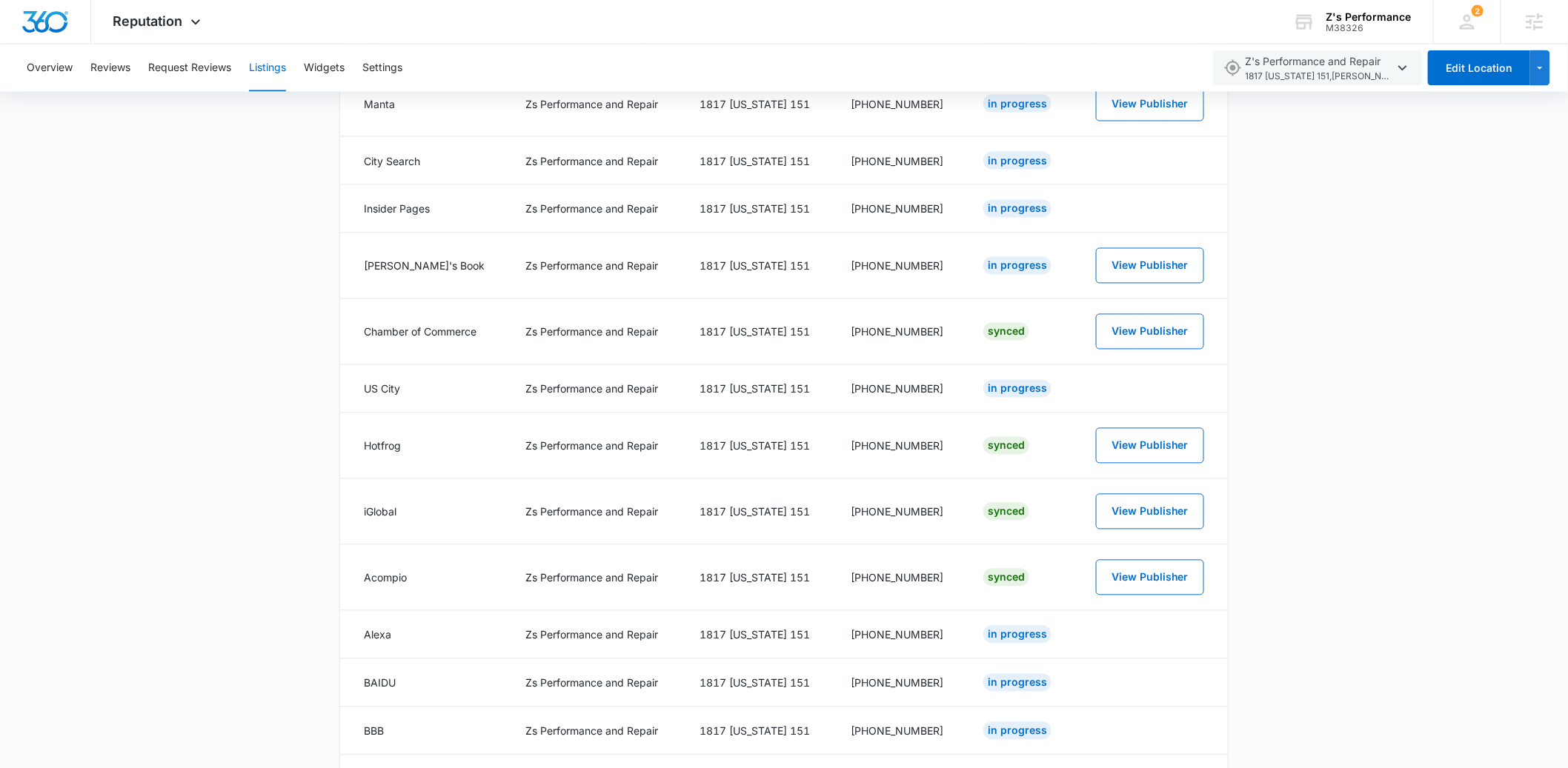
scroll to position [442, 0]
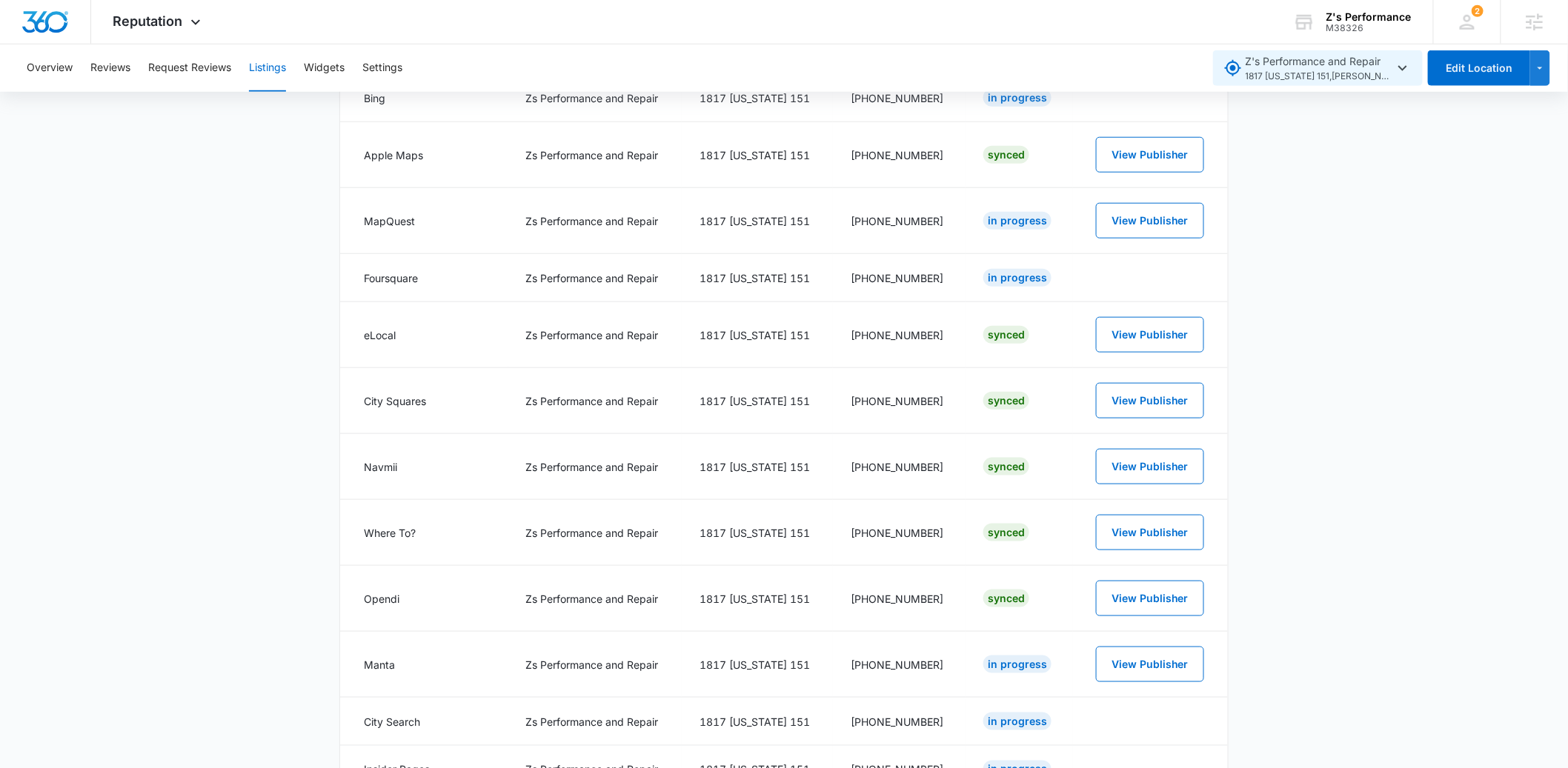
click at [1401, 69] on icon "button" at bounding box center [1402, 68] width 17 height 17
click at [1357, 156] on span "828 County Road 501 , Bayfield , CO" at bounding box center [1328, 155] width 136 height 14
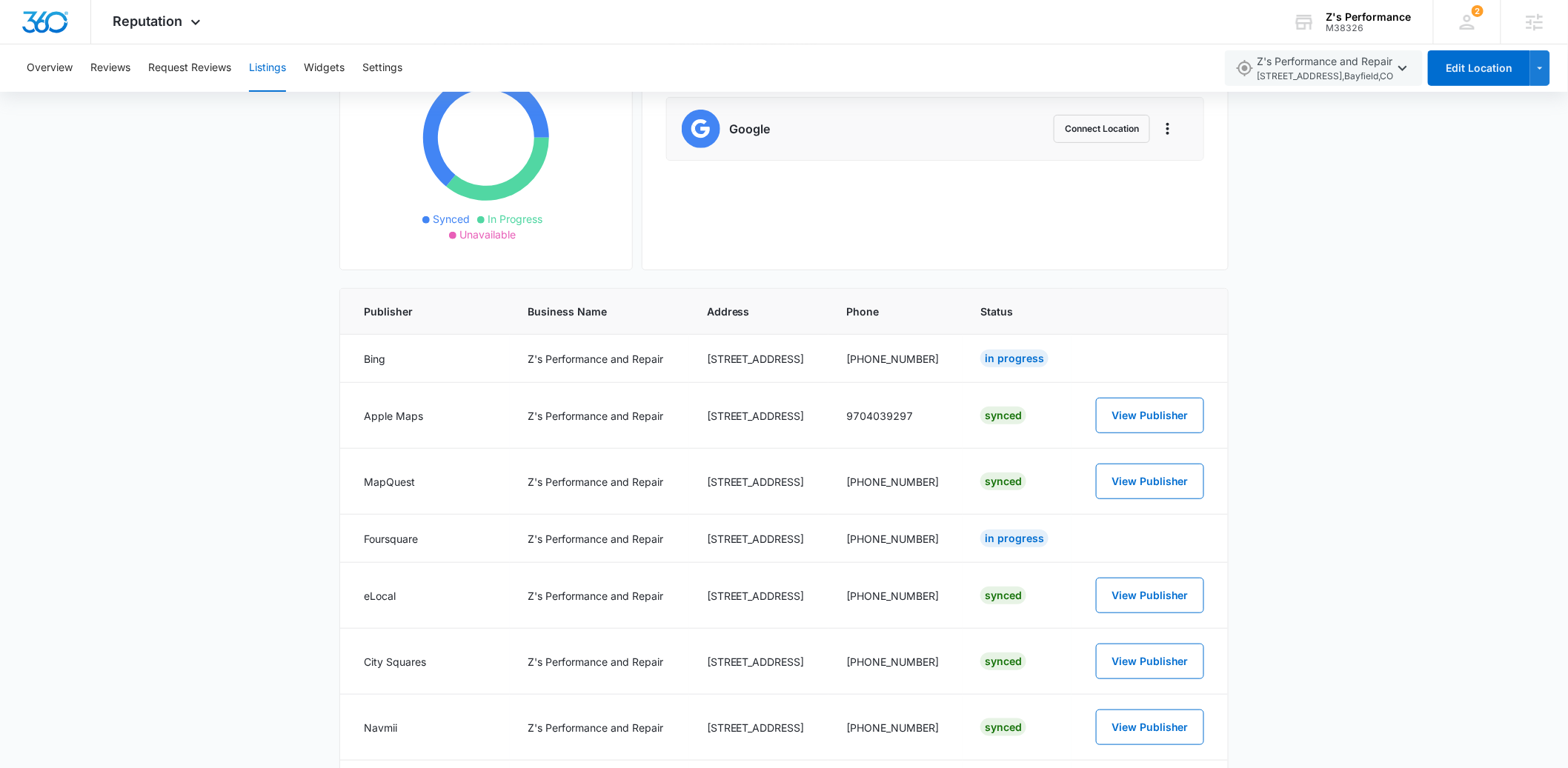
scroll to position [0, 0]
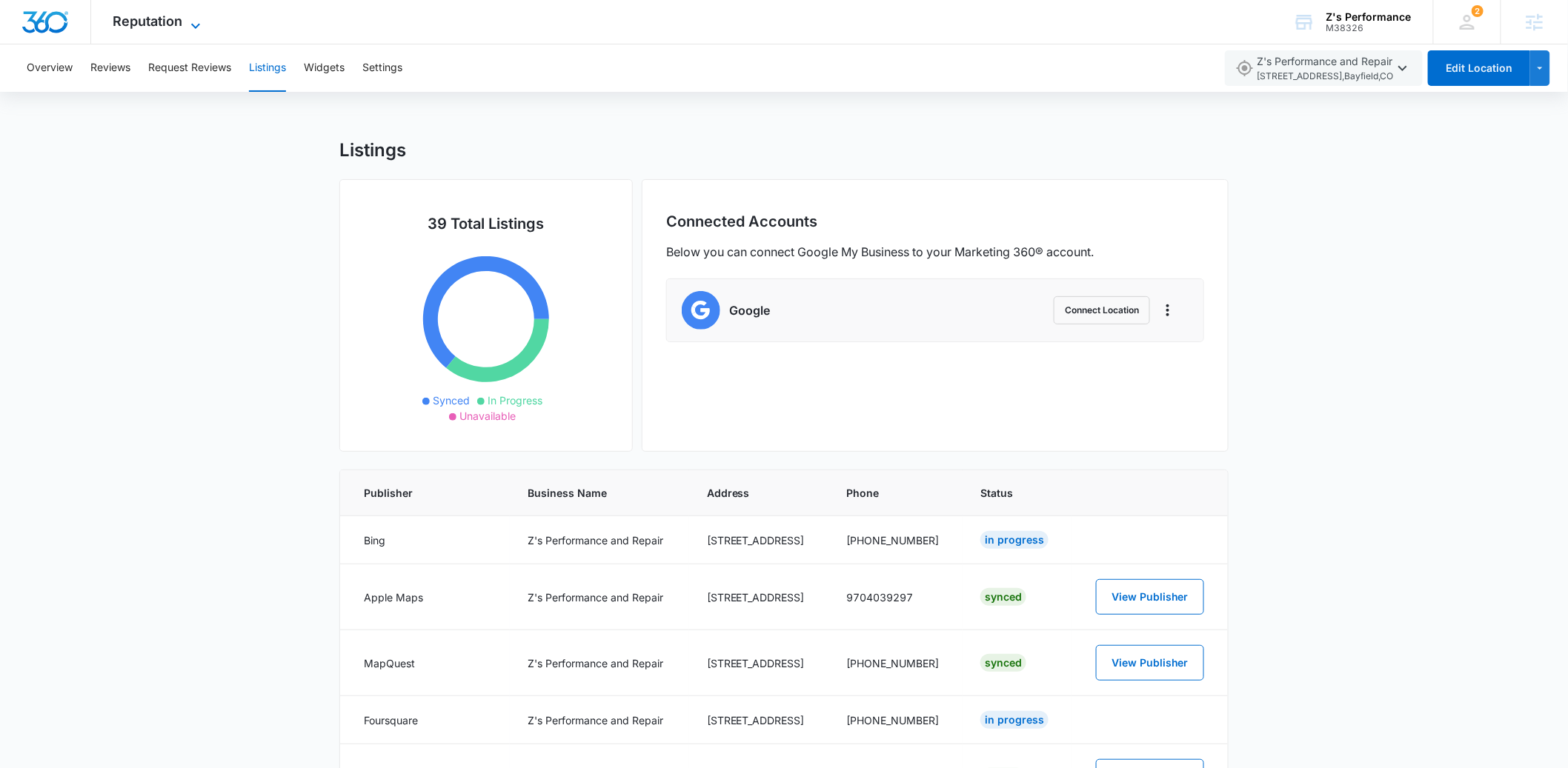
click at [168, 24] on span "Reputation" at bounding box center [148, 21] width 70 height 15
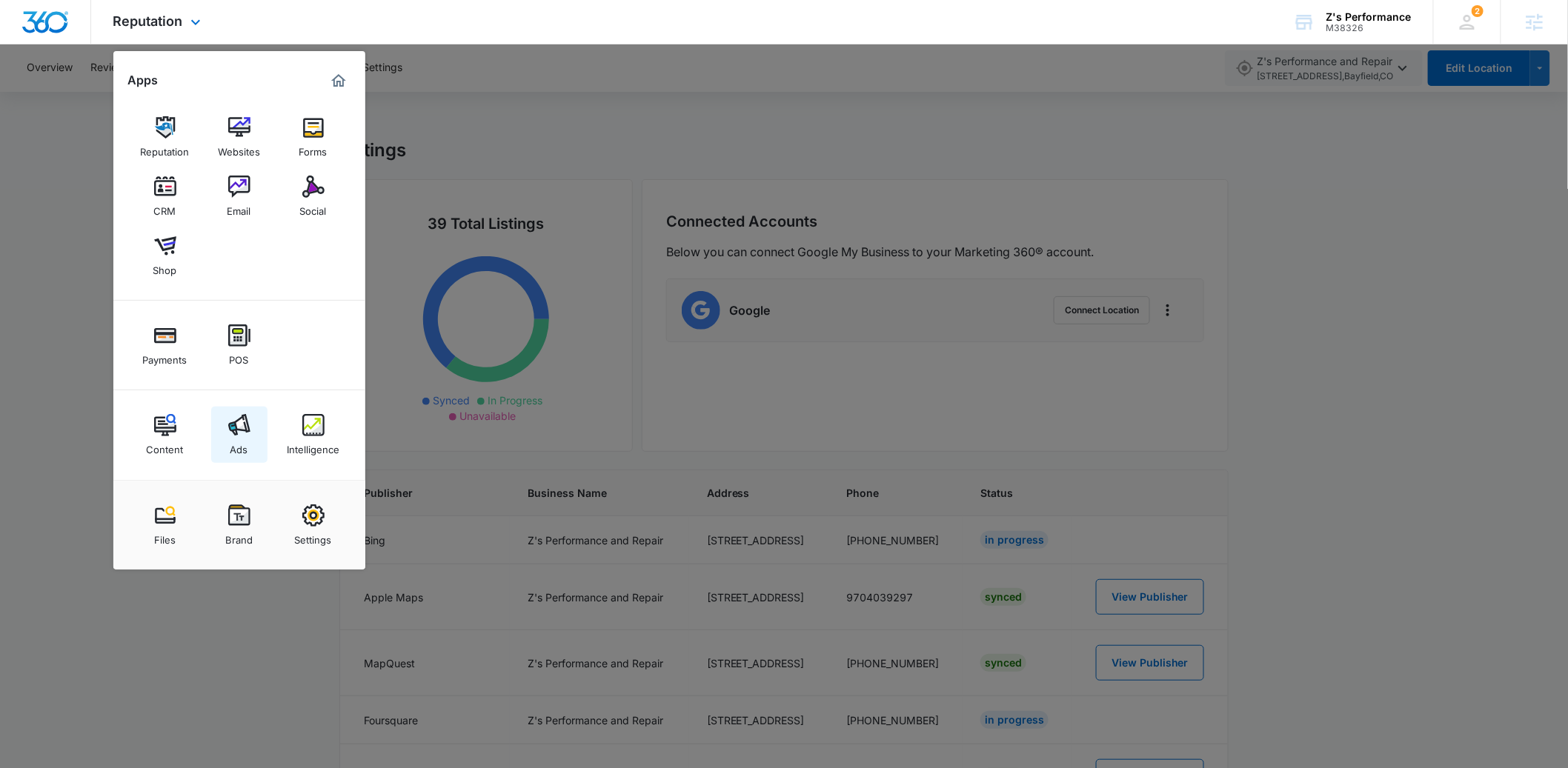
click at [251, 433] on link "Ads" at bounding box center [239, 435] width 56 height 56
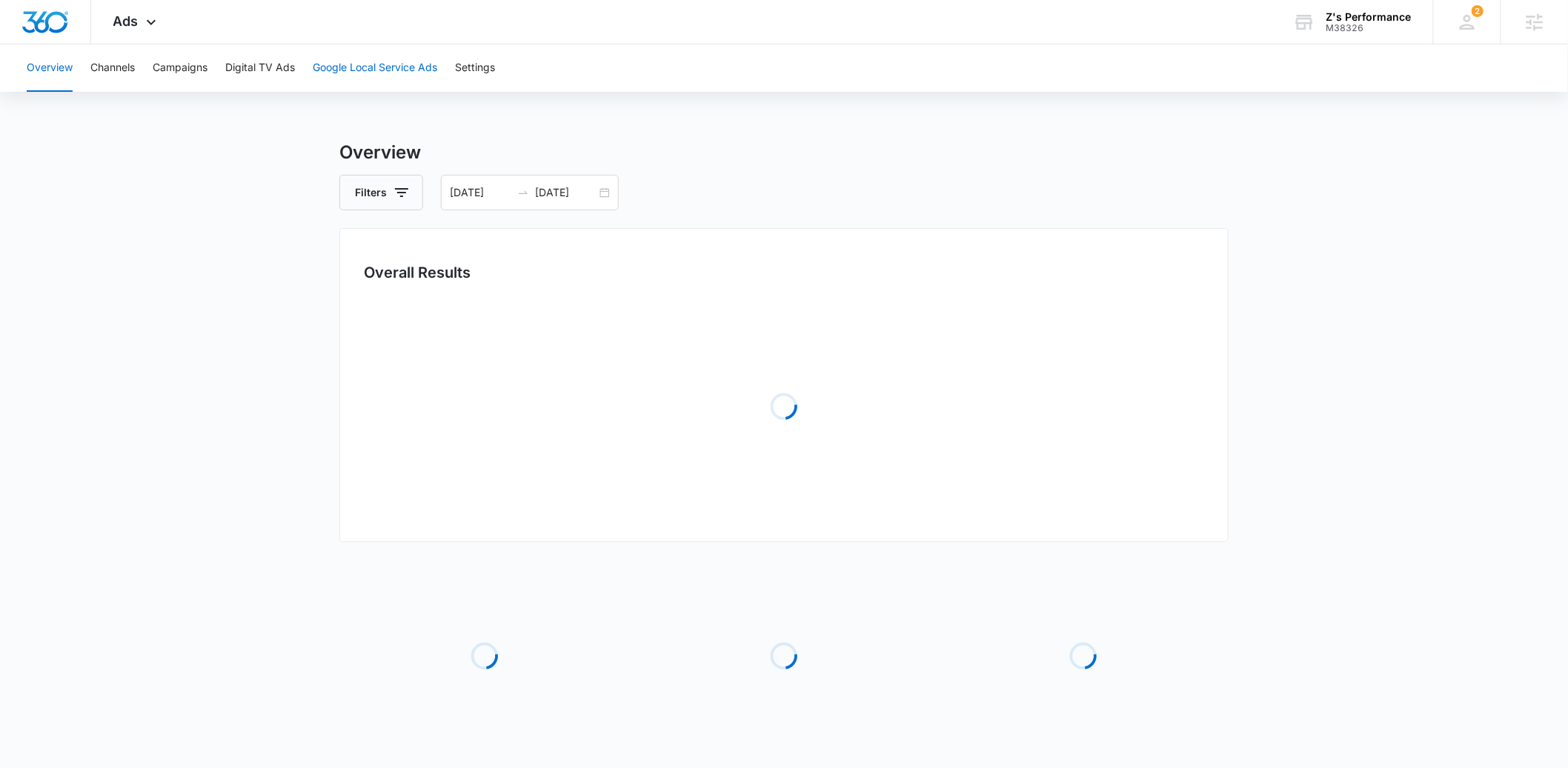
click at [384, 66] on button "Google Local Service Ads" at bounding box center [375, 68] width 125 height 47
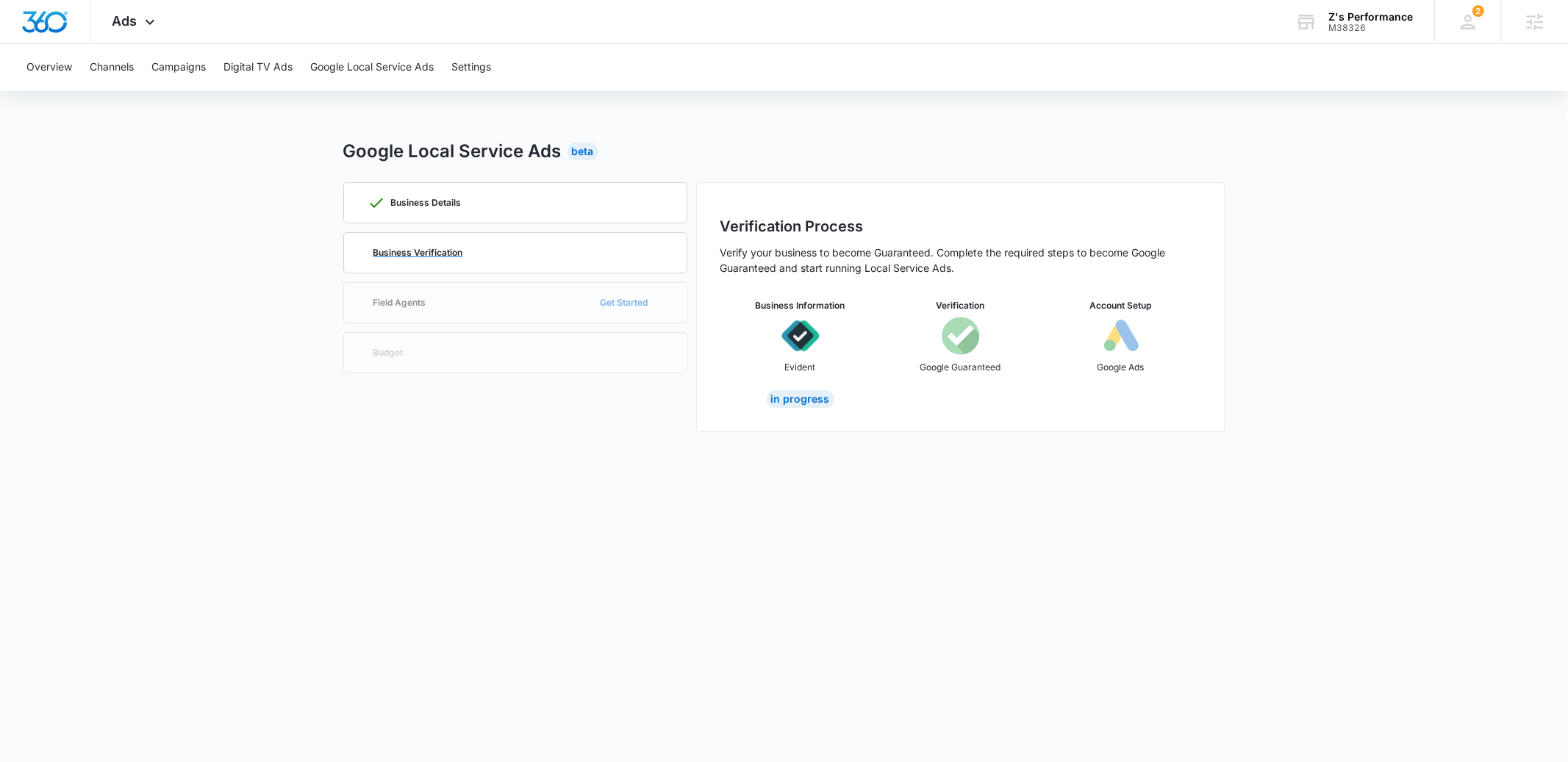
click at [415, 252] on p "Business Verification" at bounding box center [418, 253] width 90 height 9
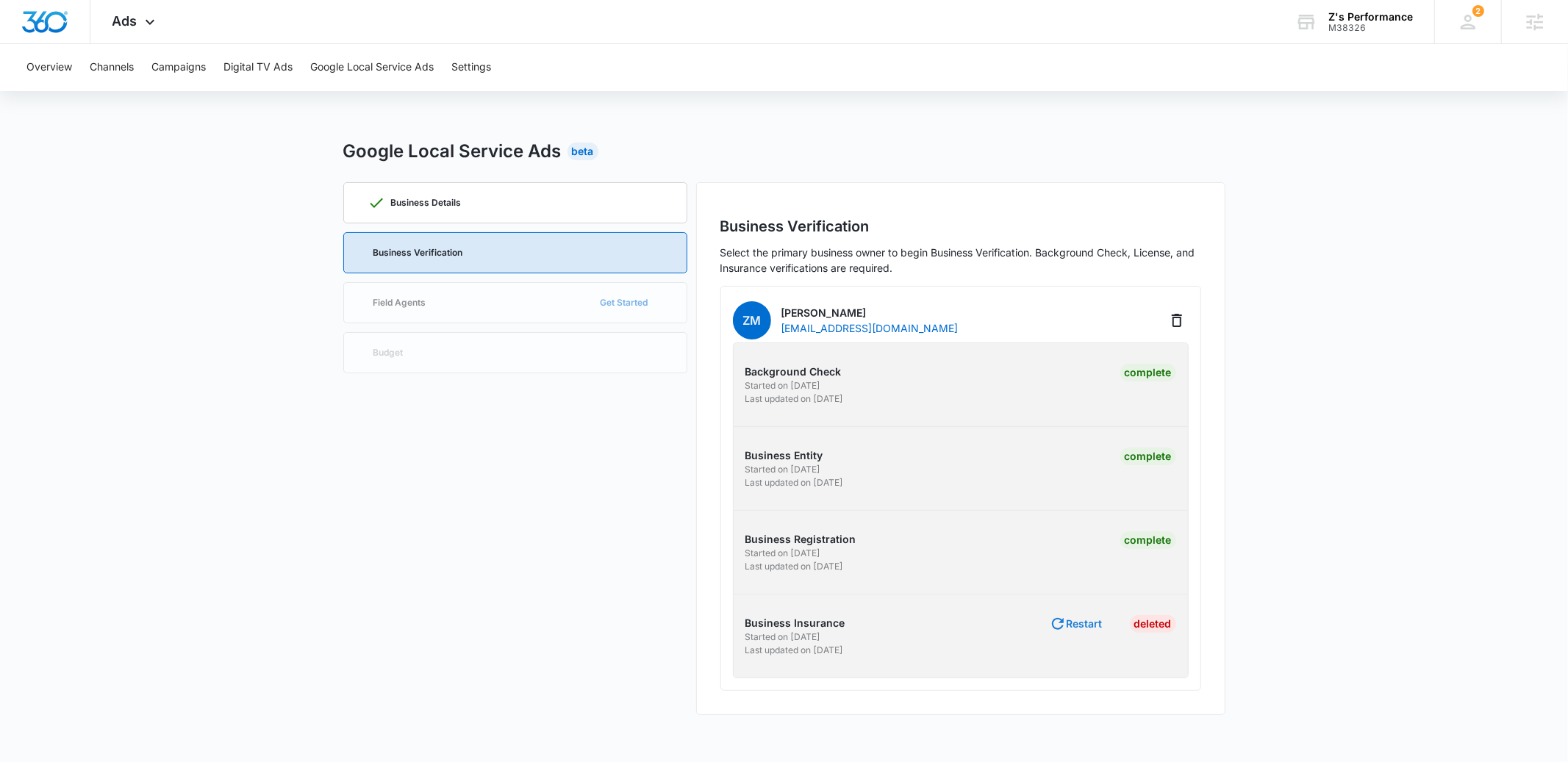
click at [1090, 623] on button "Restart" at bounding box center [1076, 623] width 54 height 17
click at [174, 73] on button "Campaigns" at bounding box center [179, 68] width 54 height 47
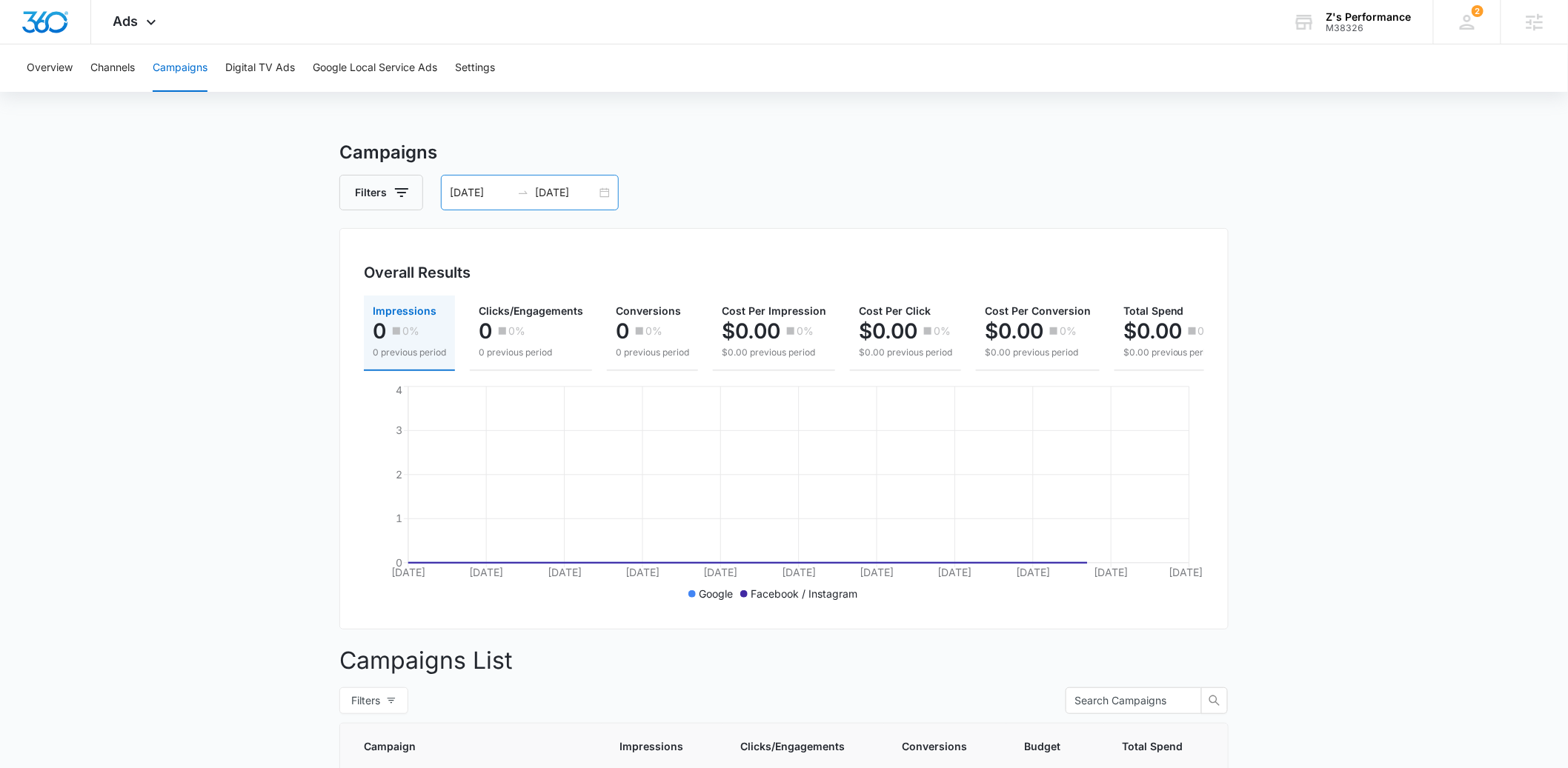
click at [473, 194] on input "07/14/2025" at bounding box center [480, 192] width 62 height 16
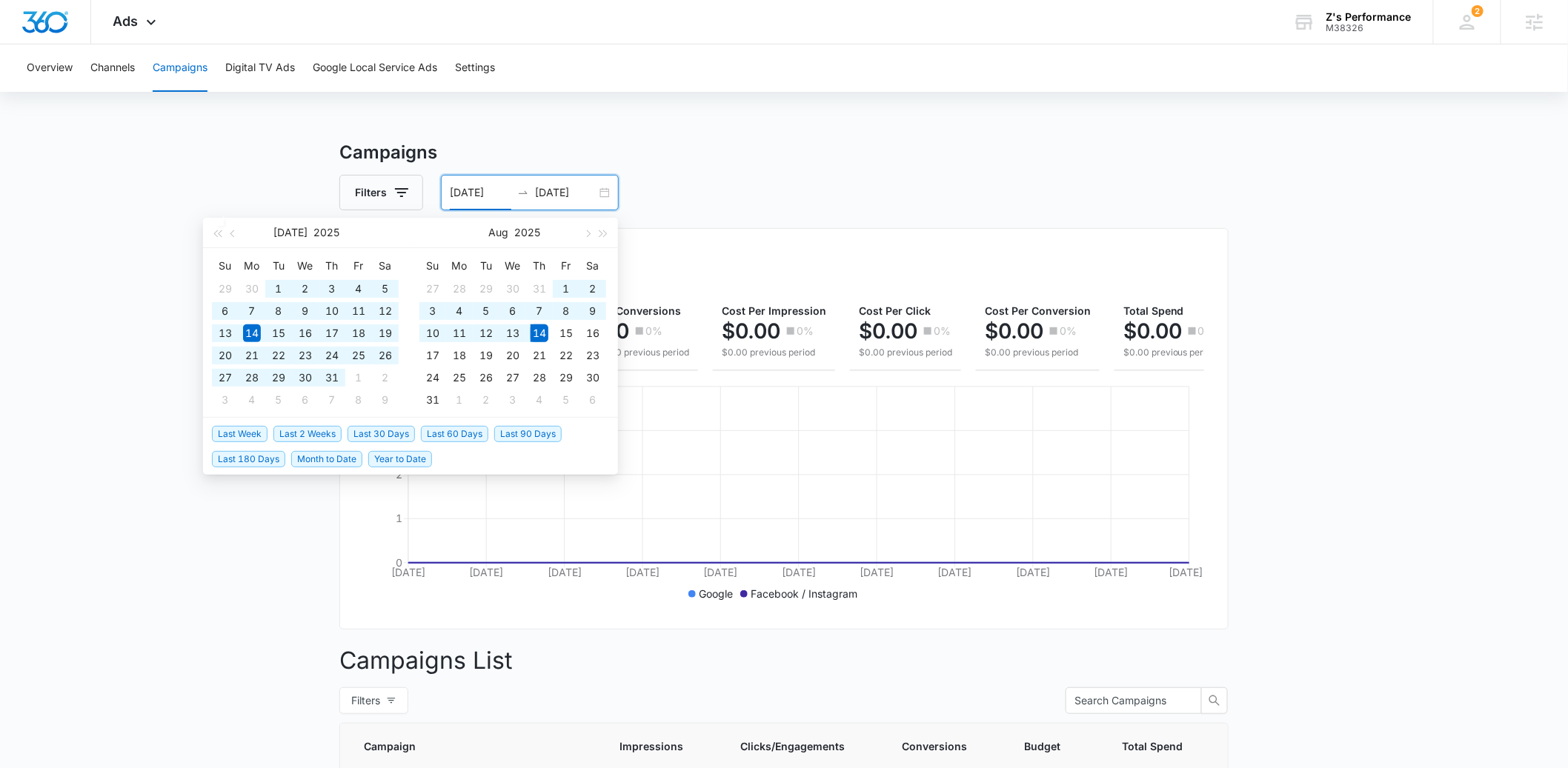
click at [411, 462] on span "Year to Date" at bounding box center [400, 459] width 64 height 16
type input "01/01/2025"
type input "08/14/2025"
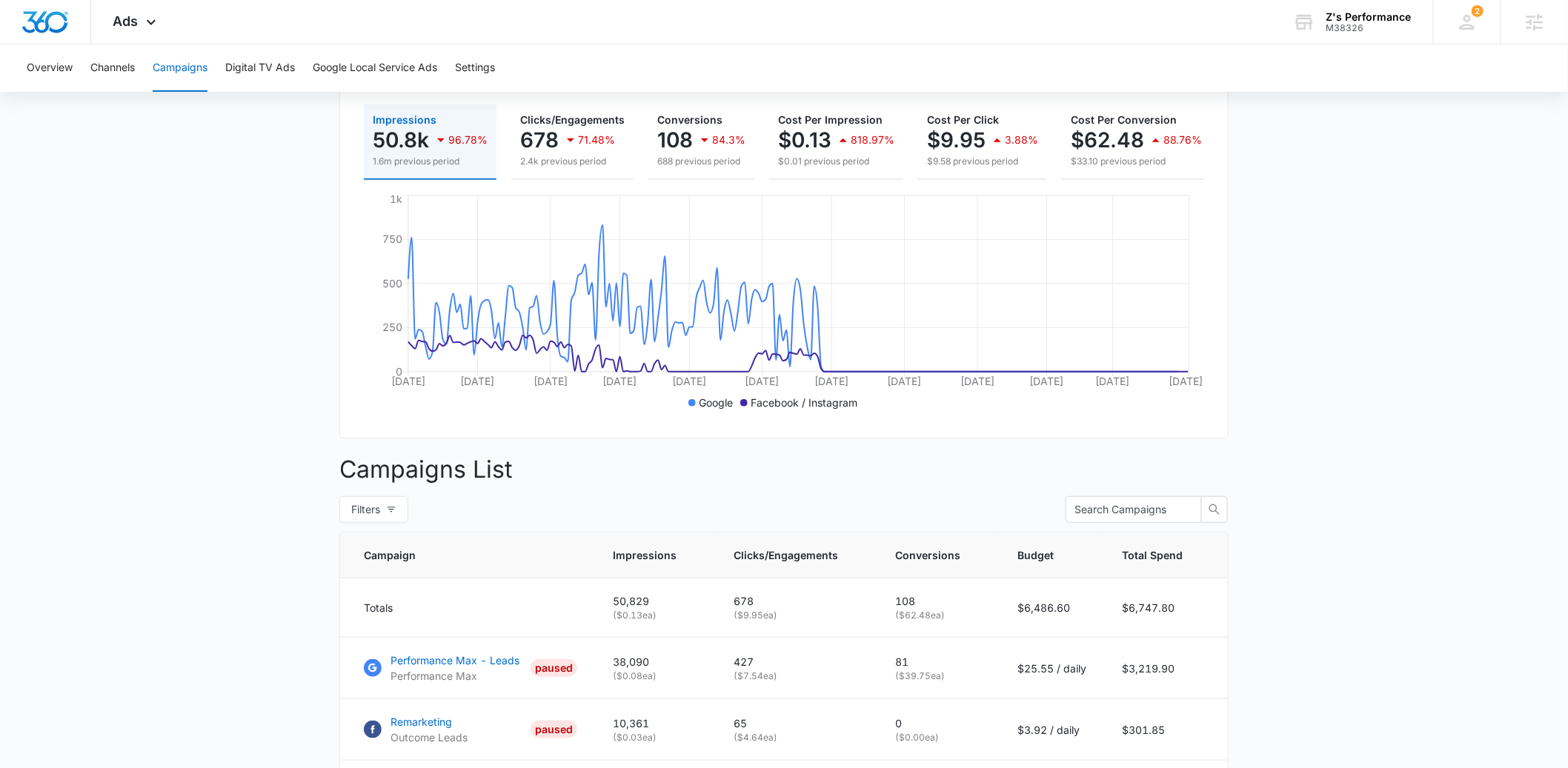
scroll to position [208, 0]
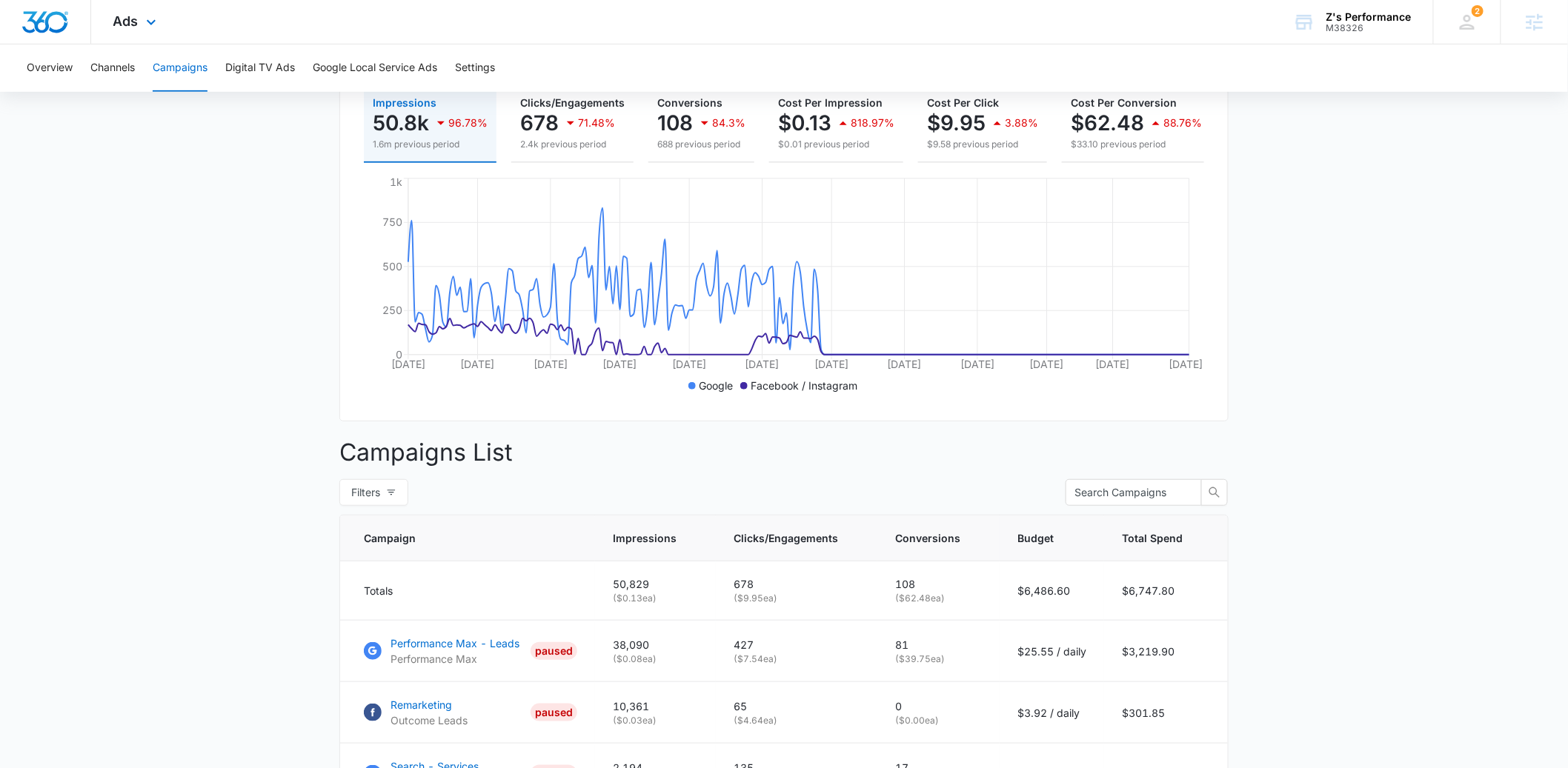
click at [140, 24] on div "Ads Apps Reputation Websites Forms CRM Email Social Shop Payments POS Content A…" at bounding box center [137, 22] width 91 height 44
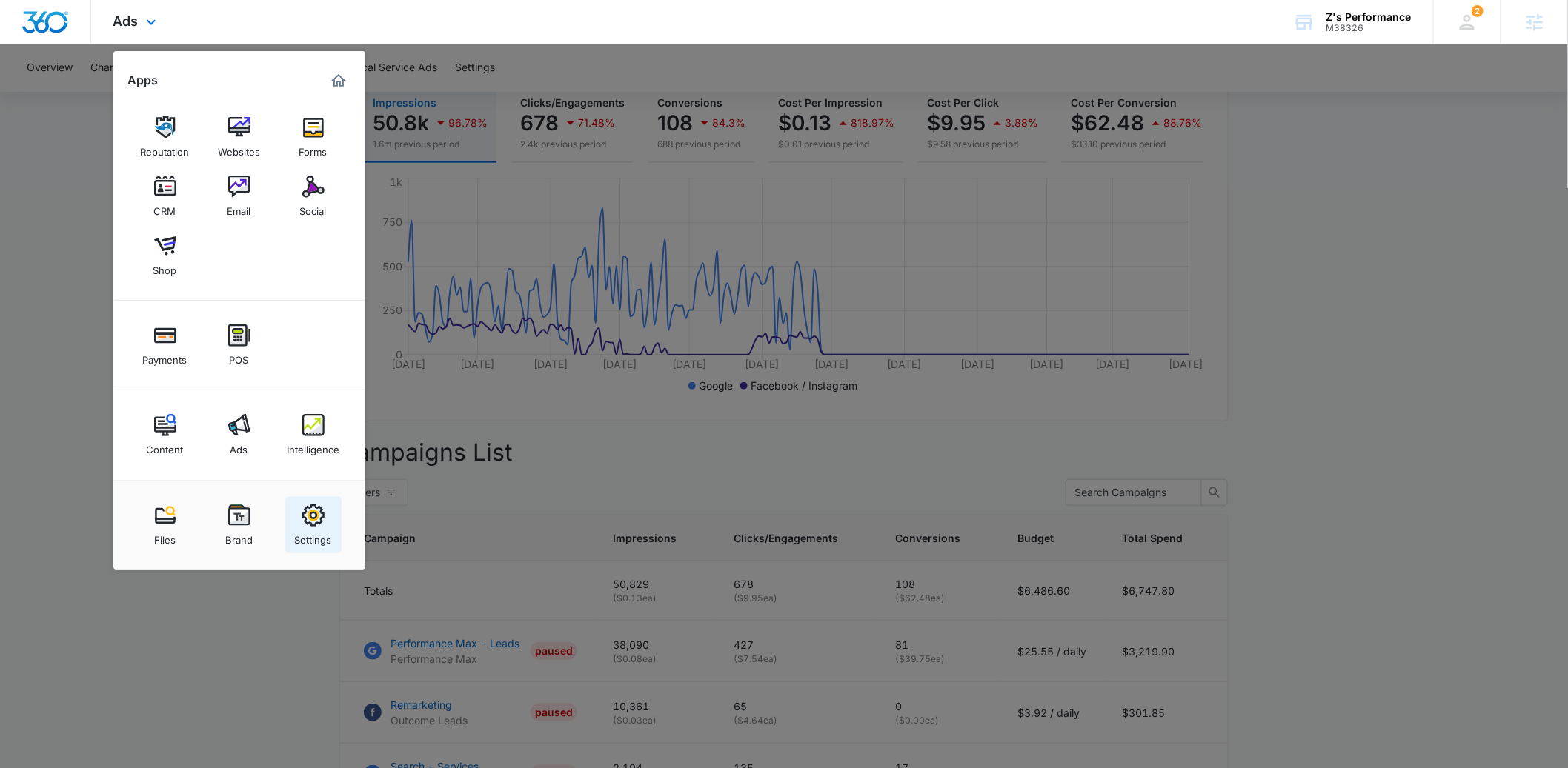
click at [314, 523] on img at bounding box center [313, 515] width 22 height 22
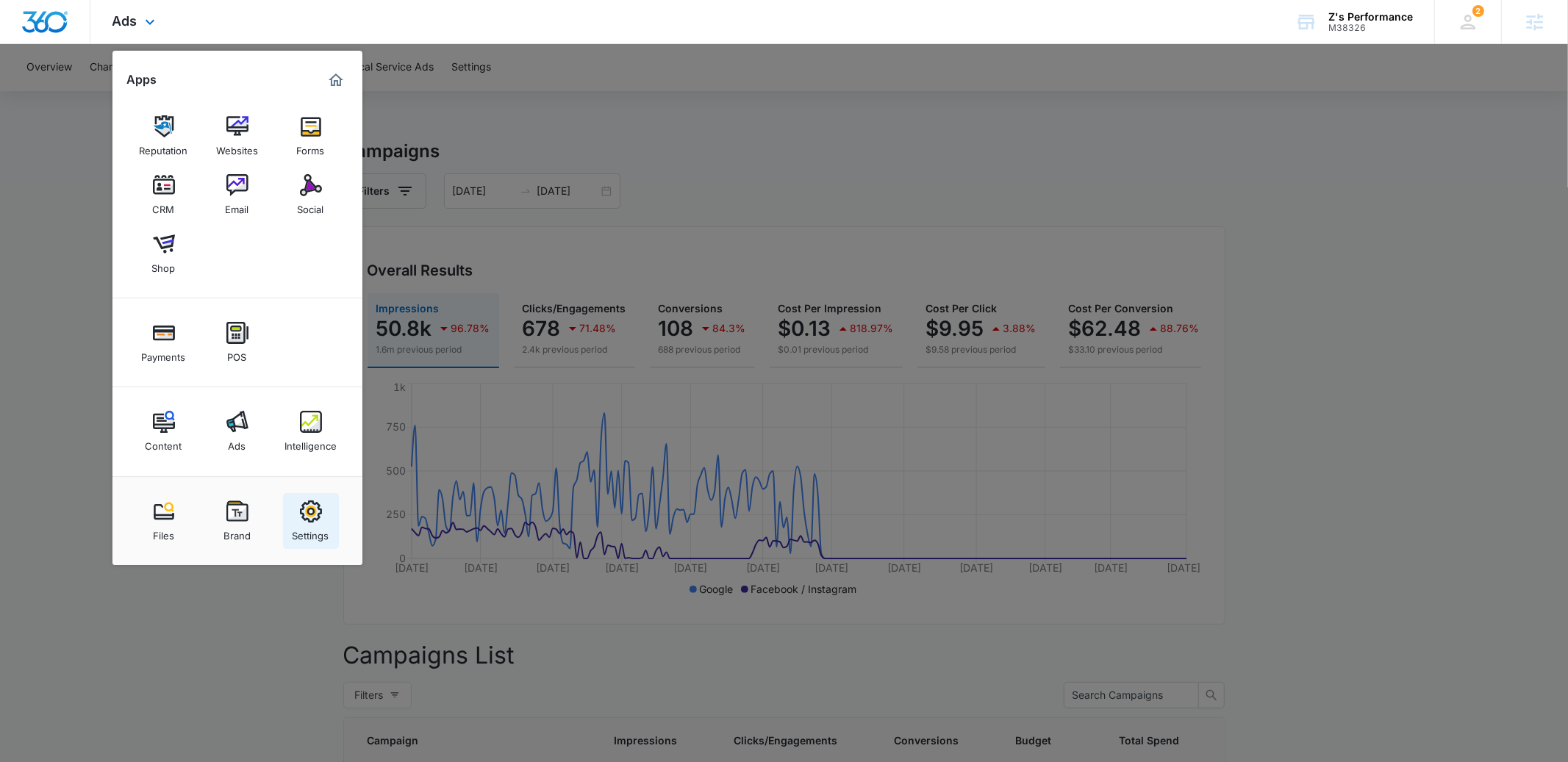
select select "44"
select select "US"
select select "America/Denver"
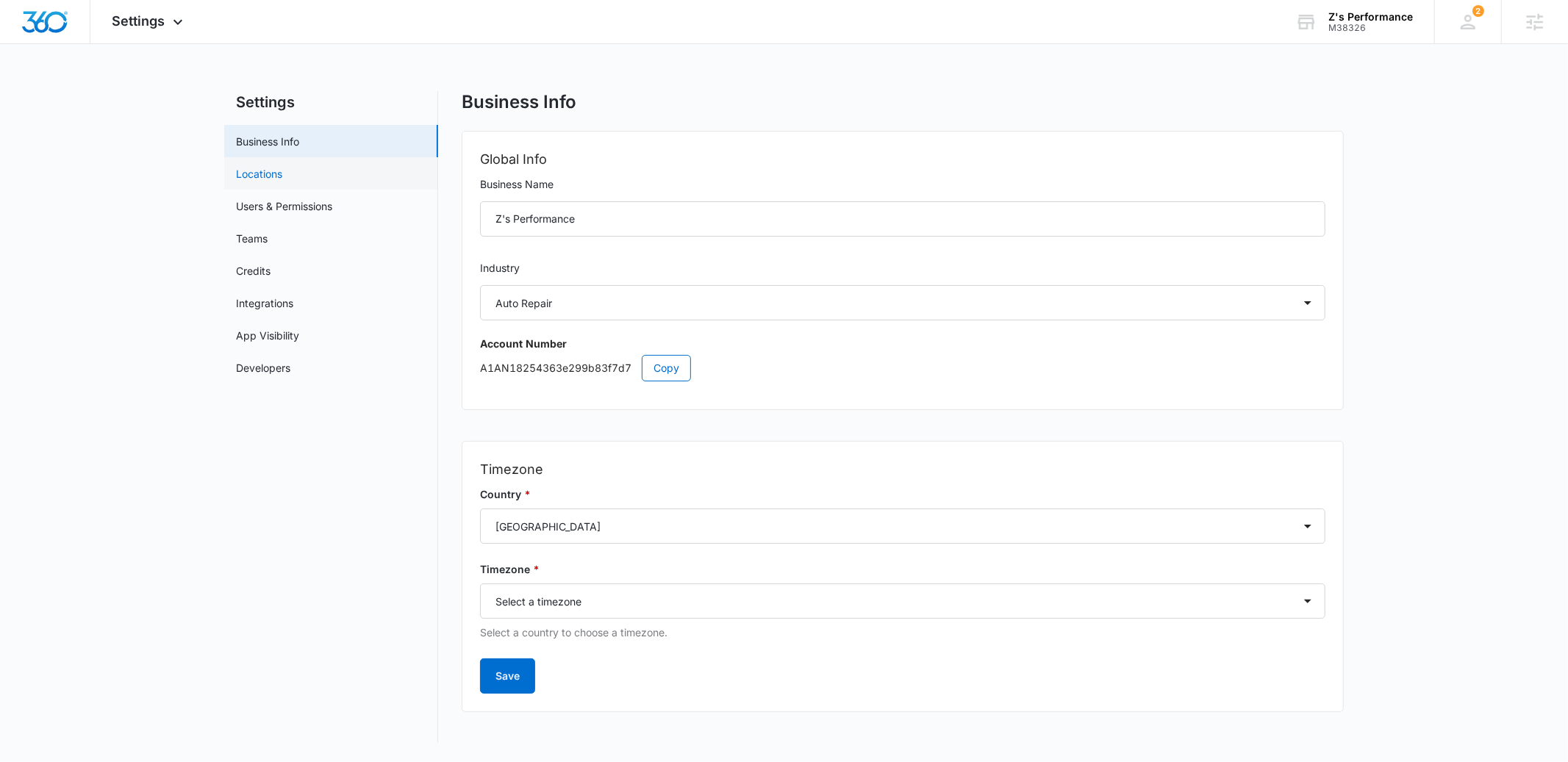
click at [282, 170] on link "Locations" at bounding box center [259, 173] width 46 height 15
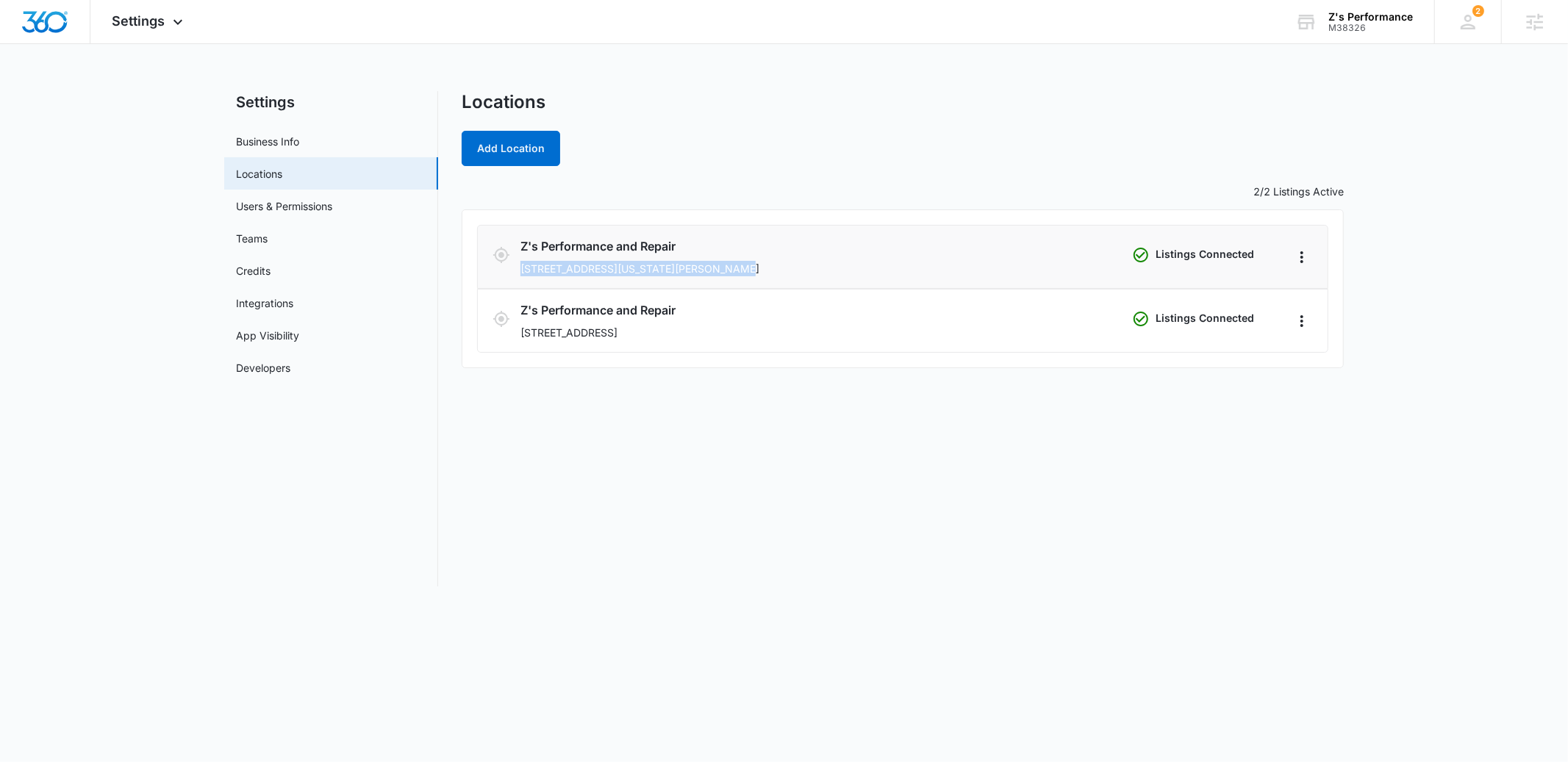
drag, startPoint x: 722, startPoint y: 239, endPoint x: 522, endPoint y: 270, distance: 202.4
click at [522, 270] on p "1817 Colorado 151, Ignacio, CO 81137" at bounding box center [823, 268] width 606 height 15
copy p "1817 Colorado 151, Ignacio, CO 81137"
drag, startPoint x: 744, startPoint y: 333, endPoint x: 522, endPoint y: 338, distance: 222.1
click at [522, 338] on p "828 County Road 501, Bayfield, CO 81122" at bounding box center [823, 332] width 606 height 15
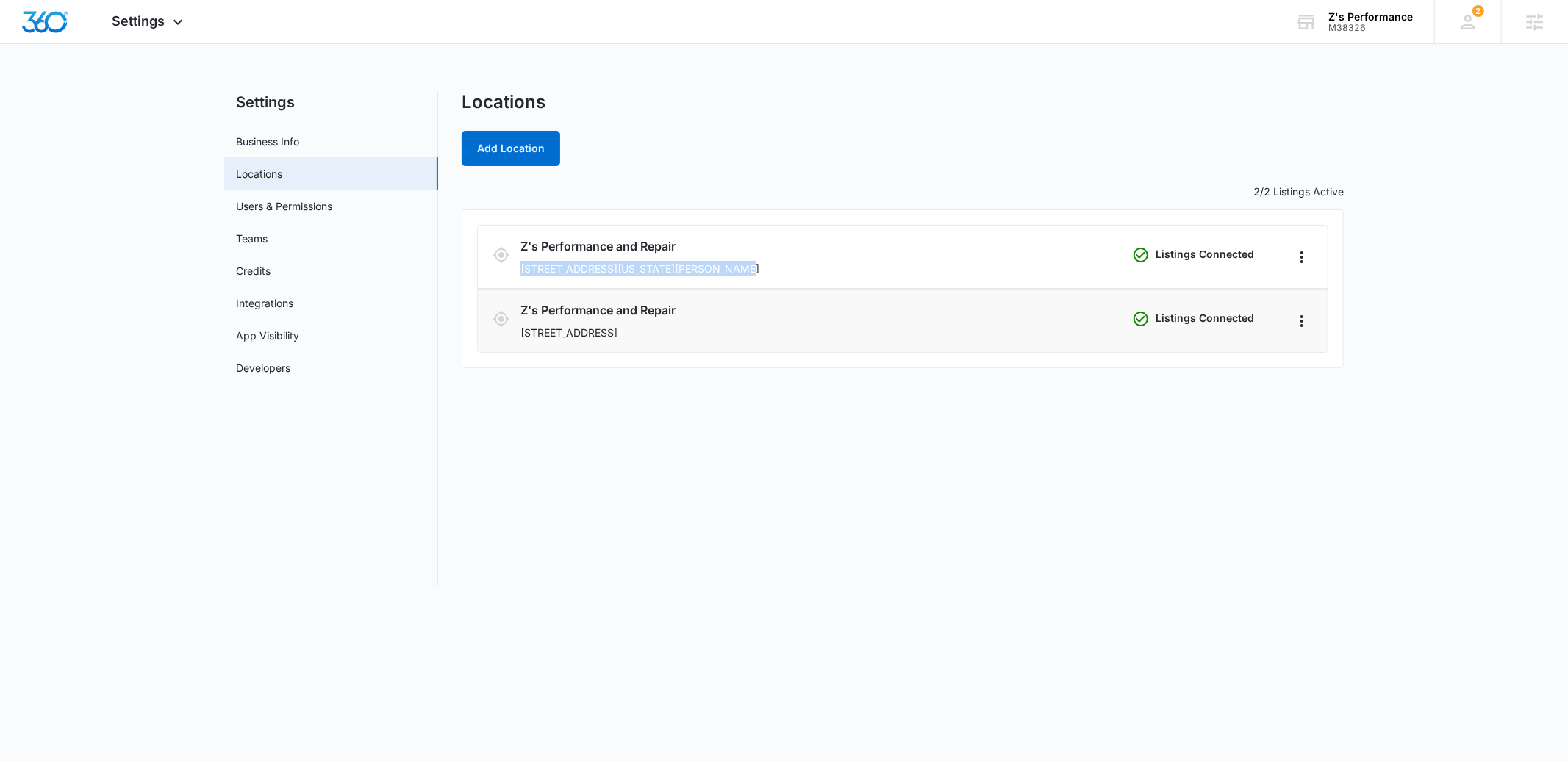
copy p "828 County Road 501, Bayfield, CO 81122"
click at [130, 23] on span "Settings" at bounding box center [139, 21] width 53 height 15
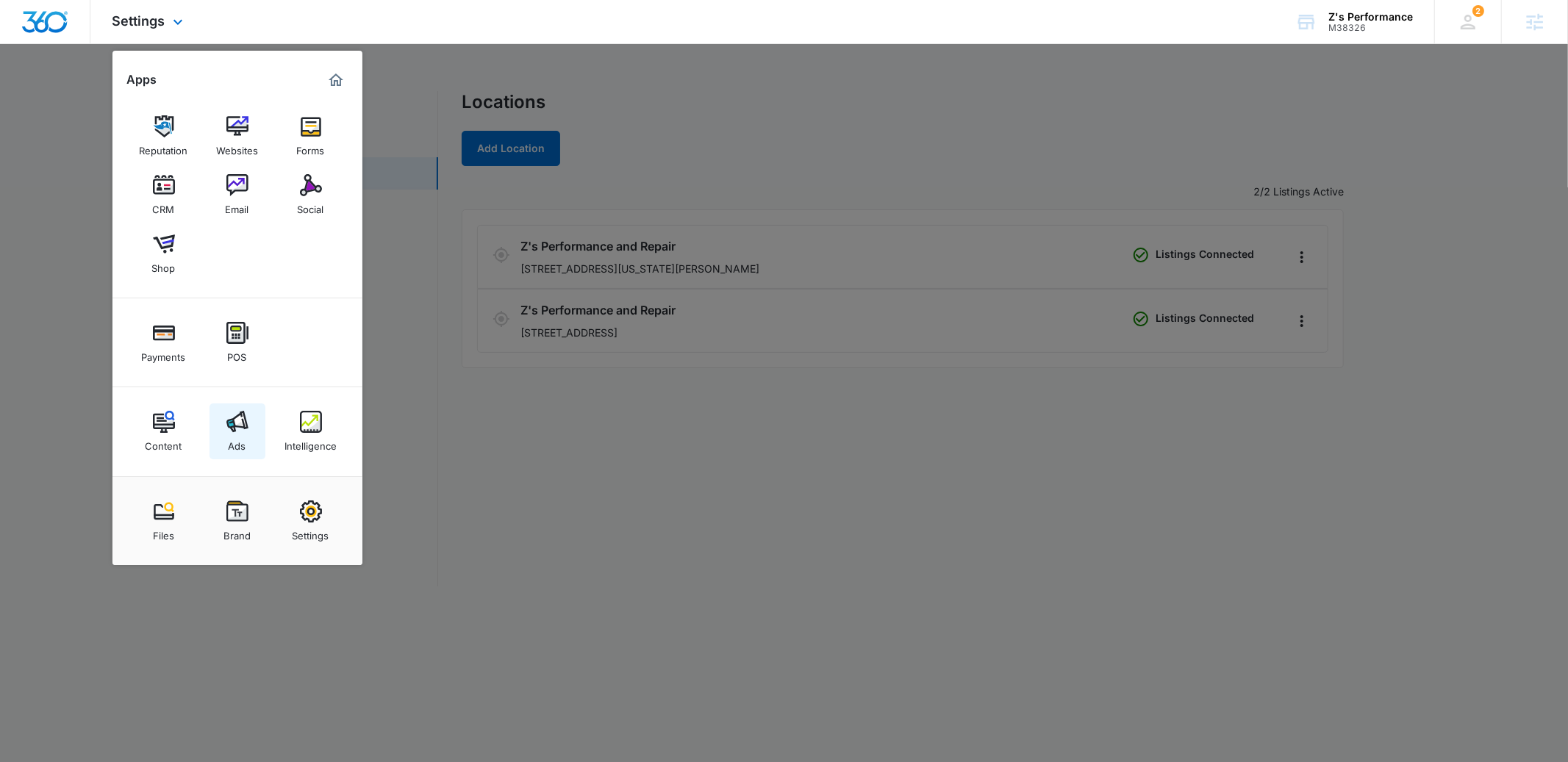
click at [247, 443] on link "Ads" at bounding box center [237, 431] width 56 height 56
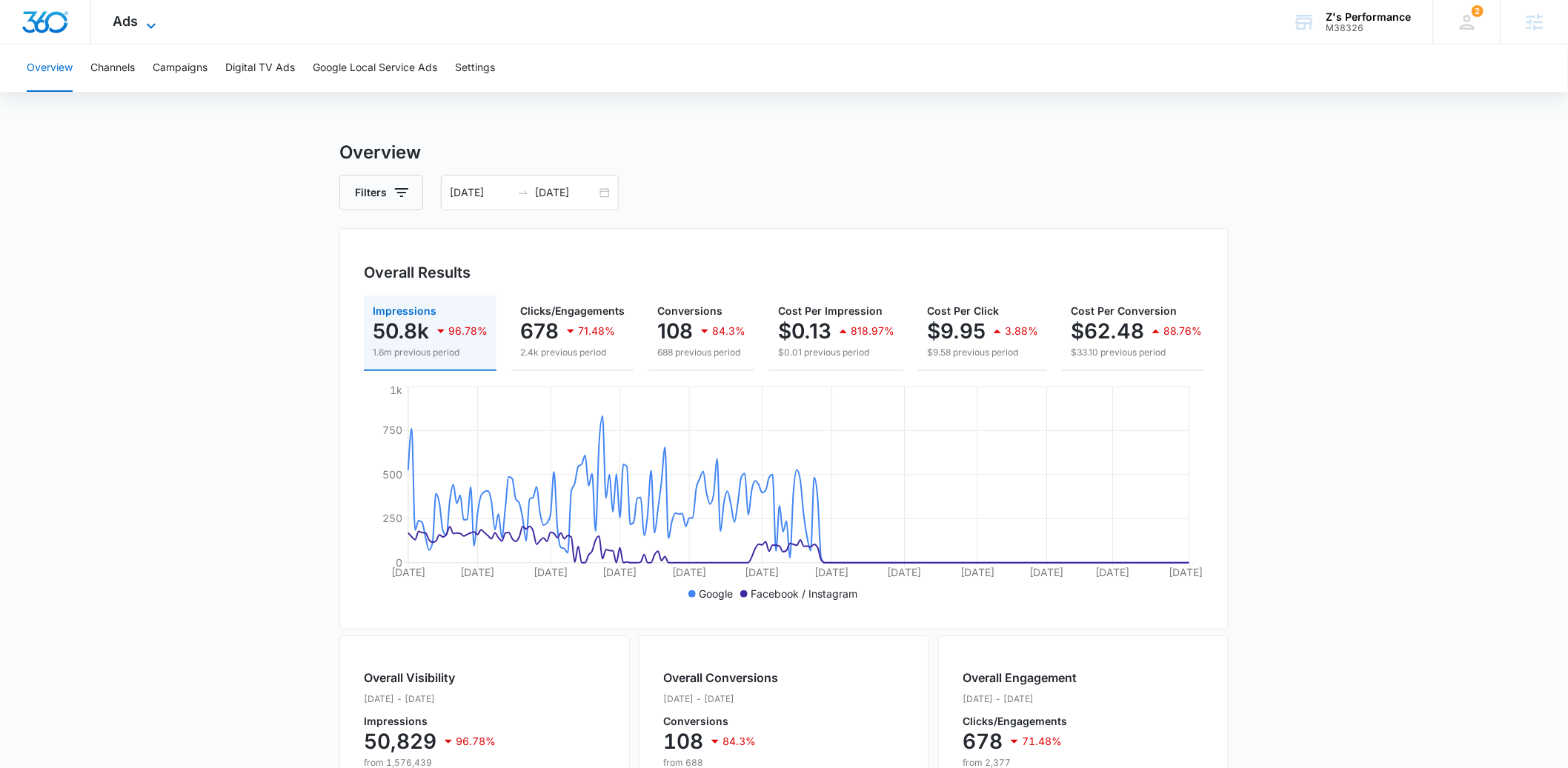
click at [134, 24] on span "Ads" at bounding box center [125, 21] width 25 height 15
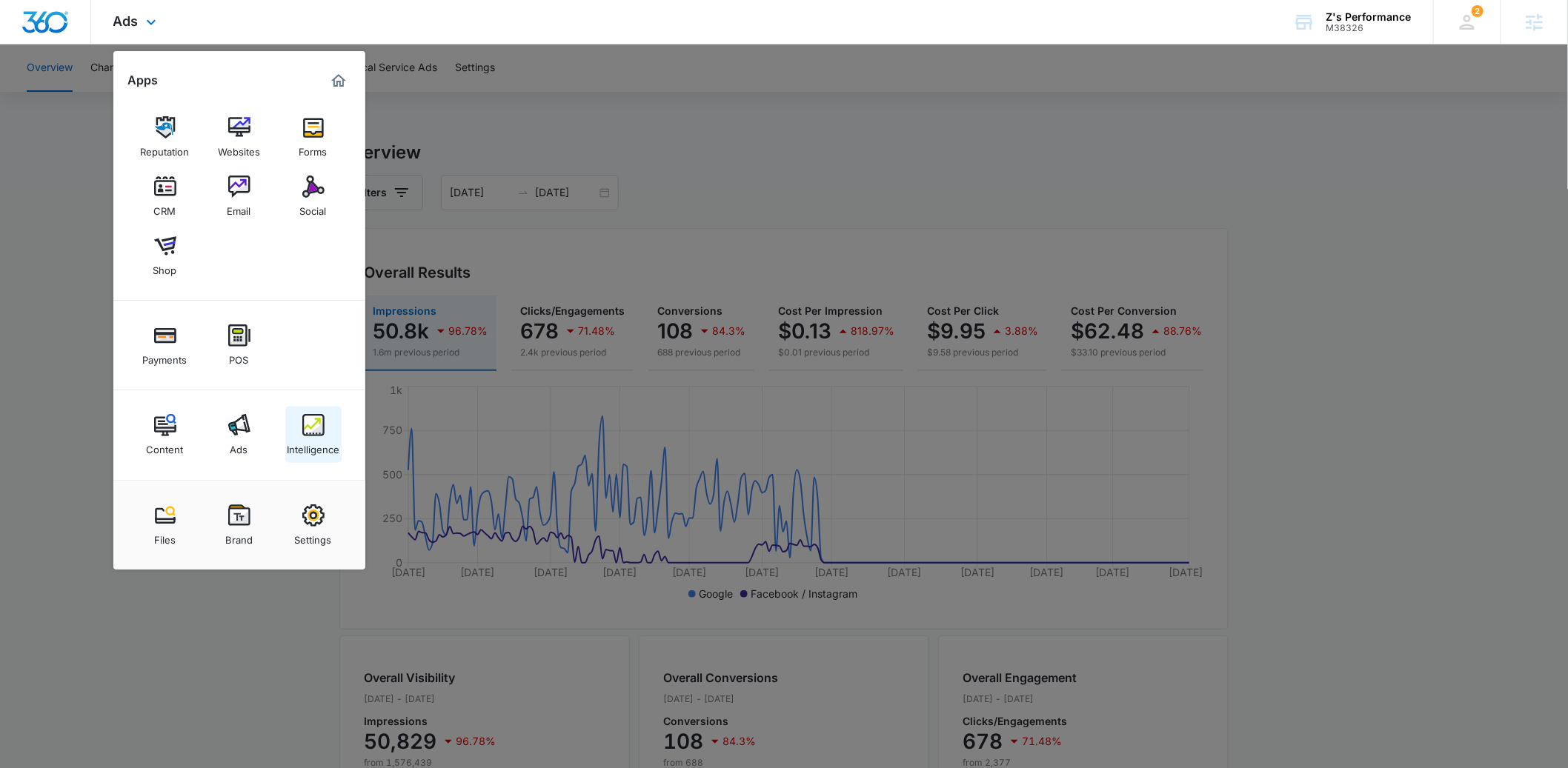
click at [307, 431] on img at bounding box center [313, 425] width 22 height 22
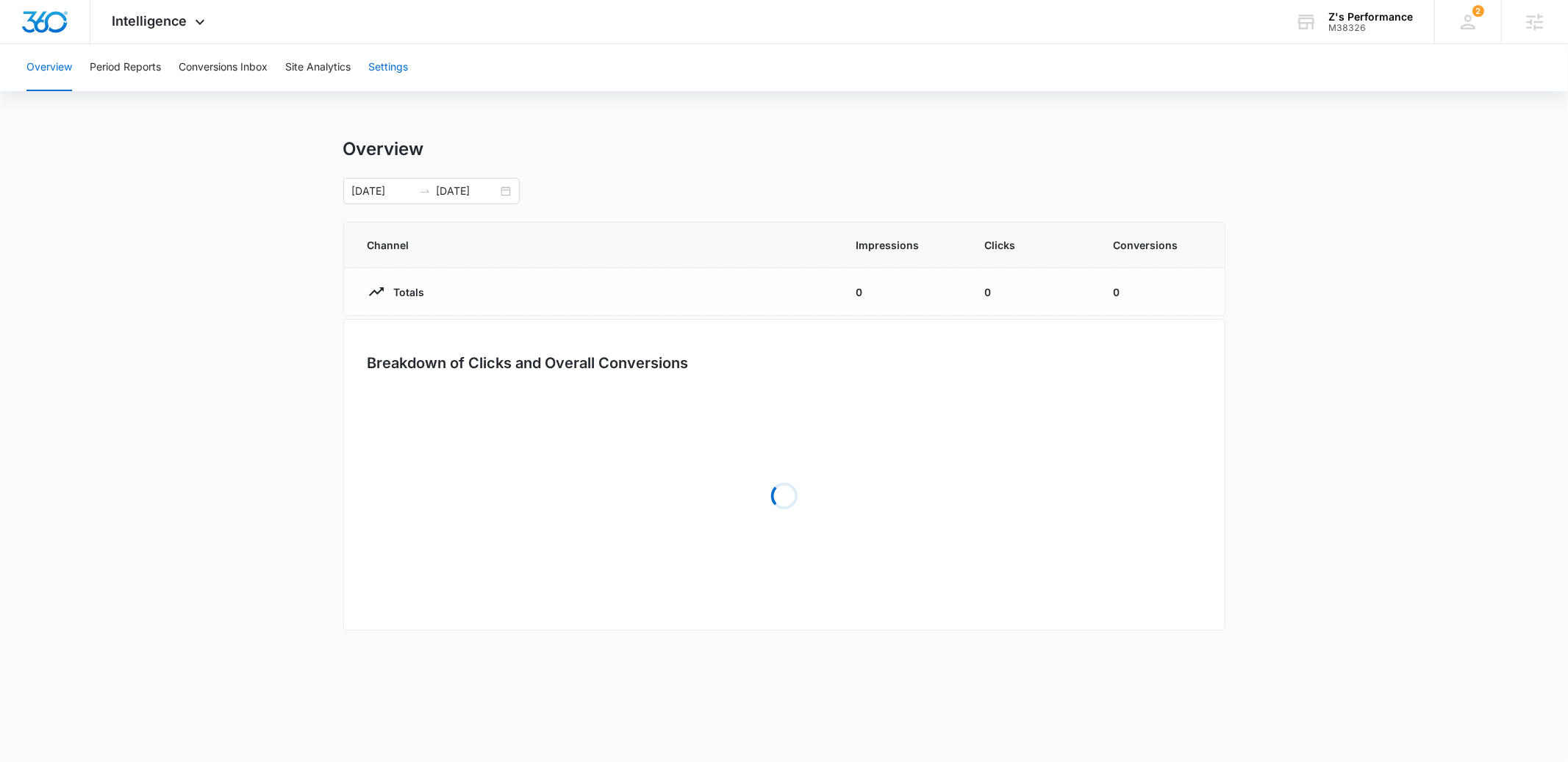
click at [395, 73] on button "Settings" at bounding box center [388, 68] width 40 height 47
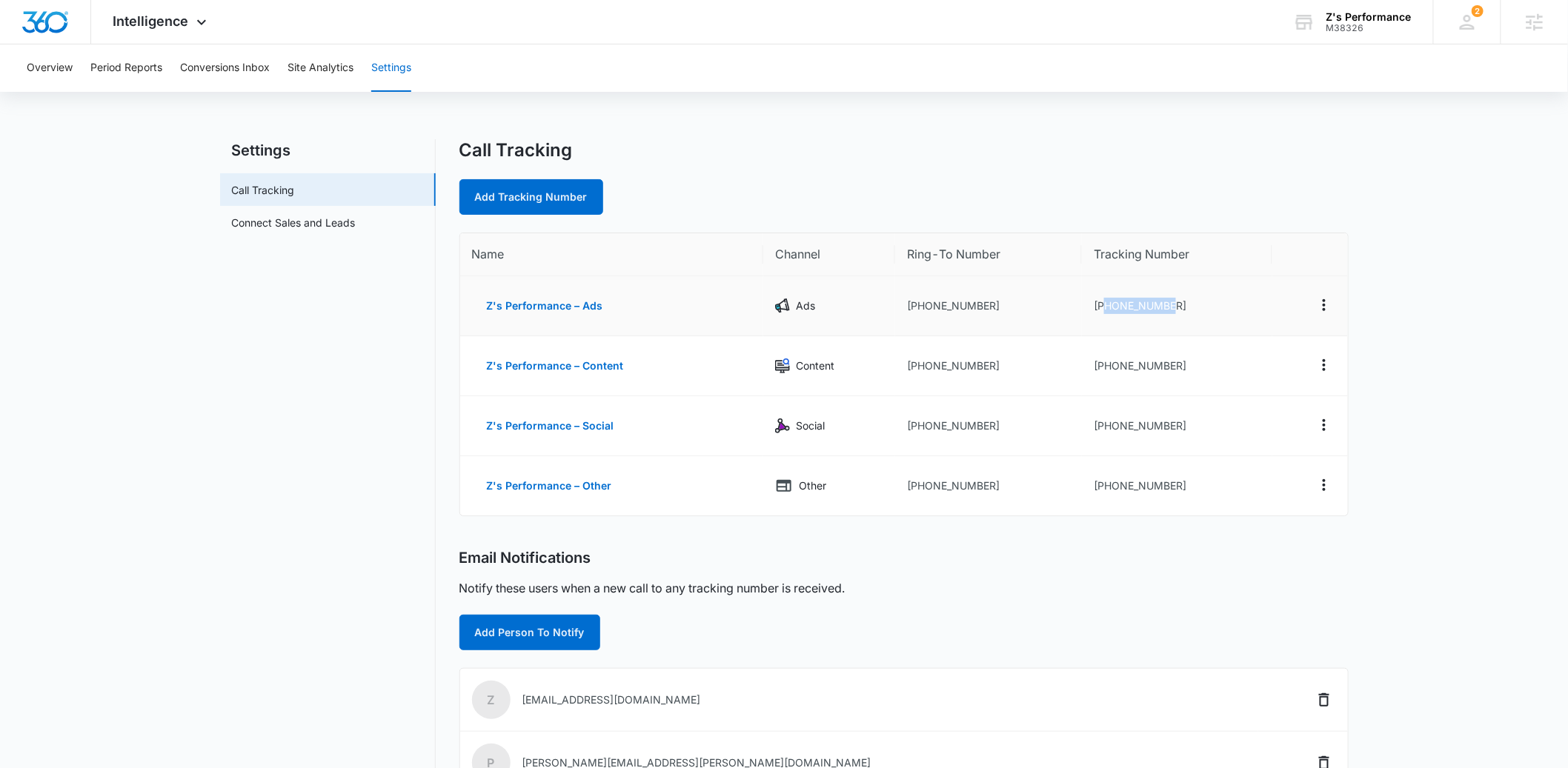
drag, startPoint x: 1182, startPoint y: 307, endPoint x: 1108, endPoint y: 309, distance: 74.0
click at [1102, 309] on td "+19702303414" at bounding box center [1177, 306] width 190 height 60
copy td "9702303414"
click at [1144, 303] on td "+19702303414" at bounding box center [1177, 306] width 190 height 60
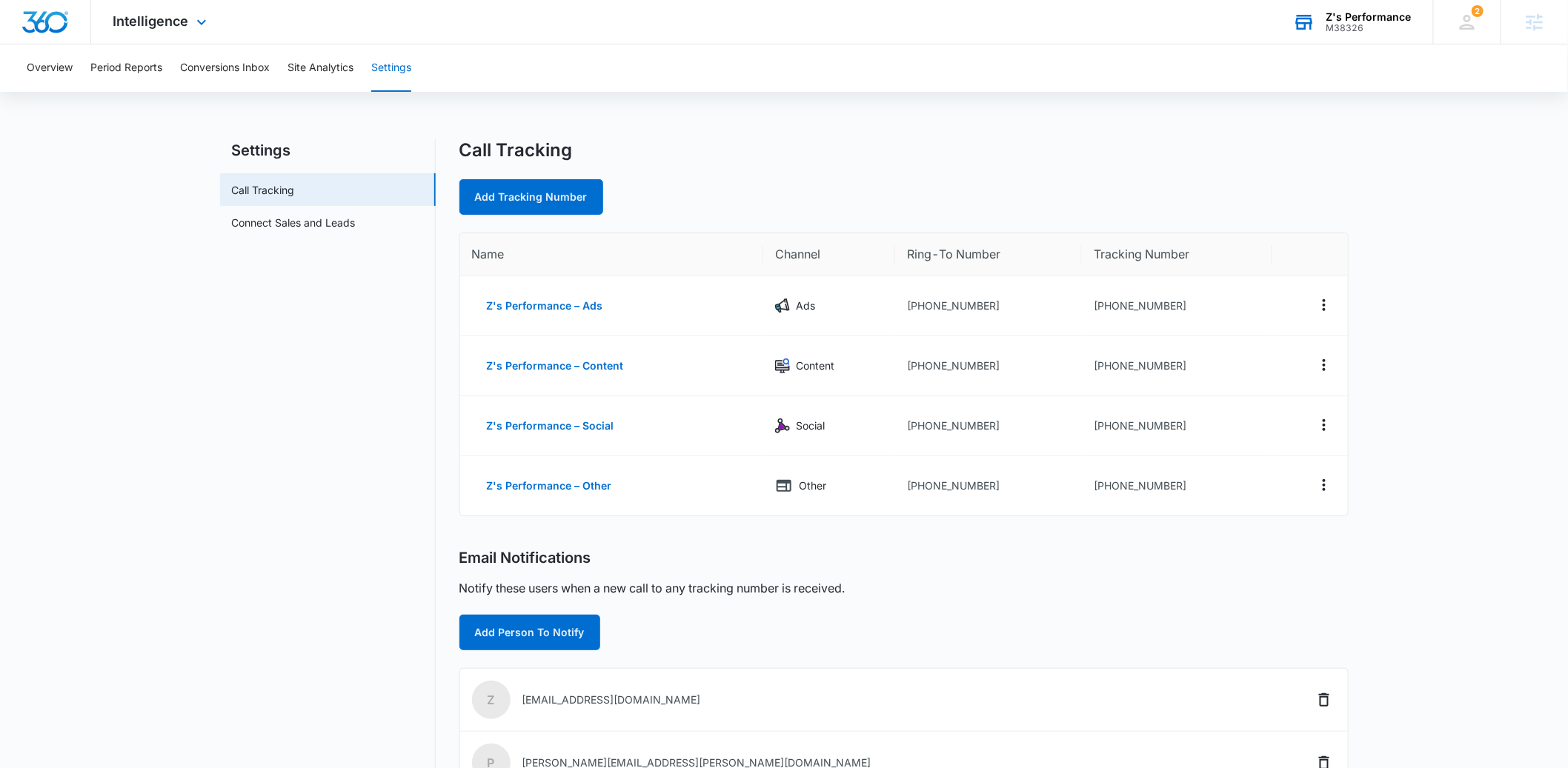
click at [1353, 23] on div "M38326" at bounding box center [1369, 28] width 85 height 11
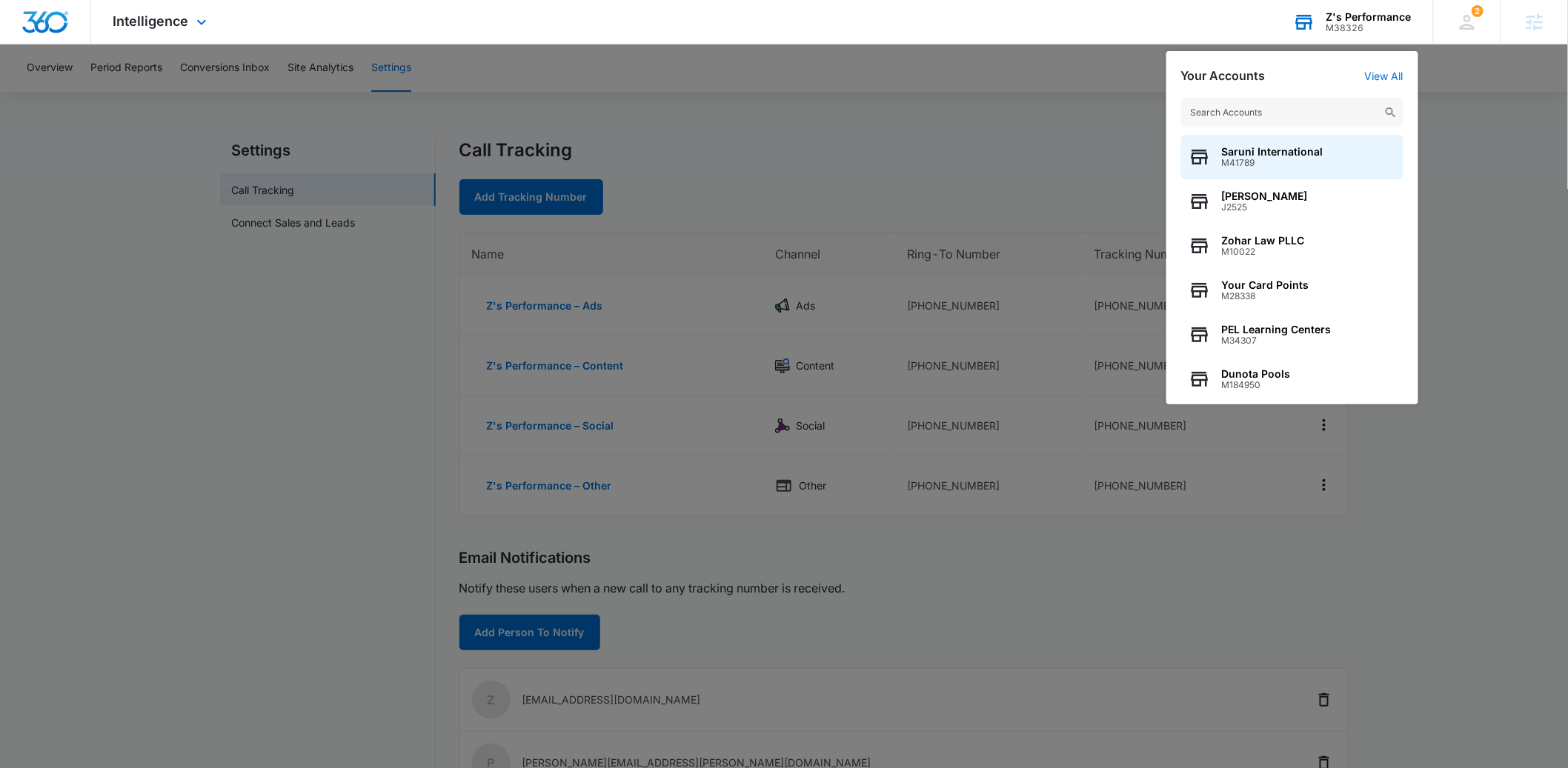
click at [1205, 112] on input "text" at bounding box center [1292, 112] width 223 height 30
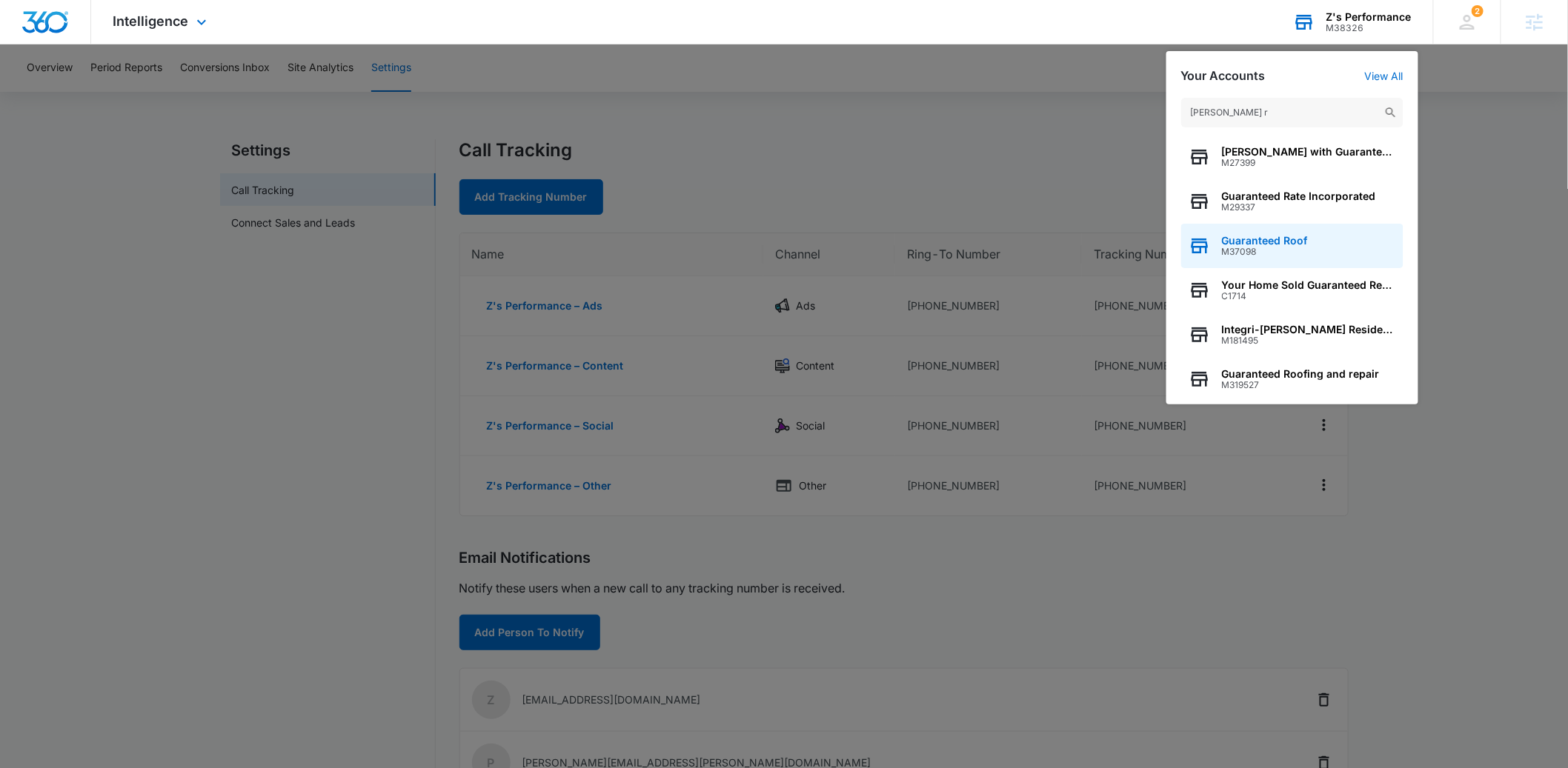
type input "teed r"
click at [1225, 239] on span "Guaranteed Roof" at bounding box center [1264, 241] width 86 height 12
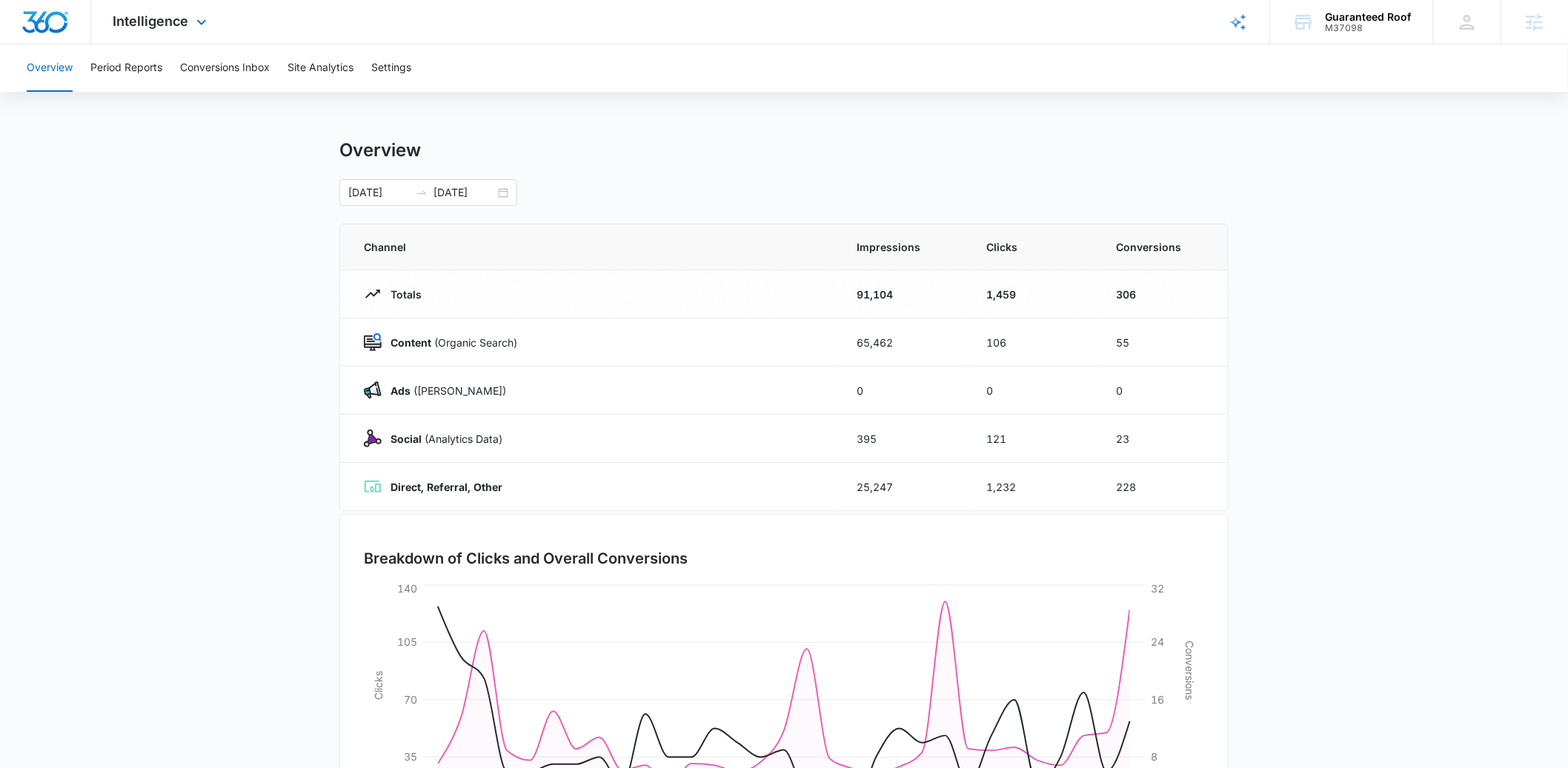
click at [149, 32] on div "Intelligence Apps Reputation Websites Forms CRM Email Social Payments POS Conte…" at bounding box center [162, 22] width 141 height 44
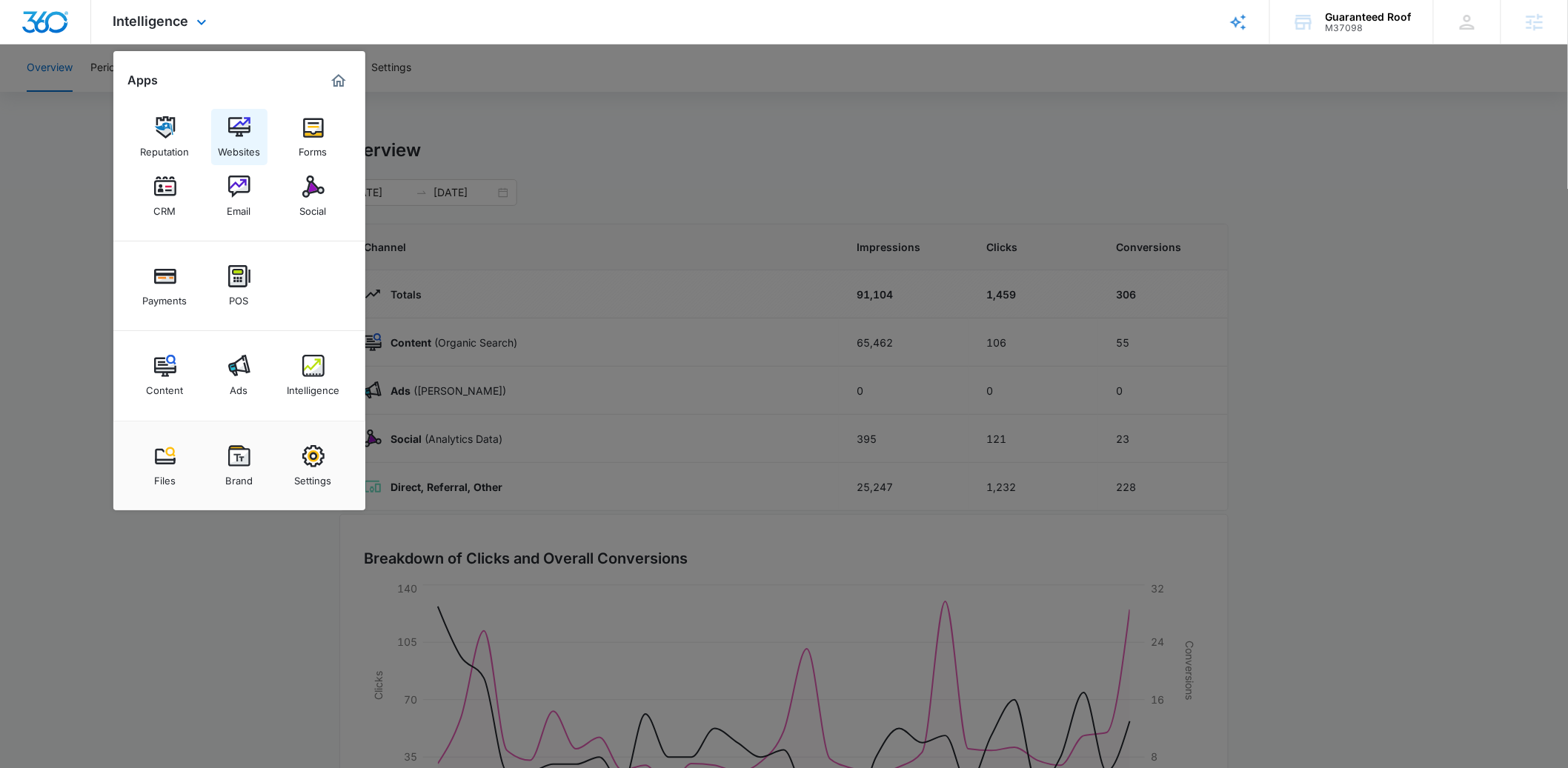
click at [252, 135] on link "Websites" at bounding box center [239, 137] width 56 height 56
